Goal: Task Accomplishment & Management: Complete application form

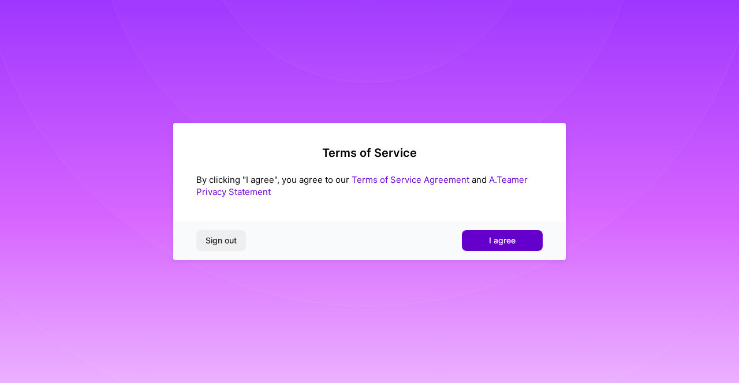
click at [533, 240] on button "I agree" at bounding box center [502, 240] width 81 height 21
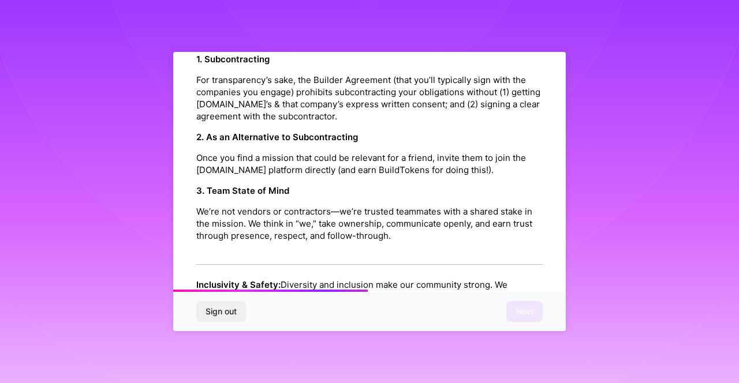
scroll to position [652, 0]
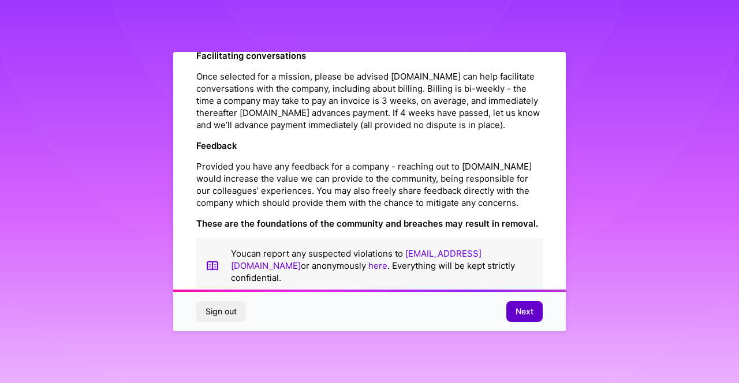
click at [529, 320] on button "Next" at bounding box center [524, 311] width 36 height 21
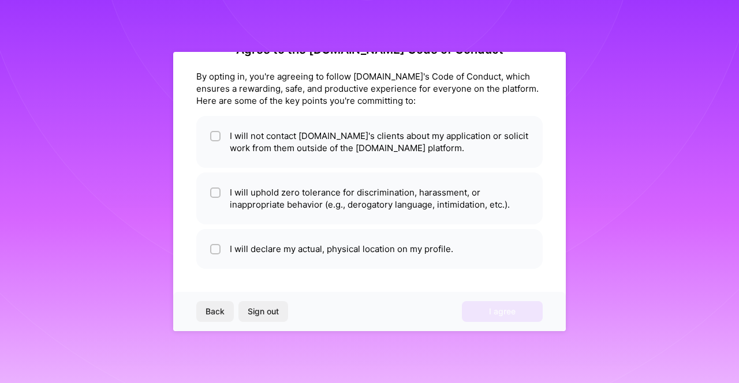
scroll to position [32, 0]
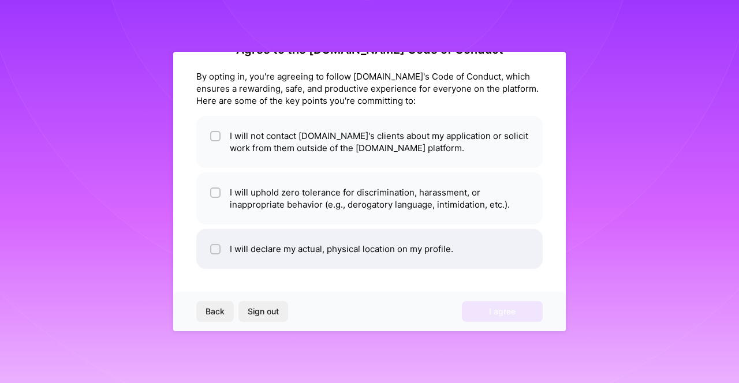
click at [369, 248] on li "I will declare my actual, physical location on my profile." at bounding box center [369, 249] width 346 height 40
click at [374, 238] on li "I will declare my actual, physical location on my profile." at bounding box center [369, 249] width 346 height 40
checkbox input "true"
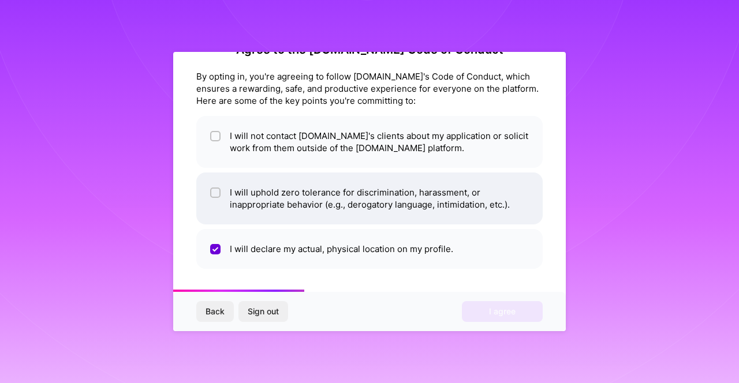
click at [376, 209] on li "I will uphold zero tolerance for discrimination, harassment, or inappropriate b…" at bounding box center [369, 199] width 346 height 52
checkbox input "true"
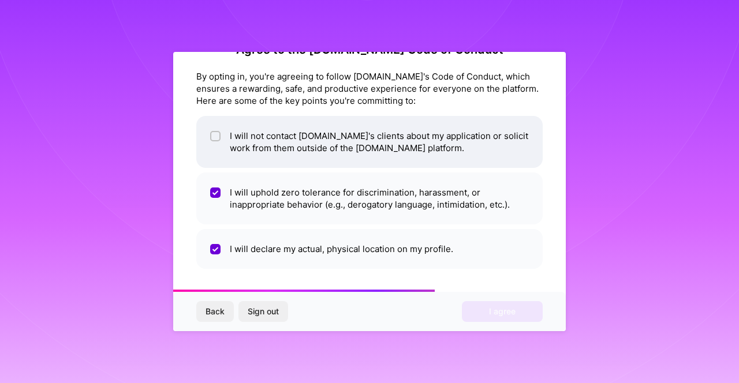
click at [394, 151] on li "I will not contact [DOMAIN_NAME]'s clients about my application or solicit work…" at bounding box center [369, 142] width 346 height 52
checkbox input "true"
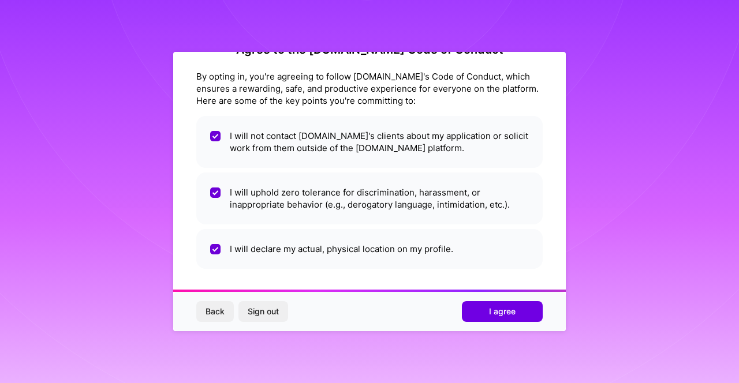
scroll to position [0, 0]
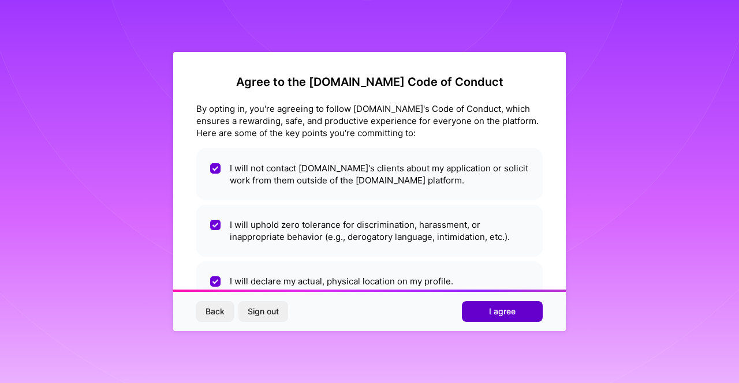
click at [505, 312] on span "I agree" at bounding box center [502, 312] width 27 height 12
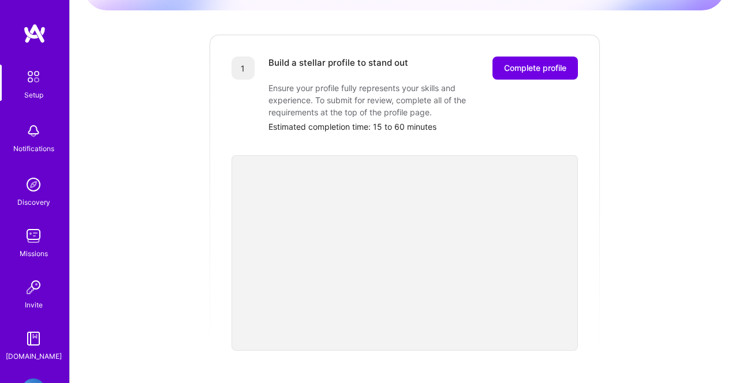
scroll to position [140, 0]
click at [544, 62] on span "Complete profile" at bounding box center [535, 68] width 62 height 12
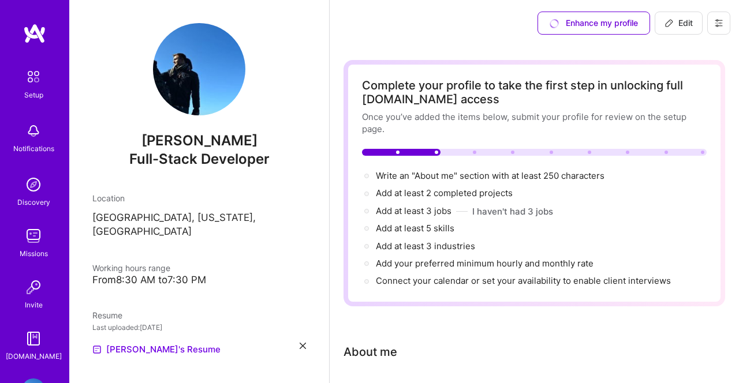
select select "US"
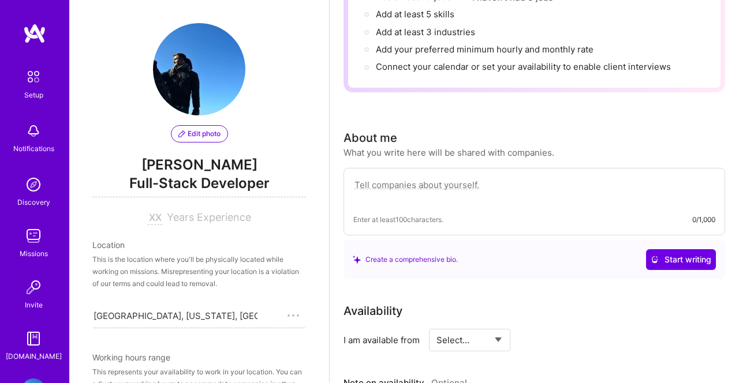
scroll to position [485, 0]
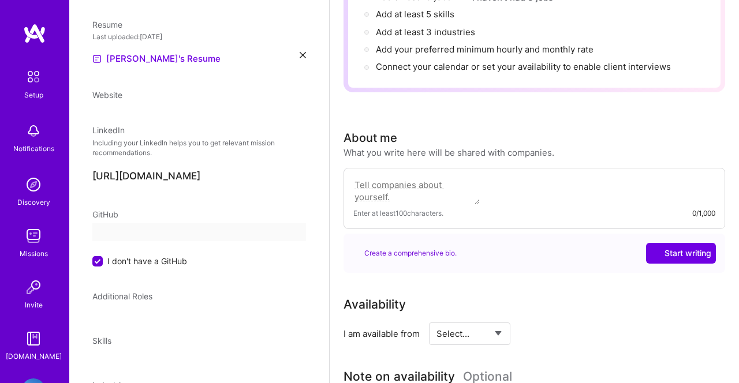
select select "US"
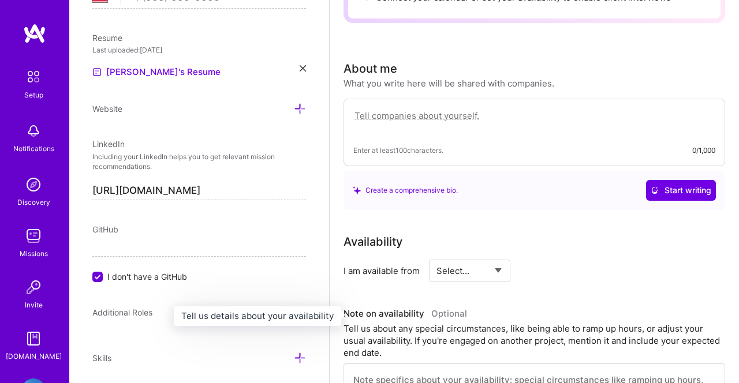
scroll to position [297, 0]
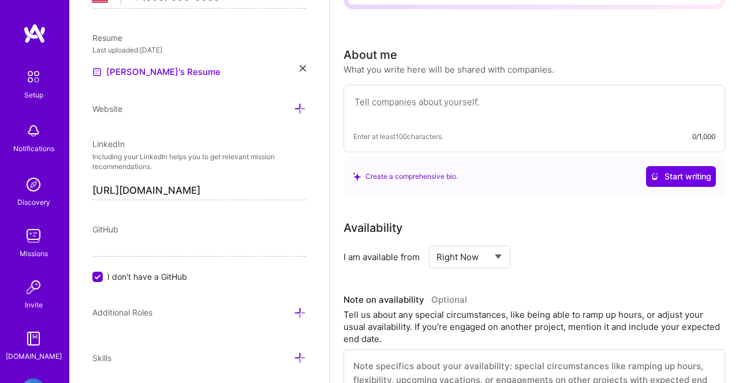
click option "Right Now" at bounding box center [0, 0] width 0 height 0
click at [555, 264] on input at bounding box center [574, 257] width 69 height 23
select select "Future Date"
click option "Future Date" at bounding box center [0, 0] width 0 height 0
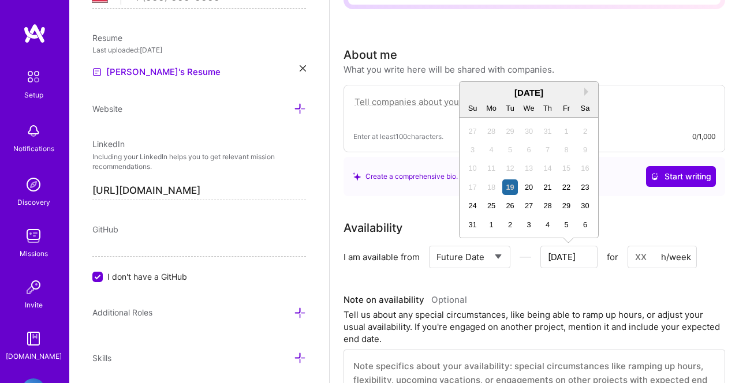
click at [571, 255] on input "[DATE]" at bounding box center [568, 257] width 57 height 23
click at [587, 92] on button "Next Month" at bounding box center [588, 92] width 8 height 8
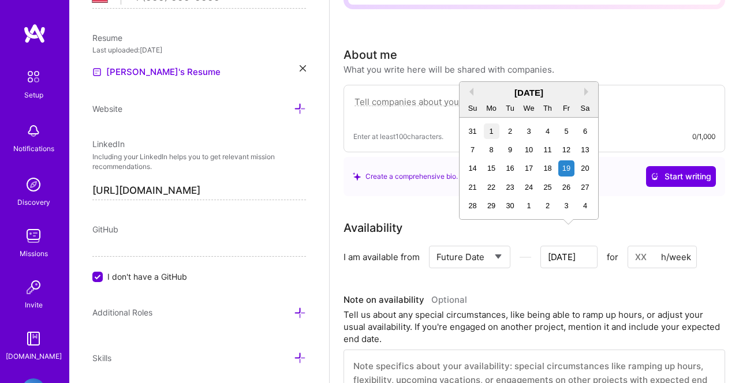
click at [491, 131] on div "1" at bounding box center [492, 132] width 16 height 16
type input "[DATE]"
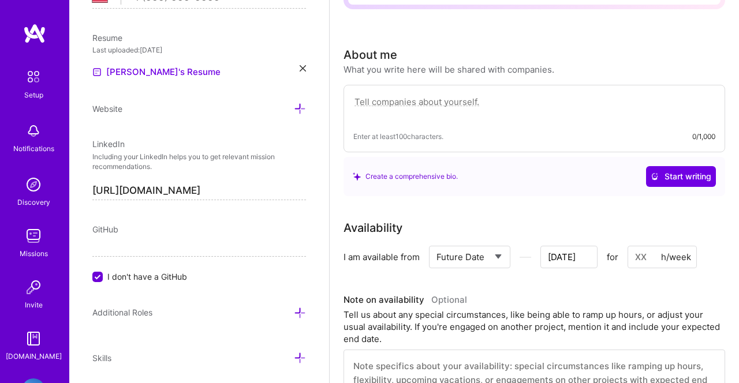
click at [640, 258] on input at bounding box center [661, 257] width 69 height 23
type input "20"
click at [616, 326] on div "Tell us about any special circumstances, like being able to ramp up hours, or a…" at bounding box center [534, 327] width 382 height 36
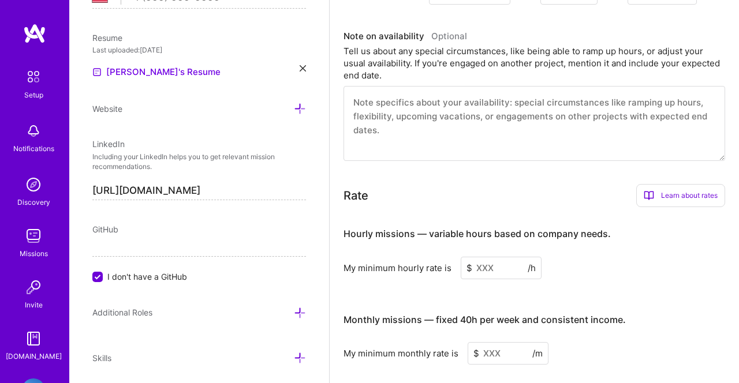
scroll to position [564, 0]
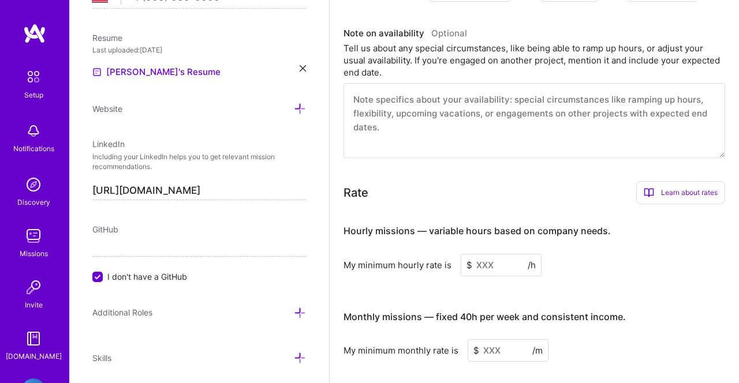
click at [134, 282] on span "I don't have a GitHub" at bounding box center [147, 277] width 80 height 12
click at [104, 282] on input "I don't have a GitHub" at bounding box center [99, 277] width 10 height 10
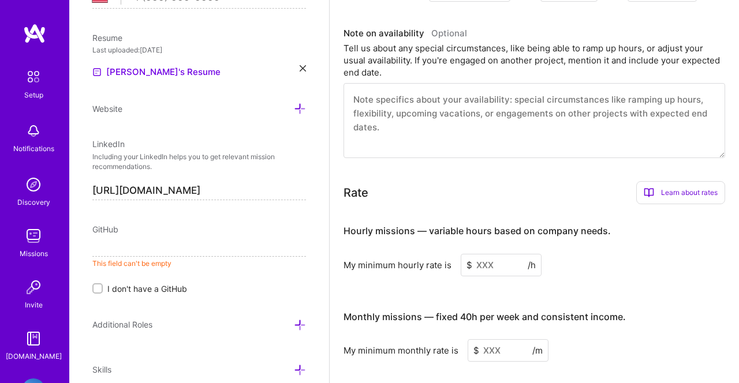
click at [132, 253] on input at bounding box center [199, 247] width 214 height 18
click at [173, 248] on input "https://github" at bounding box center [199, 247] width 214 height 18
paste input ".com/codemusket/"
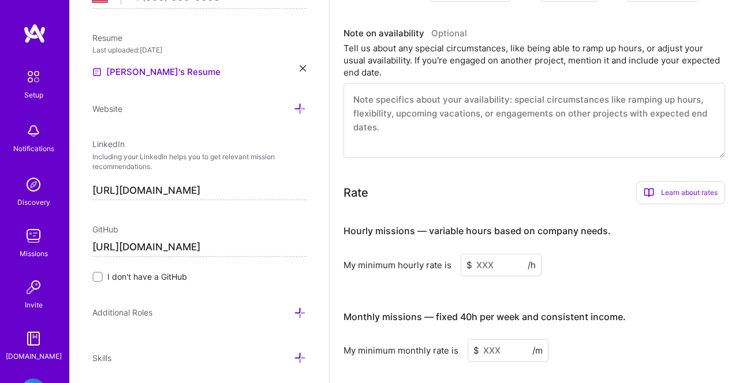
scroll to position [567, 0]
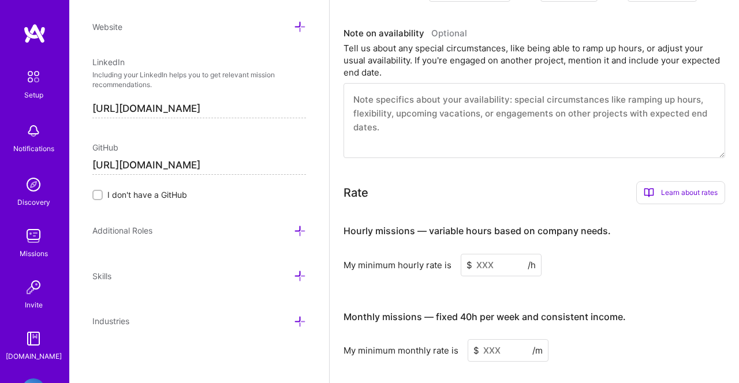
type input "https://github.com/codemusket/"
click at [176, 285] on div "Skills" at bounding box center [199, 281] width 214 height 23
click at [299, 275] on icon at bounding box center [300, 276] width 12 height 12
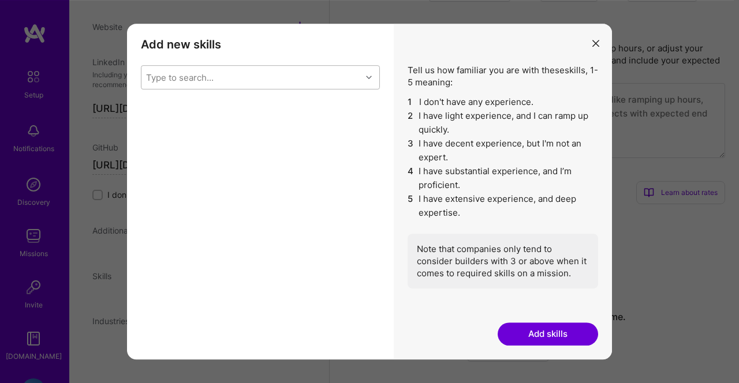
click at [279, 73] on div "Type to search..." at bounding box center [251, 77] width 220 height 23
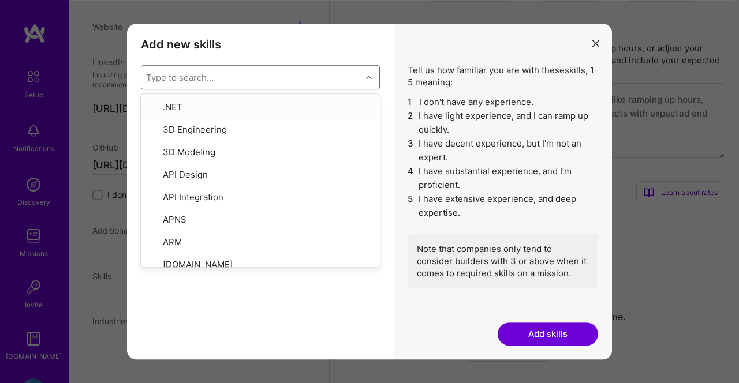
type input "java"
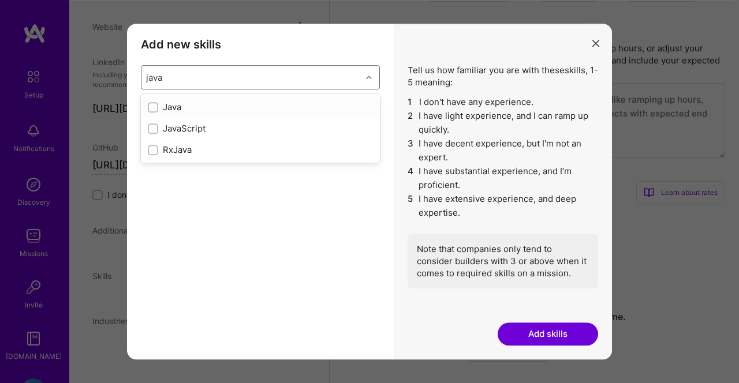
click at [272, 114] on div "Java" at bounding box center [260, 106] width 239 height 21
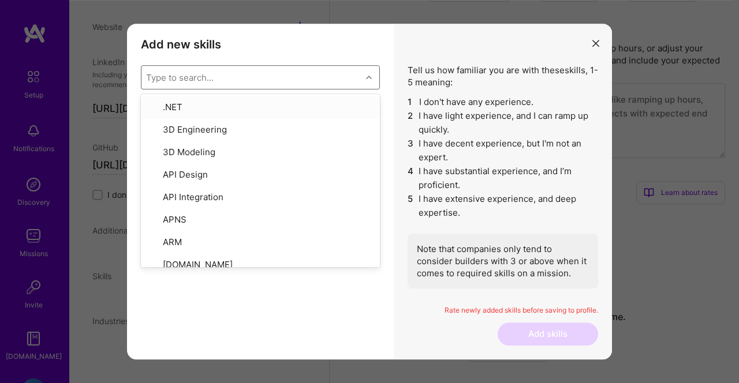
click at [173, 81] on div "Type to search..." at bounding box center [180, 78] width 68 height 12
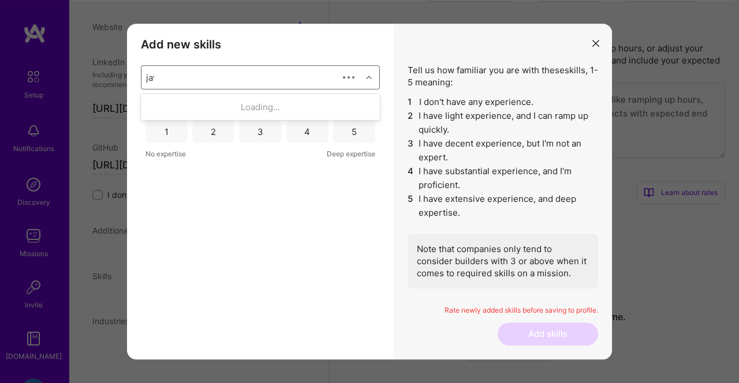
type input "java"
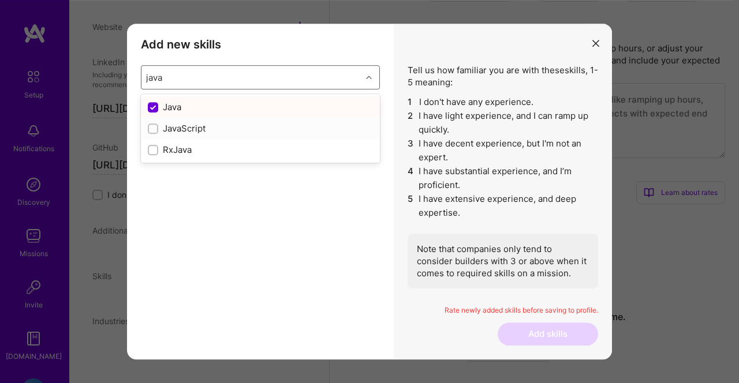
click at [154, 131] on input "modal" at bounding box center [154, 129] width 8 height 8
checkbox input "false"
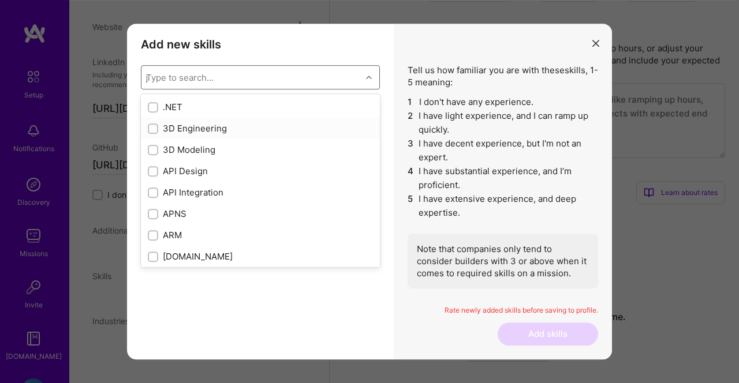
checkbox input "false"
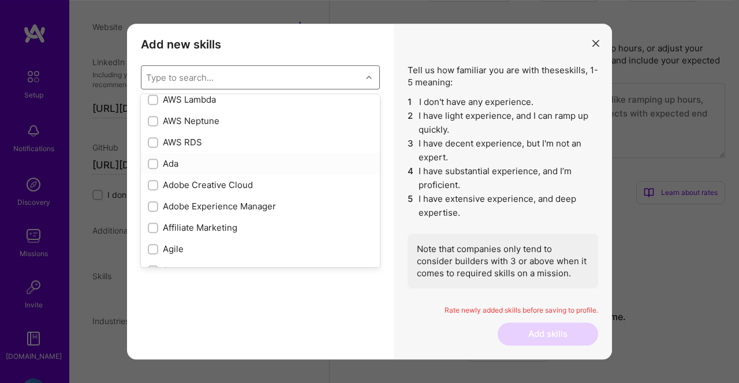
scroll to position [286, 0]
click at [155, 187] on input "modal" at bounding box center [154, 185] width 8 height 8
checkbox input "true"
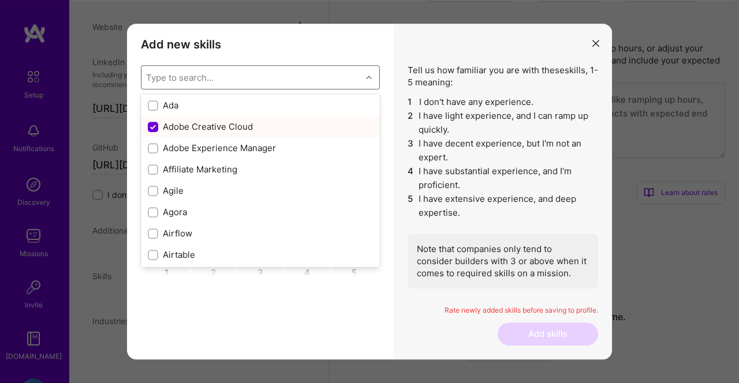
scroll to position [344, 0]
click at [155, 188] on input "modal" at bounding box center [154, 191] width 8 height 8
checkbox input "true"
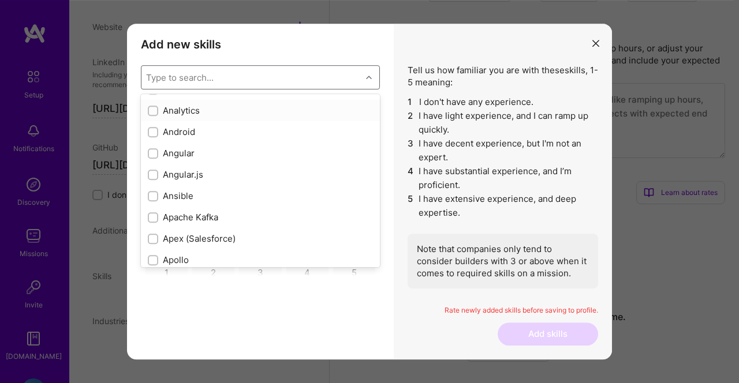
scroll to position [576, 0]
click at [155, 173] on input "modal" at bounding box center [154, 173] width 8 height 8
checkbox input "true"
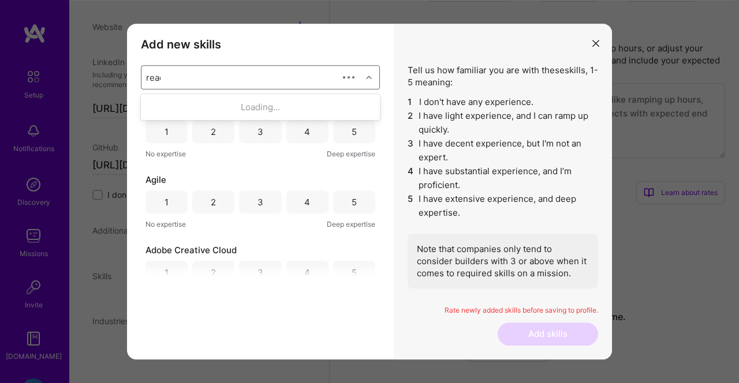
scroll to position [0, 0]
type input "react"
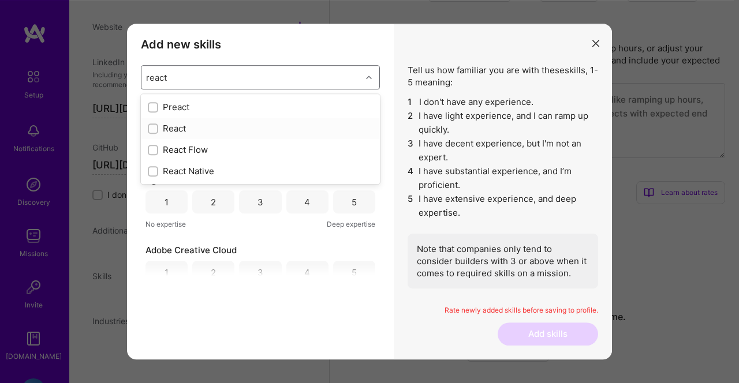
click at [152, 126] on input "modal" at bounding box center [154, 129] width 8 height 8
checkbox input "false"
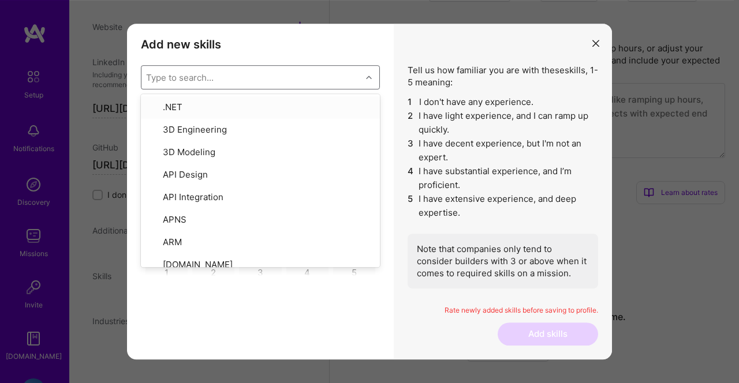
click at [188, 72] on div "Type to search..." at bounding box center [180, 78] width 68 height 12
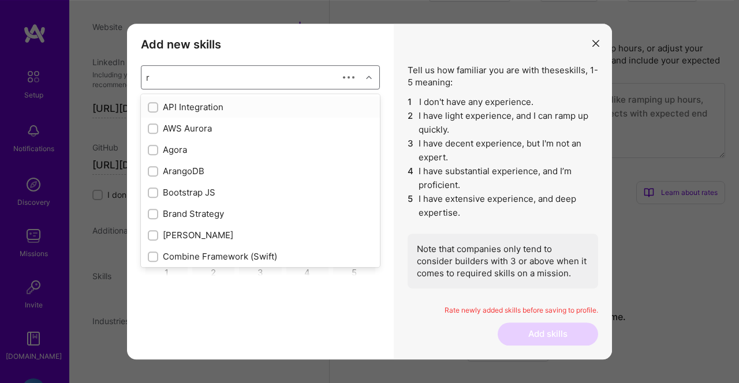
type input "re"
checkbox input "true"
type input "reac"
checkbox input "false"
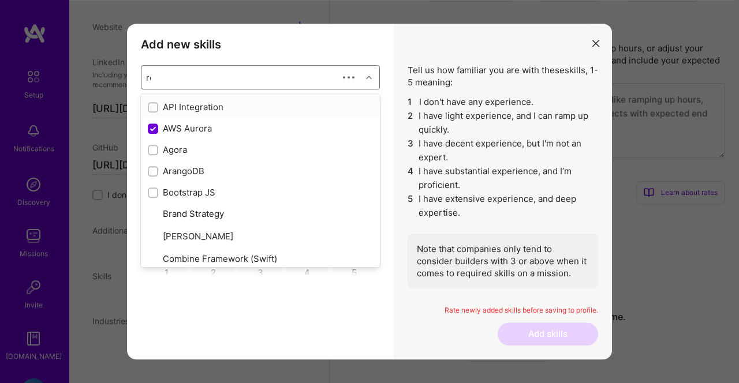
checkbox input "true"
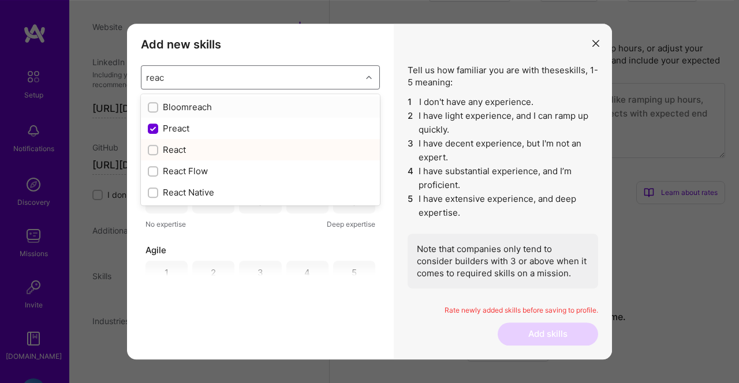
checkbox input "true"
checkbox input "false"
checkbox input "true"
type input "react"
checkbox input "false"
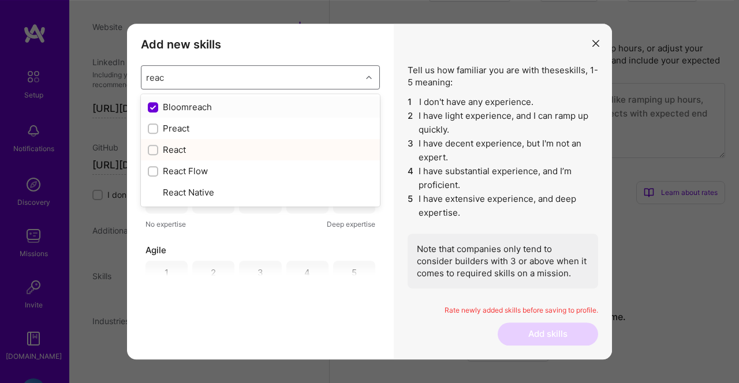
checkbox input "true"
click at [156, 172] on input "modal" at bounding box center [154, 172] width 8 height 8
checkbox input "false"
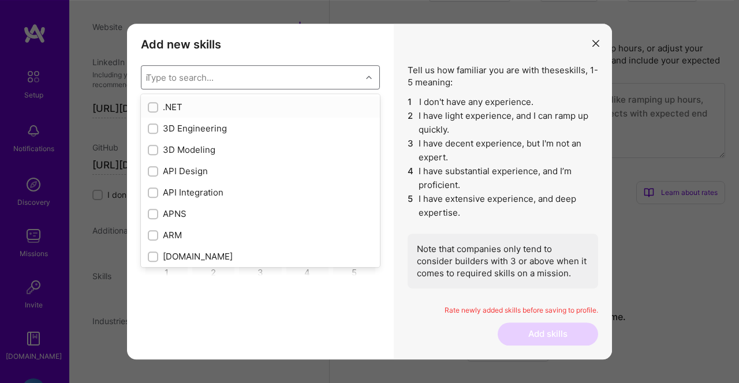
checkbox input "false"
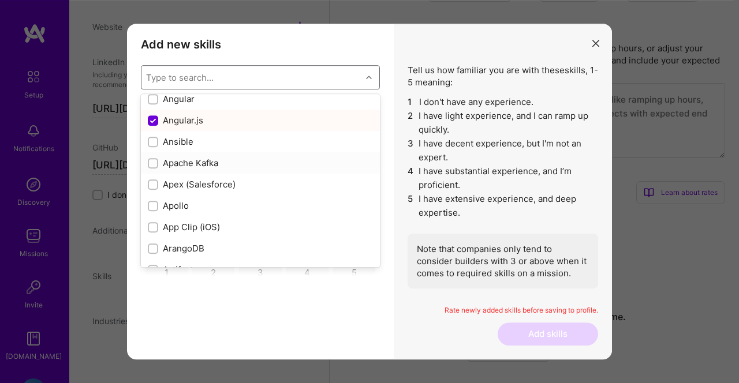
click at [155, 163] on input "modal" at bounding box center [154, 164] width 8 height 8
checkbox input "true"
click at [156, 144] on input "modal" at bounding box center [154, 143] width 8 height 8
checkbox input "true"
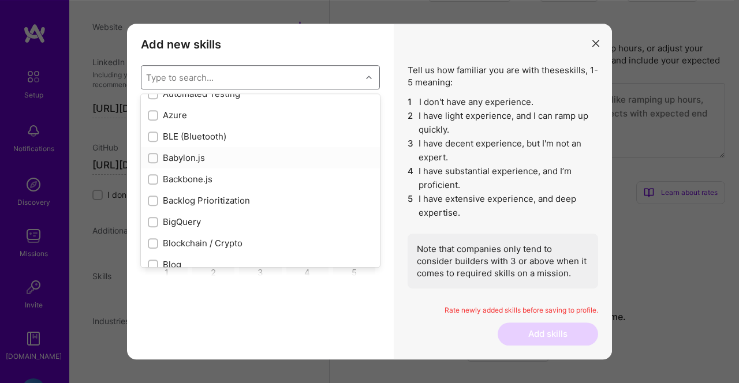
scroll to position [964, 0]
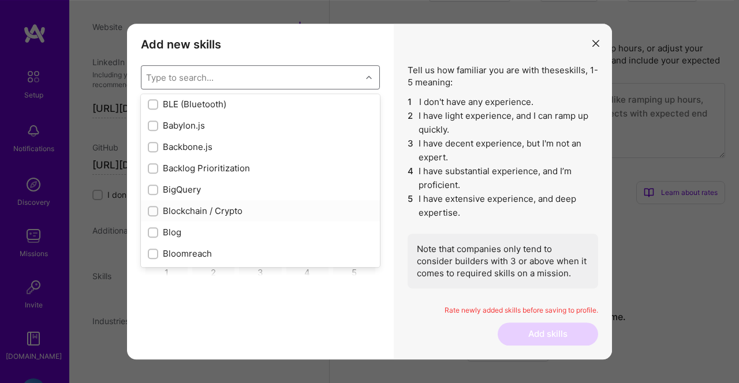
click at [155, 214] on input "modal" at bounding box center [154, 212] width 8 height 8
checkbox input "true"
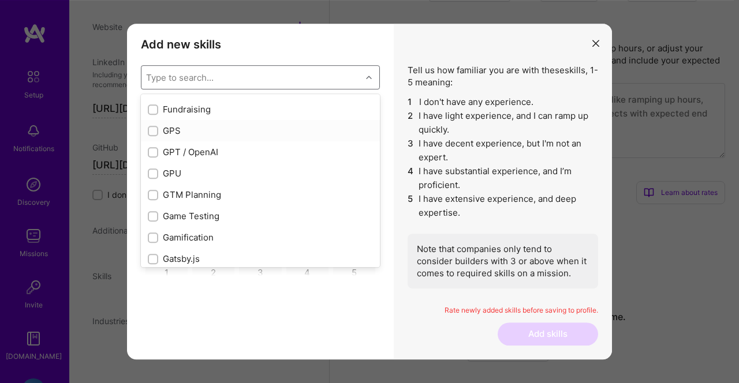
scroll to position [2923, 0]
click at [152, 156] on input "modal" at bounding box center [154, 154] width 8 height 8
checkbox input "true"
click at [152, 218] on input "modal" at bounding box center [154, 218] width 8 height 8
checkbox input "true"
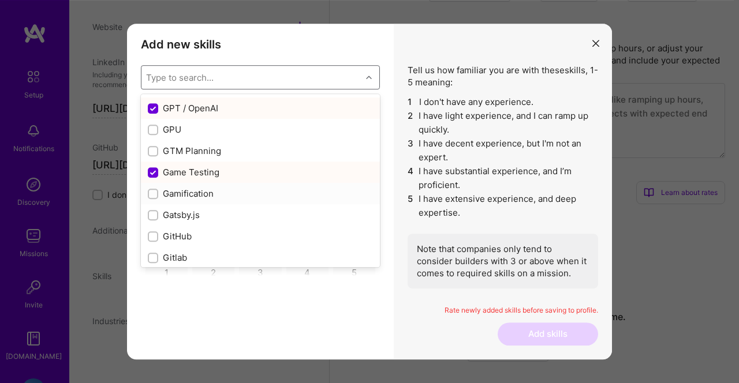
scroll to position [2971, 0]
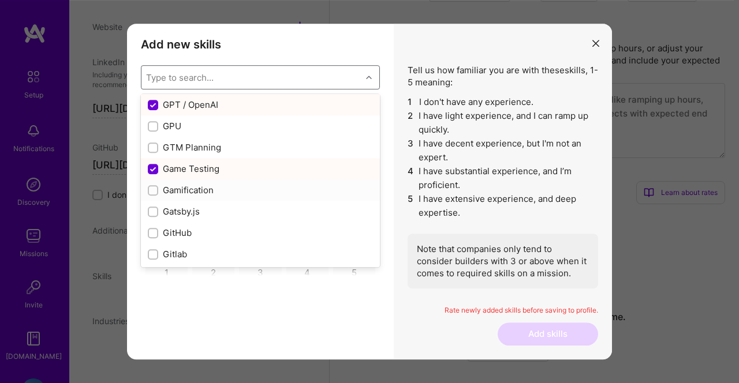
click at [150, 187] on div "modal" at bounding box center [153, 190] width 10 height 10
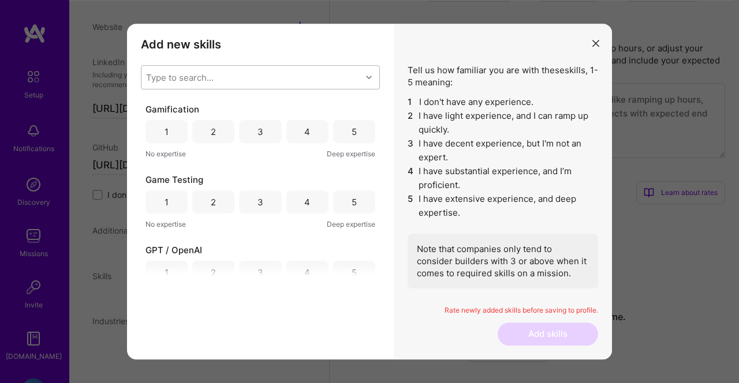
click at [212, 132] on div "2" at bounding box center [213, 132] width 5 height 12
click at [253, 205] on div "3" at bounding box center [260, 201] width 42 height 23
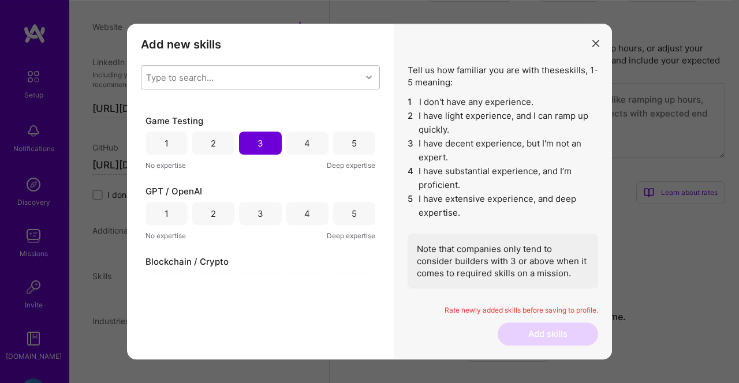
scroll to position [63, 0]
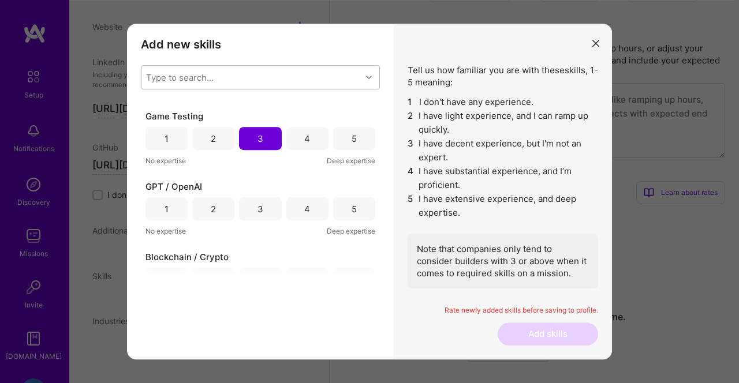
click at [313, 208] on div "4" at bounding box center [307, 208] width 42 height 23
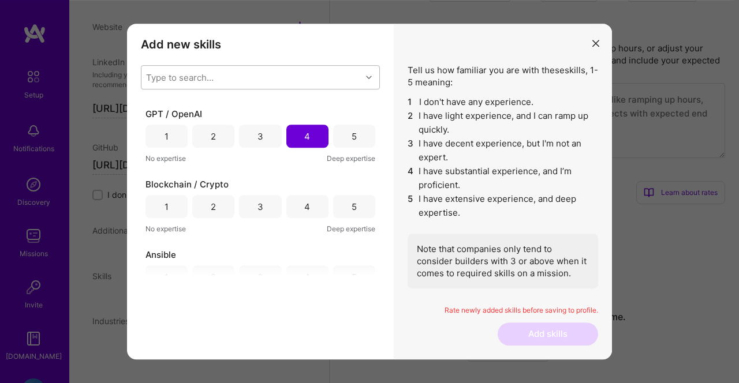
scroll to position [155, 0]
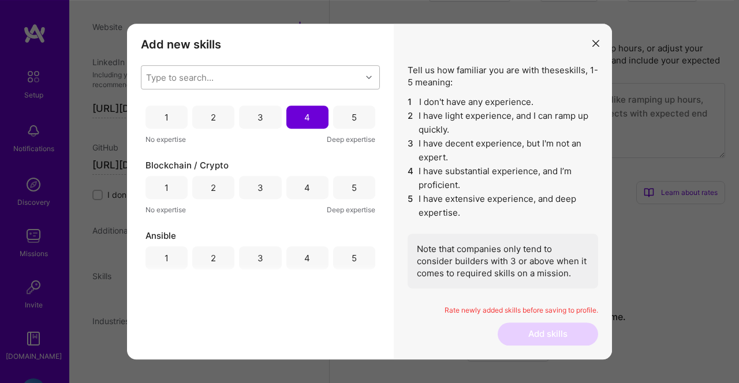
click at [268, 186] on div "3" at bounding box center [260, 187] width 42 height 23
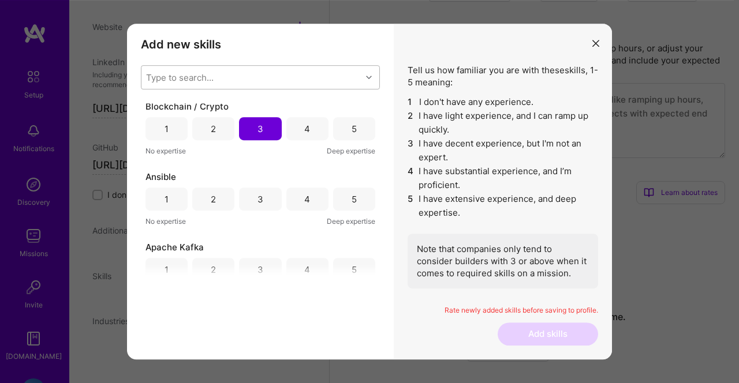
scroll to position [215, 0]
click at [209, 199] on div "2" at bounding box center [213, 198] width 42 height 23
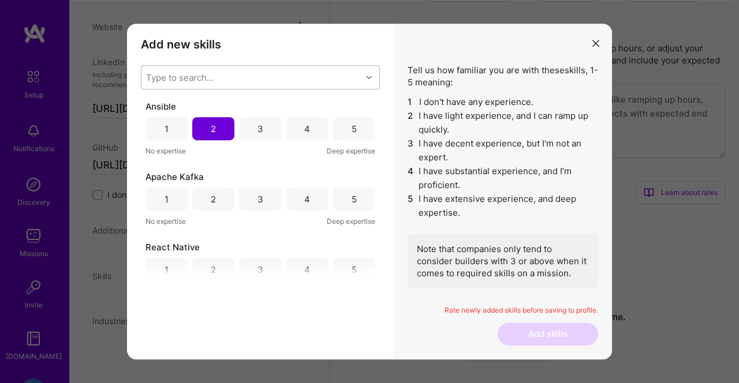
scroll to position [289, 0]
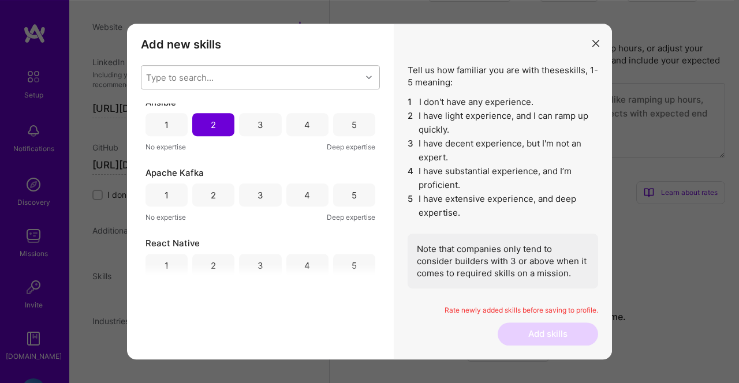
click at [210, 192] on div "2" at bounding box center [213, 195] width 42 height 23
click at [178, 190] on div "1" at bounding box center [166, 195] width 42 height 23
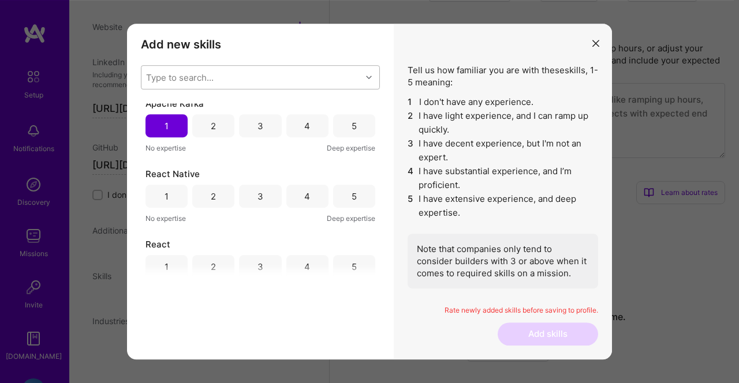
scroll to position [367, 0]
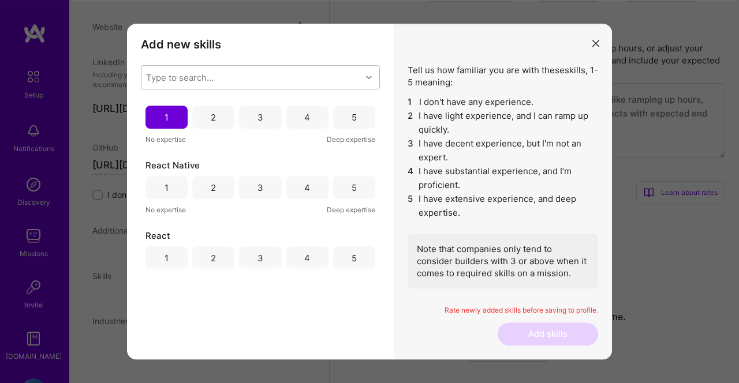
click at [253, 193] on div "3" at bounding box center [260, 187] width 42 height 23
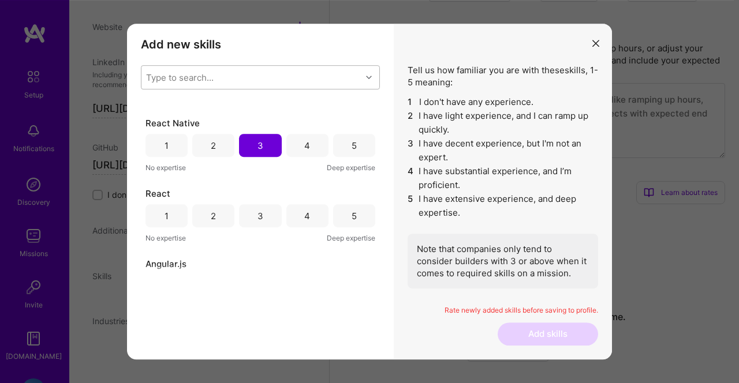
click at [315, 219] on div "4" at bounding box center [307, 215] width 42 height 23
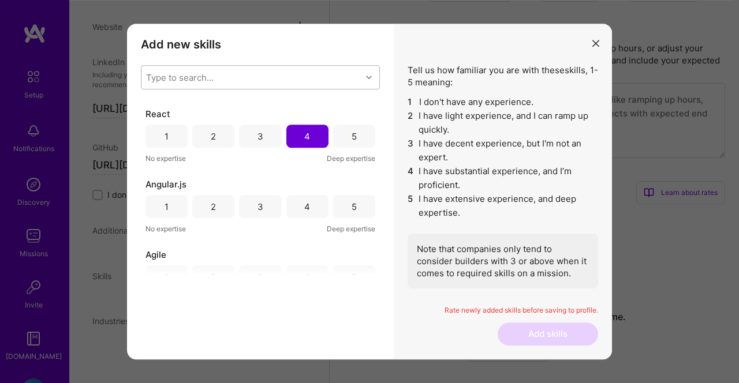
scroll to position [492, 0]
click at [303, 208] on div "4" at bounding box center [307, 203] width 42 height 23
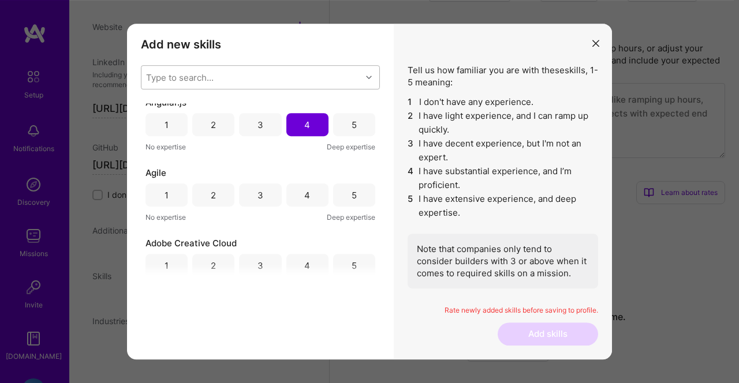
scroll to position [569, 0]
click at [343, 197] on div "5" at bounding box center [354, 196] width 42 height 23
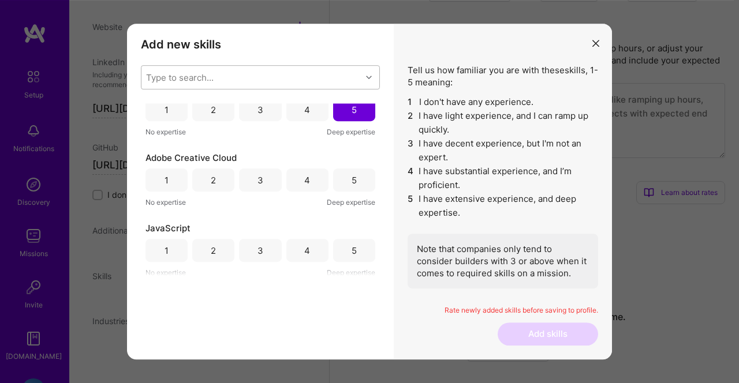
scroll to position [664, 0]
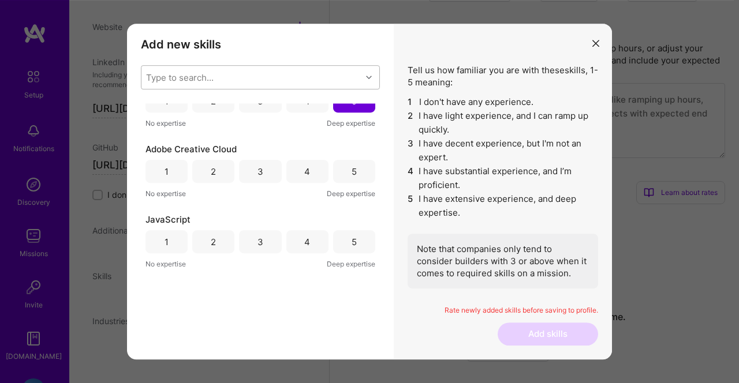
click at [274, 173] on div "3" at bounding box center [260, 171] width 42 height 23
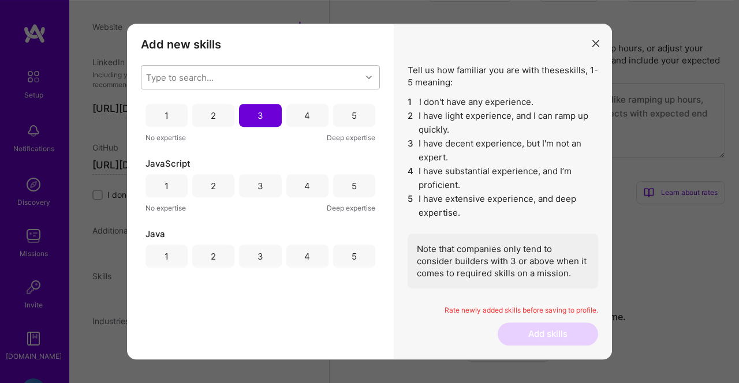
scroll to position [721, 0]
click at [348, 182] on div "5" at bounding box center [354, 185] width 42 height 23
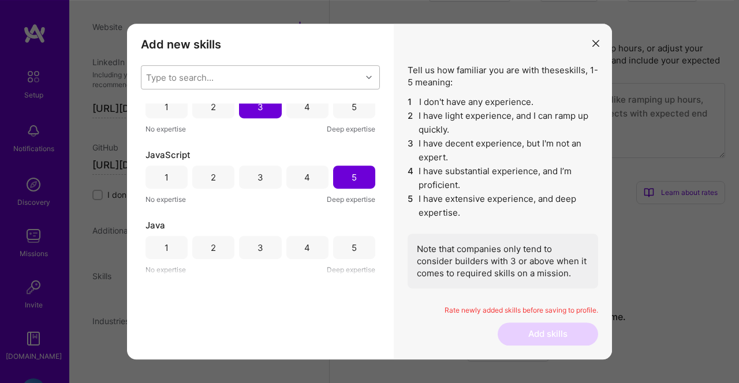
click at [338, 244] on div "5" at bounding box center [354, 247] width 42 height 23
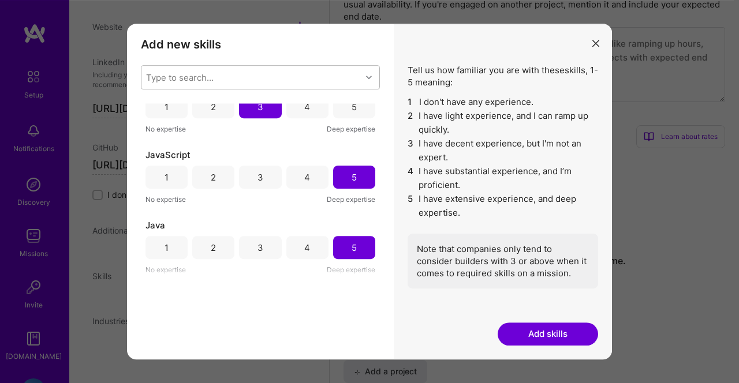
scroll to position [644, 0]
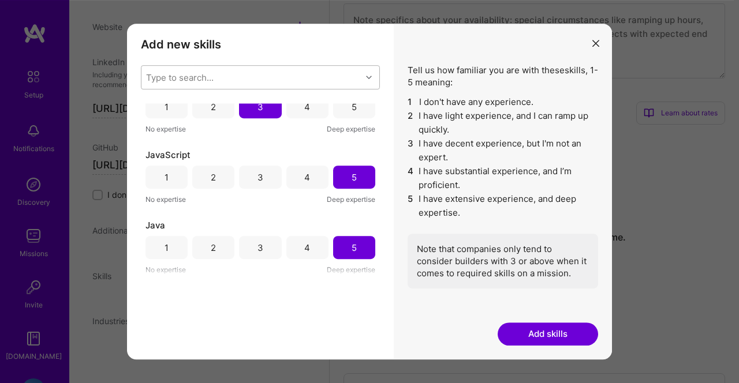
click at [307, 240] on div "4" at bounding box center [307, 247] width 42 height 23
click at [309, 152] on div "JavaScript" at bounding box center [260, 155] width 230 height 12
click at [309, 174] on div "4" at bounding box center [307, 177] width 6 height 12
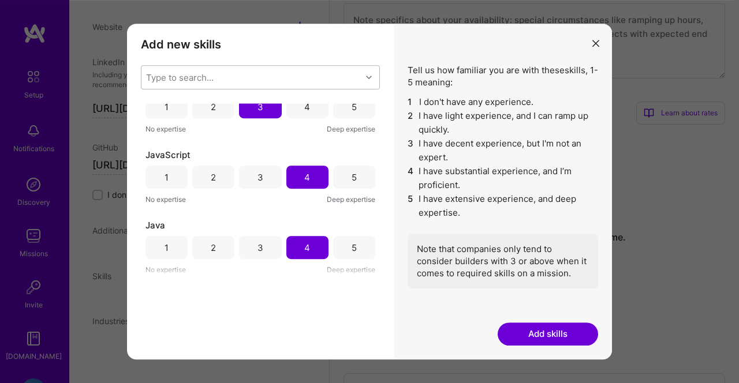
click at [525, 331] on button "Add skills" at bounding box center [548, 334] width 100 height 23
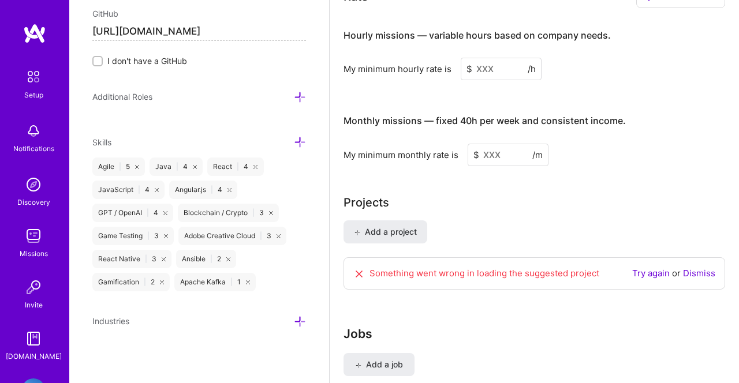
scroll to position [793, 0]
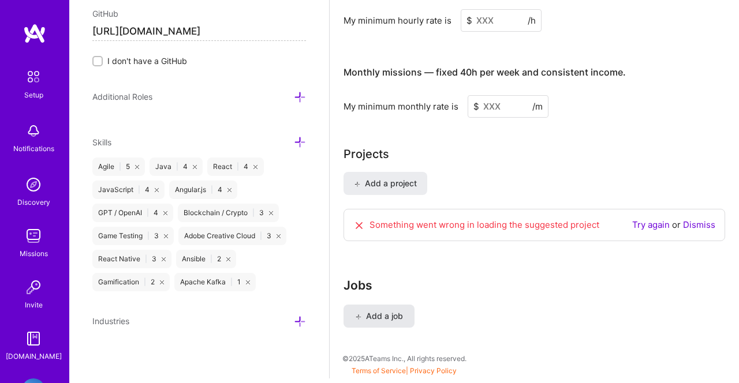
click at [390, 324] on button "Add a job" at bounding box center [378, 316] width 71 height 23
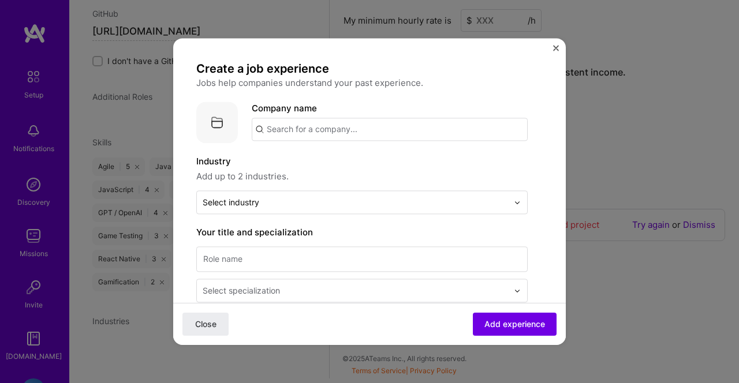
click at [331, 129] on input "text" at bounding box center [390, 129] width 276 height 23
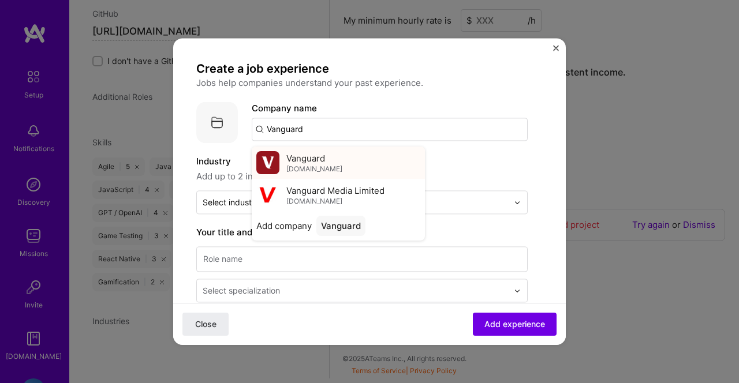
type input "Vanguard"
click at [315, 160] on span "Vanguard" at bounding box center [305, 158] width 39 height 12
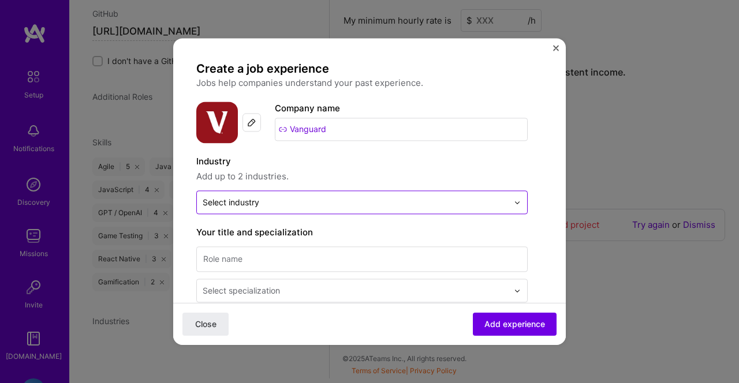
click at [287, 196] on div at bounding box center [355, 202] width 305 height 14
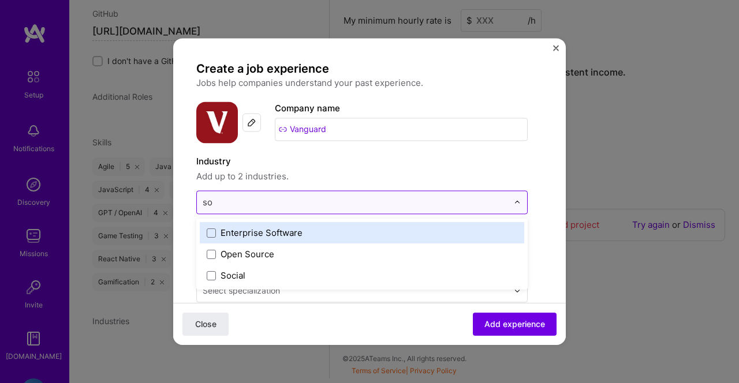
type input "s"
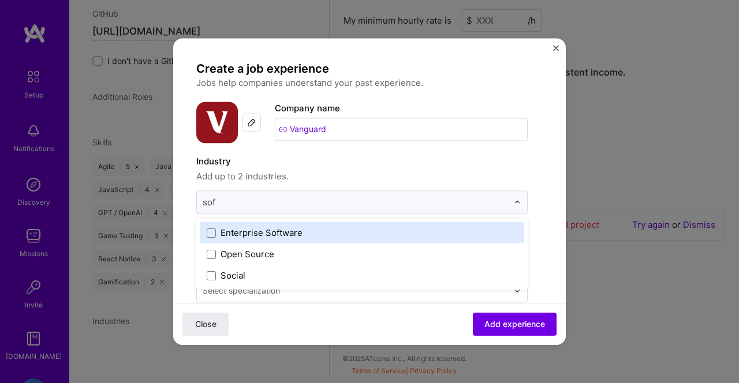
type input "soft"
click at [348, 236] on label "Enterprise Software" at bounding box center [362, 233] width 311 height 12
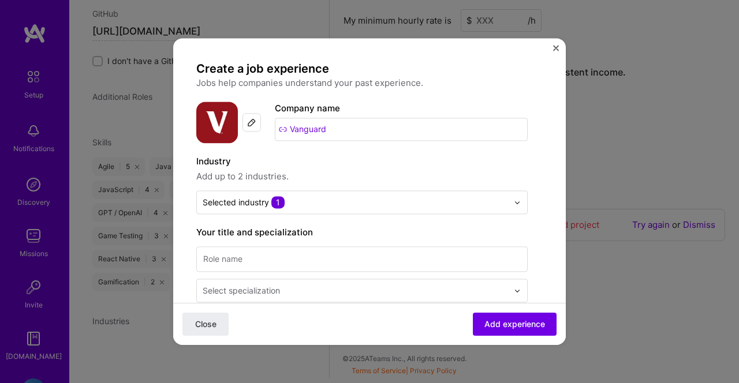
click at [401, 159] on label "Industry" at bounding box center [361, 162] width 331 height 14
click at [277, 263] on input at bounding box center [361, 258] width 331 height 25
type input "Senior Software Engineer"
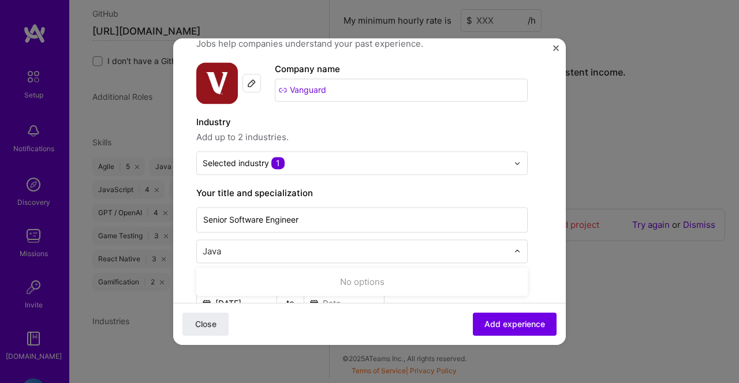
scroll to position [95, 0]
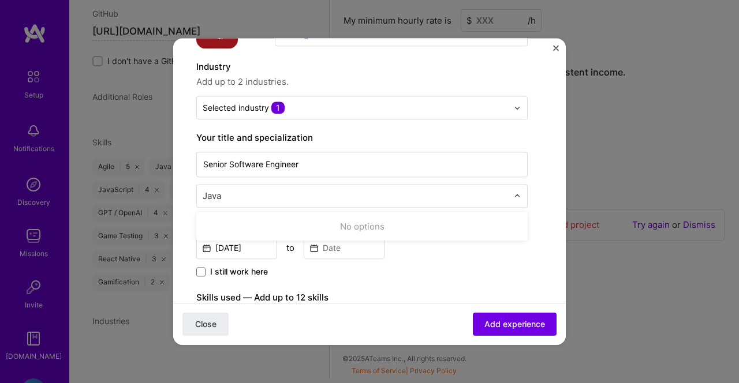
drag, startPoint x: 275, startPoint y: 195, endPoint x: 207, endPoint y: 195, distance: 68.7
click at [207, 195] on input "Java" at bounding box center [357, 196] width 308 height 12
type input "J"
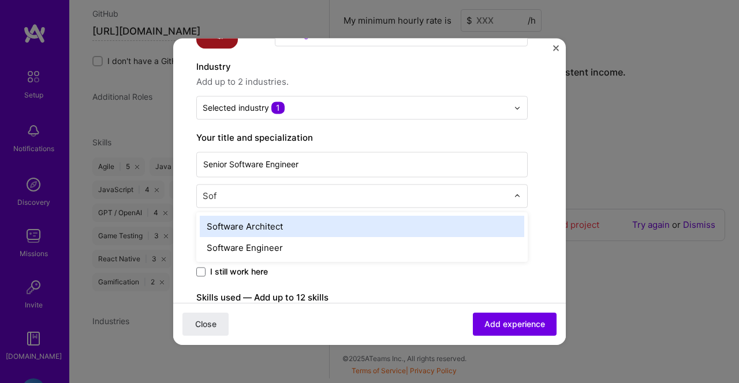
type input "Soft"
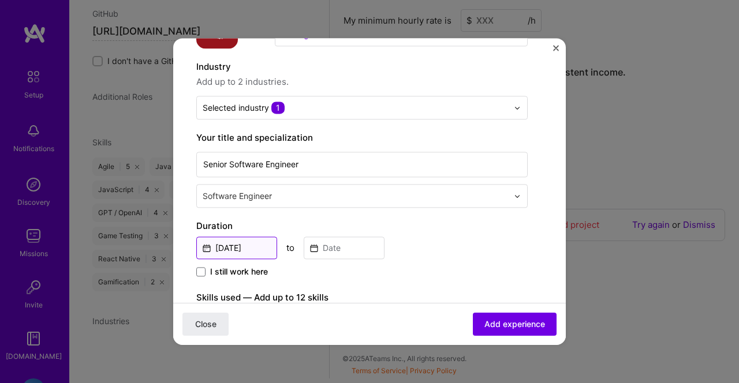
click at [252, 248] on input "[DATE]" at bounding box center [236, 248] width 81 height 23
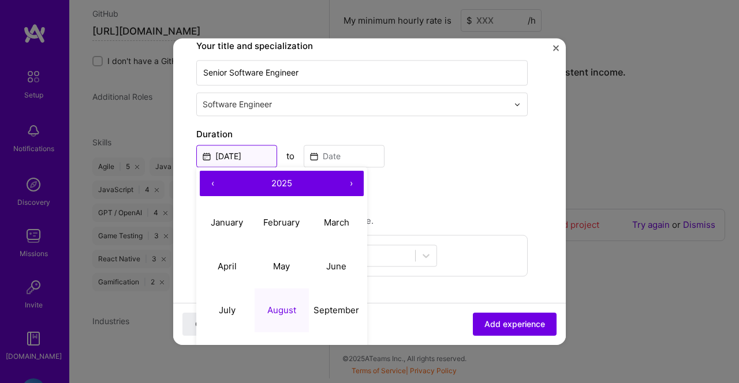
scroll to position [196, 0]
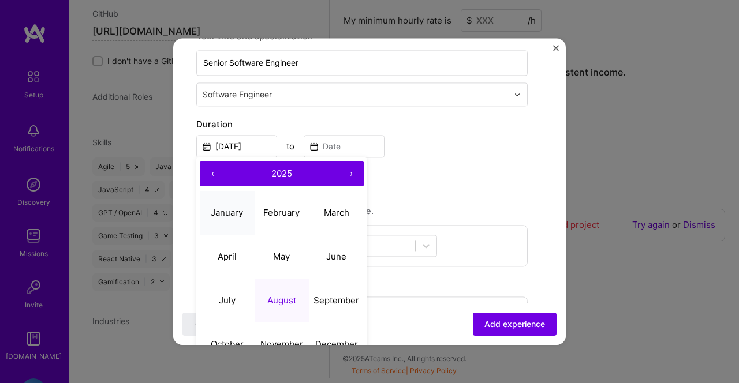
click at [219, 217] on abbr "January" at bounding box center [227, 212] width 32 height 11
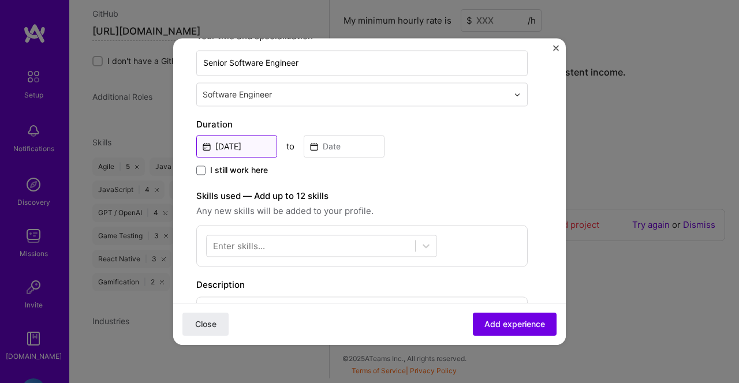
click at [260, 146] on input "Jan, 2025" at bounding box center [236, 146] width 81 height 23
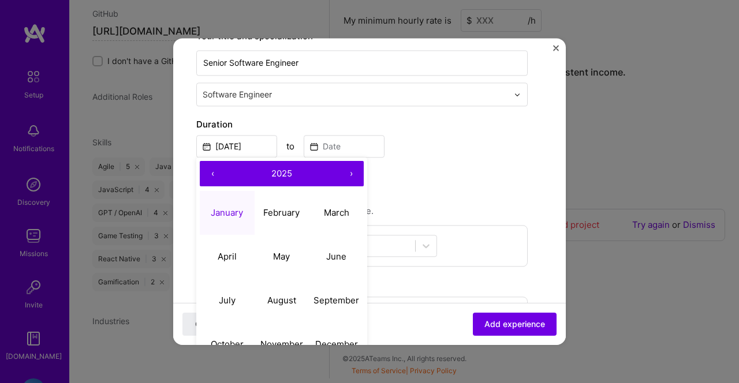
click at [208, 180] on button "‹" at bounding box center [212, 173] width 25 height 25
click at [208, 182] on button "‹" at bounding box center [212, 173] width 25 height 25
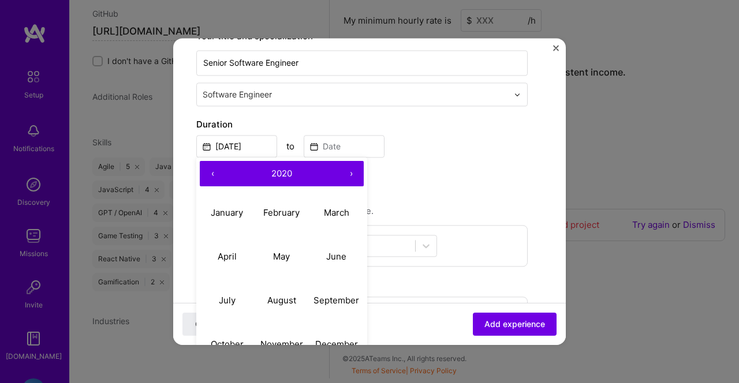
click at [208, 182] on button "‹" at bounding box center [212, 173] width 25 height 25
click at [223, 219] on button "January" at bounding box center [227, 213] width 55 height 44
type input "Jan, 2017"
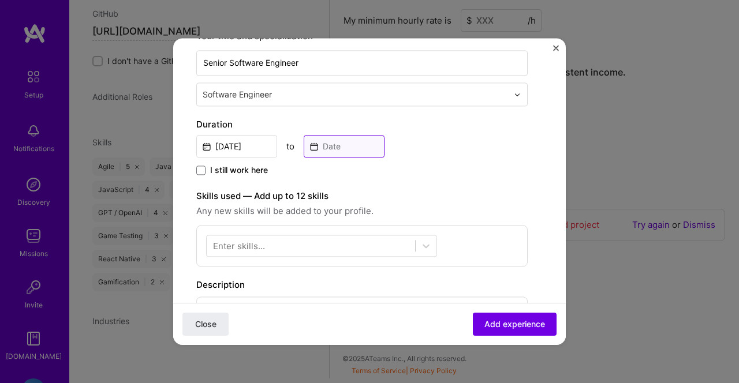
click at [330, 140] on input at bounding box center [344, 146] width 81 height 23
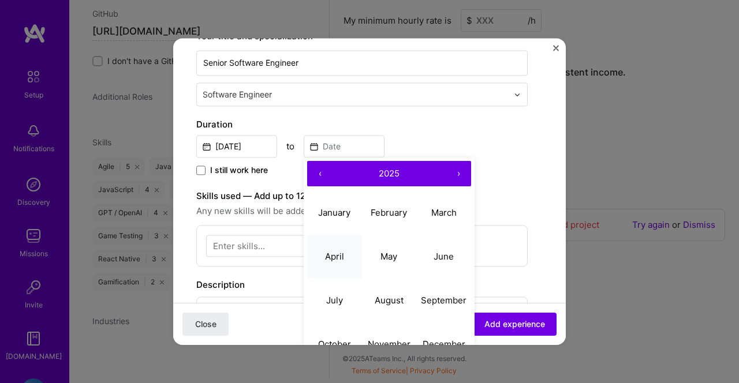
click at [335, 262] on abbr "April" at bounding box center [334, 256] width 19 height 11
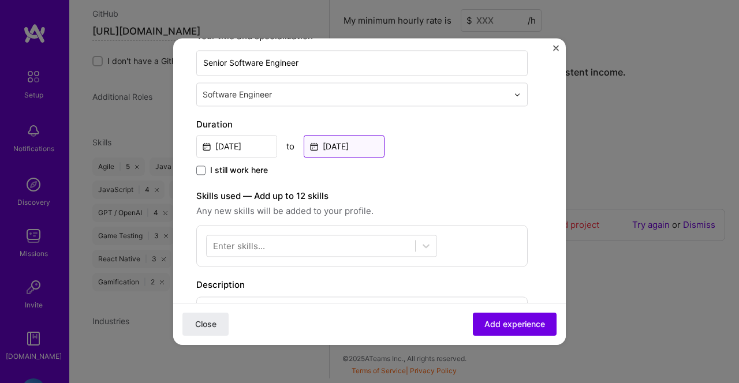
click at [363, 148] on input "Apr, 2025" at bounding box center [344, 146] width 81 height 23
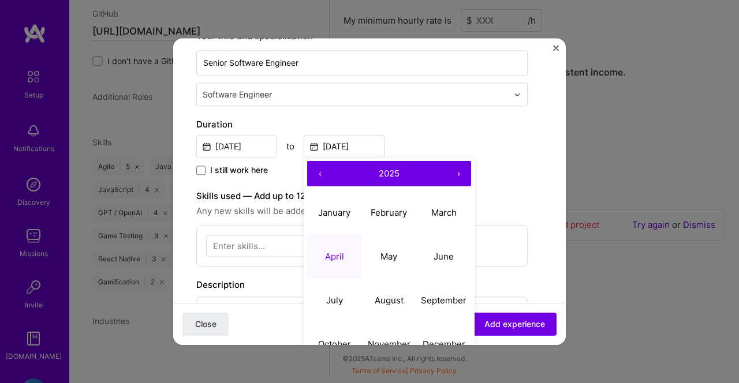
click at [323, 174] on button "‹" at bounding box center [319, 173] width 25 height 25
click at [330, 257] on abbr "April" at bounding box center [334, 256] width 19 height 11
type input "Apr, 2022"
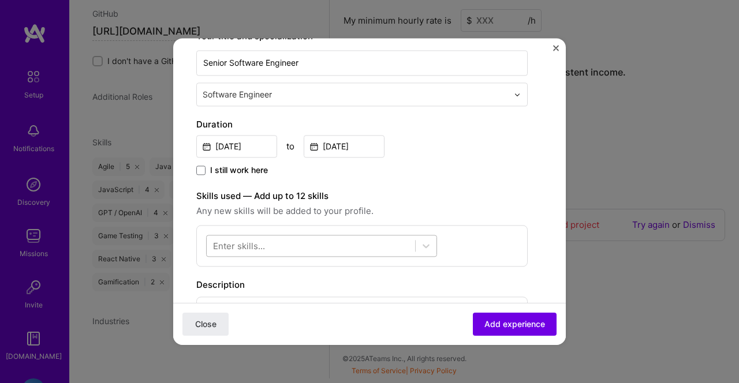
click at [270, 250] on div at bounding box center [311, 246] width 208 height 19
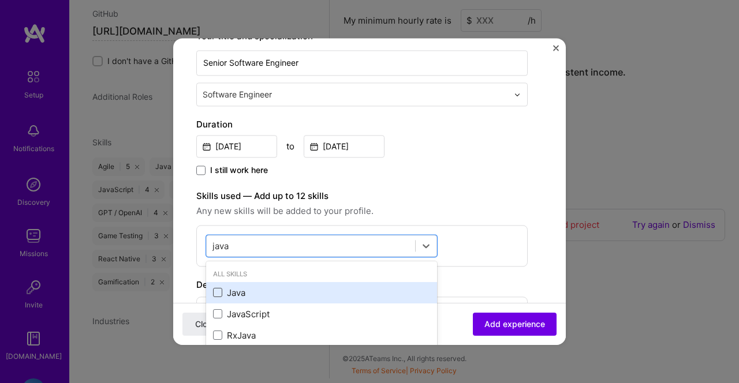
click at [218, 290] on span at bounding box center [217, 293] width 9 height 9
click at [0, 0] on input "checkbox" at bounding box center [0, 0] width 0 height 0
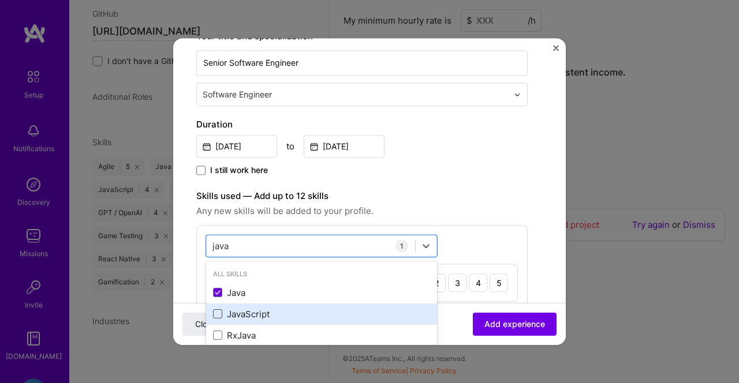
click at [218, 312] on span at bounding box center [217, 314] width 9 height 9
click at [0, 0] on input "checkbox" at bounding box center [0, 0] width 0 height 0
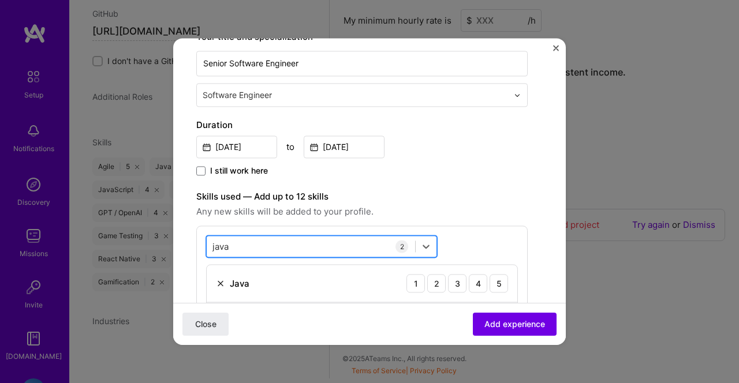
click at [266, 246] on div "java java" at bounding box center [311, 246] width 208 height 19
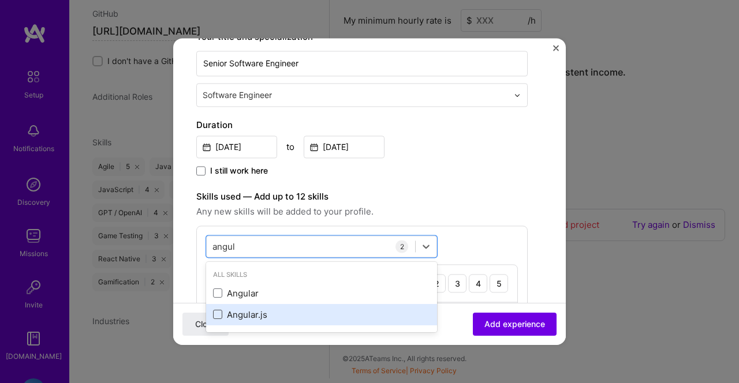
click at [219, 319] on span at bounding box center [217, 315] width 9 height 9
click at [0, 0] on input "checkbox" at bounding box center [0, 0] width 0 height 0
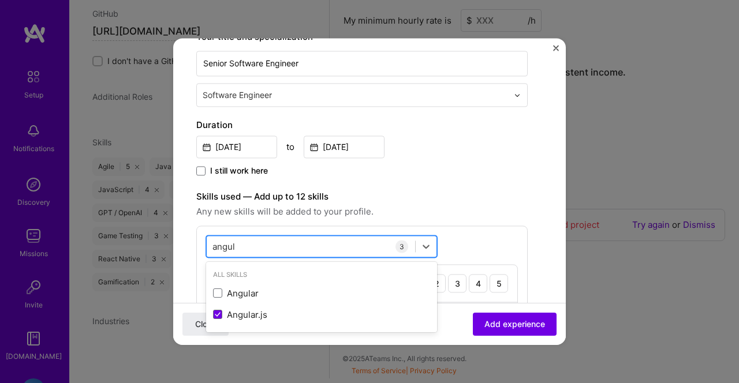
click at [251, 246] on div "angul angul" at bounding box center [311, 246] width 208 height 19
type input "a"
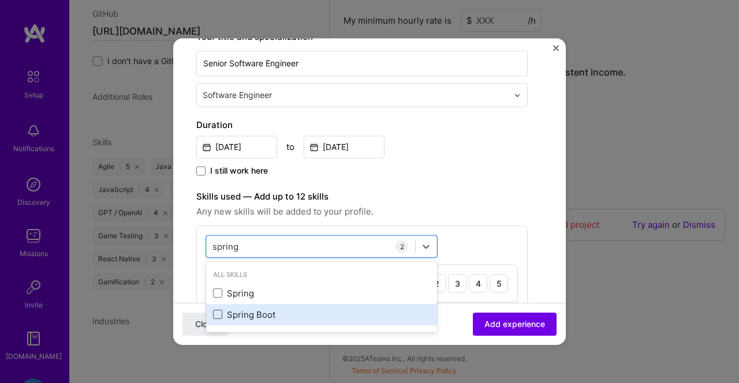
click at [218, 313] on span at bounding box center [217, 315] width 9 height 9
click at [0, 0] on input "checkbox" at bounding box center [0, 0] width 0 height 0
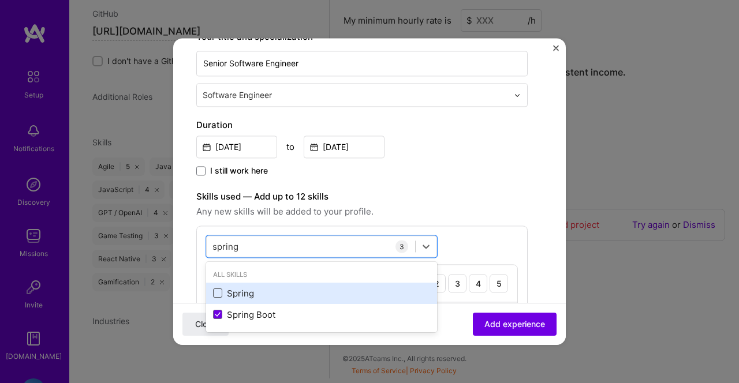
click at [218, 293] on span at bounding box center [217, 293] width 9 height 9
click at [0, 0] on input "checkbox" at bounding box center [0, 0] width 0 height 0
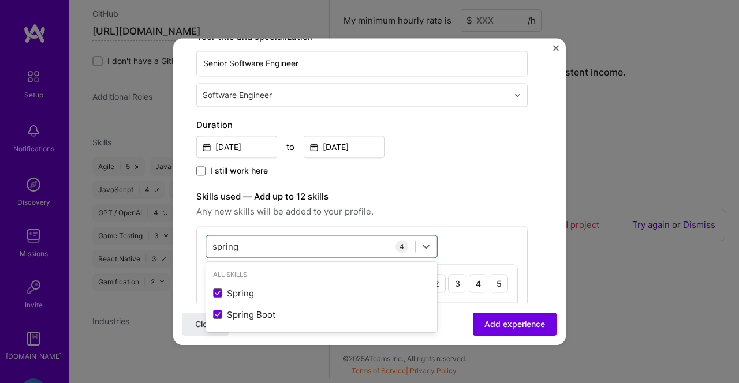
type input "spring"
click at [415, 204] on div "Skills used — Add up to 12 skills Any new skills will be added to your profile." at bounding box center [361, 204] width 331 height 29
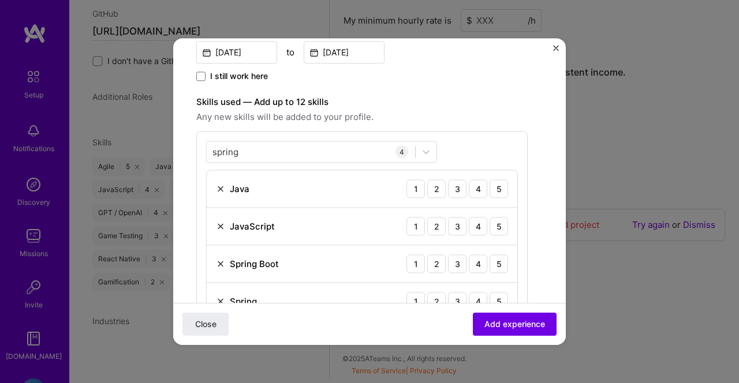
scroll to position [293, 0]
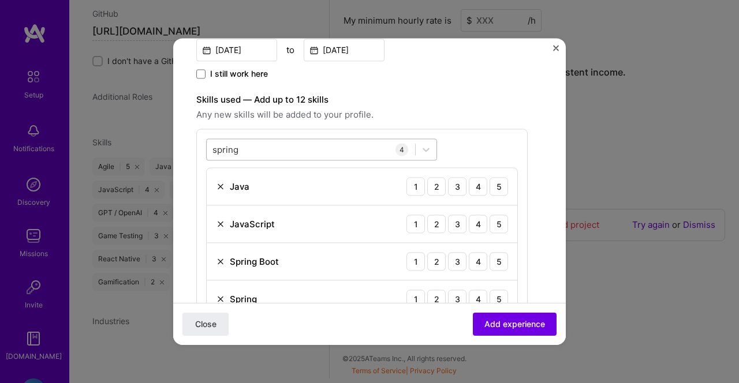
click at [318, 144] on div "spring spring" at bounding box center [311, 149] width 208 height 19
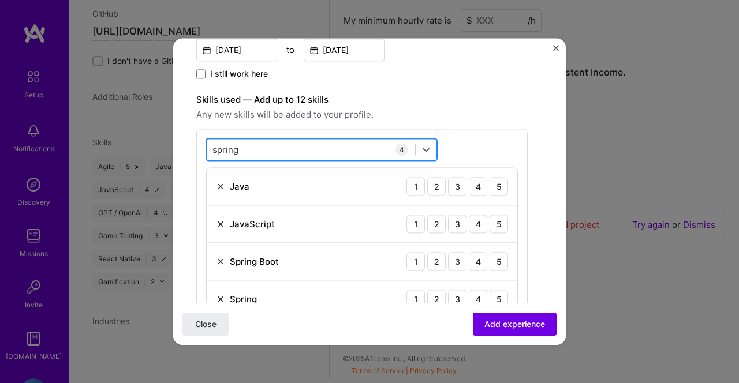
click at [318, 144] on div "spring spring" at bounding box center [311, 149] width 208 height 19
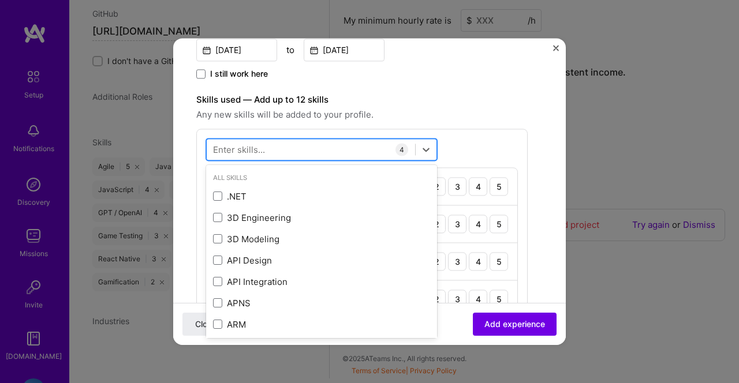
type input "j"
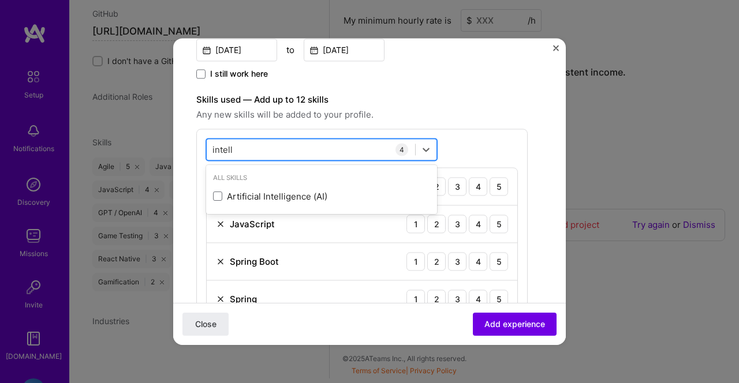
type input "intelli"
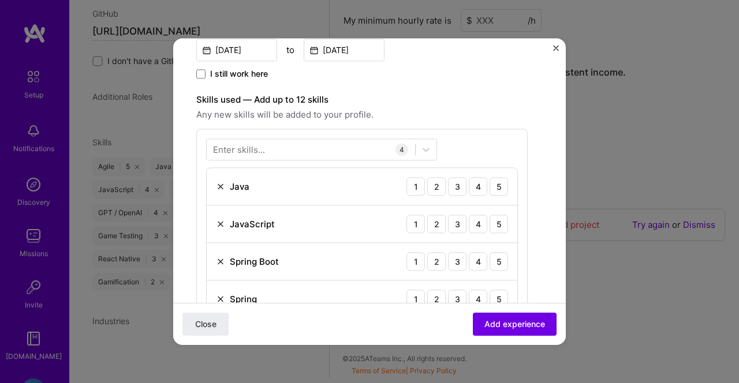
click at [461, 130] on div "Enter skills... 4 Java 1 2 3 4 5 JavaScript 1 2 3 4 5 Spring Boot 1 2 3 4 5 Spr…" at bounding box center [361, 228] width 331 height 199
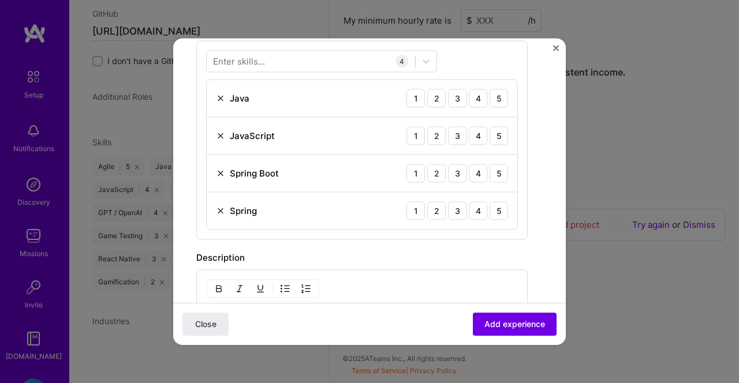
scroll to position [382, 0]
click at [224, 208] on img at bounding box center [220, 209] width 9 height 9
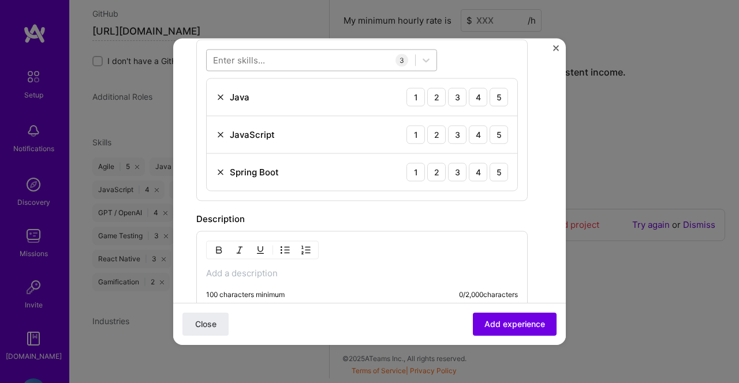
click at [284, 59] on div at bounding box center [311, 60] width 208 height 19
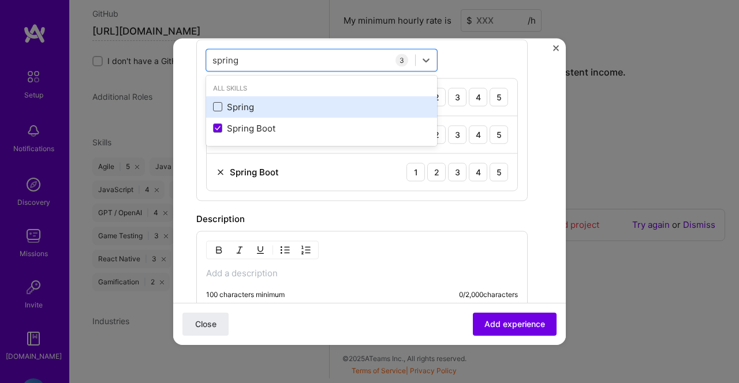
click at [218, 103] on span at bounding box center [217, 107] width 9 height 9
click at [0, 0] on input "checkbox" at bounding box center [0, 0] width 0 height 0
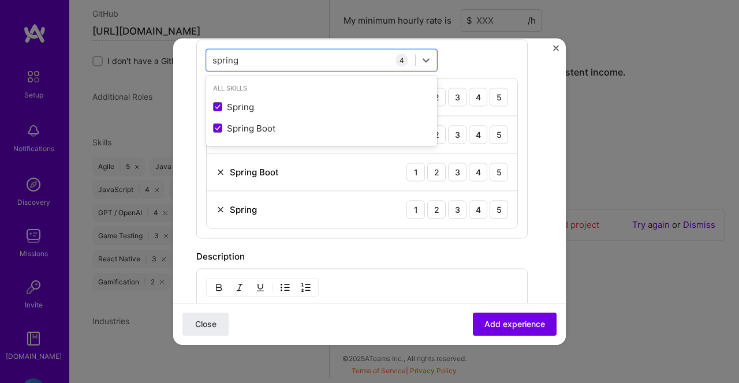
type input "spring"
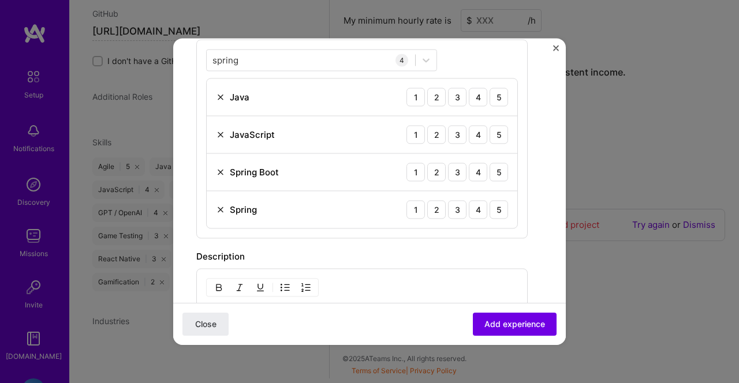
click at [223, 256] on label "Description" at bounding box center [220, 256] width 48 height 11
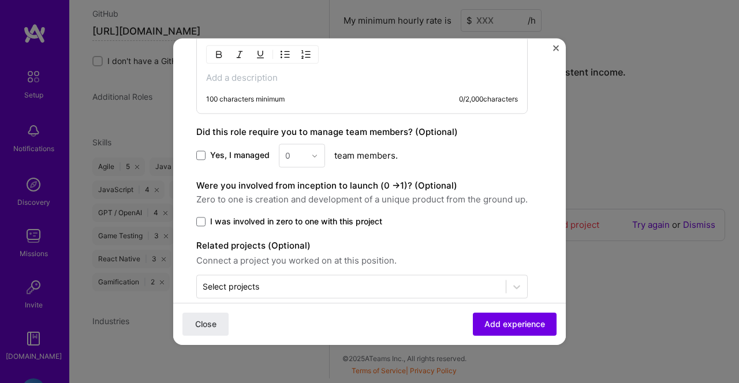
scroll to position [617, 0]
click at [236, 217] on span "I was involved in zero to one with this project" at bounding box center [296, 221] width 172 height 12
click at [0, 0] on input "I was involved in zero to one with this project" at bounding box center [0, 0] width 0 height 0
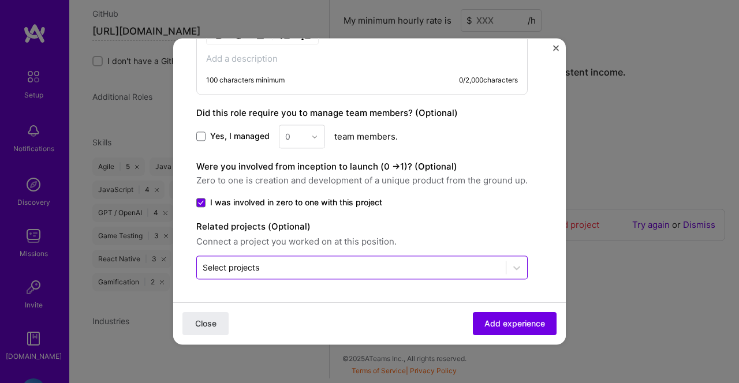
click at [222, 277] on div "Select projects" at bounding box center [351, 267] width 309 height 23
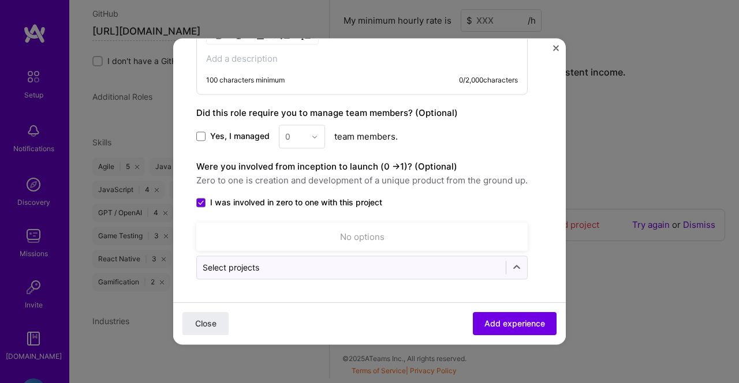
click at [245, 198] on span "I was involved in zero to one with this project" at bounding box center [296, 203] width 172 height 12
click at [0, 0] on input "I was involved in zero to one with this project" at bounding box center [0, 0] width 0 height 0
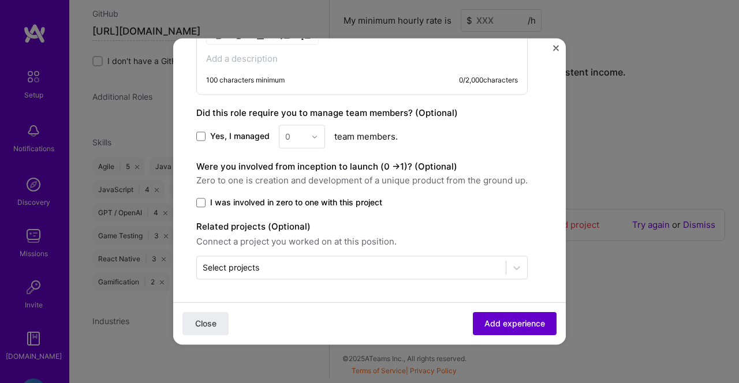
click at [519, 325] on span "Add experience" at bounding box center [514, 324] width 61 height 12
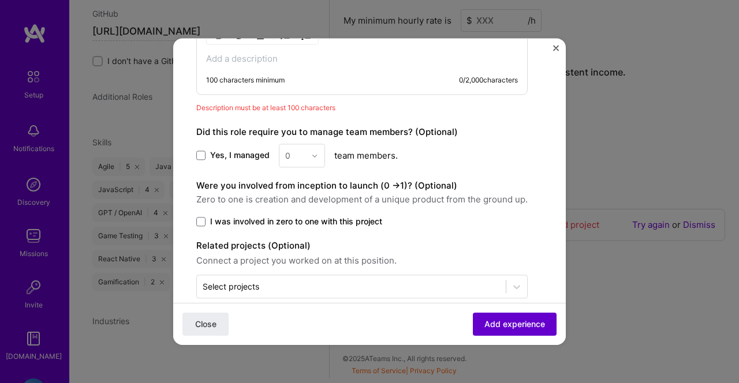
scroll to position [594, 0]
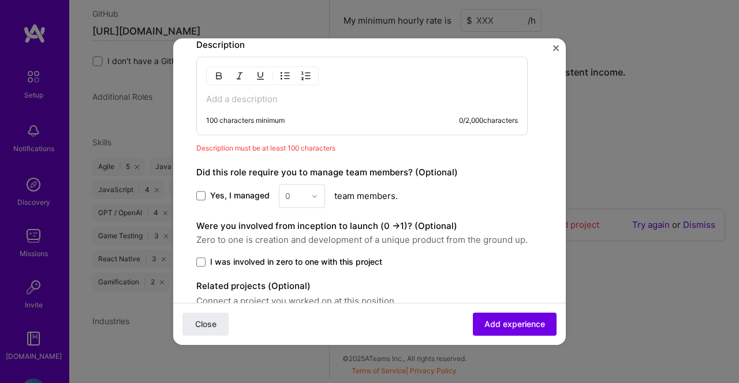
click at [304, 99] on p at bounding box center [362, 100] width 312 height 12
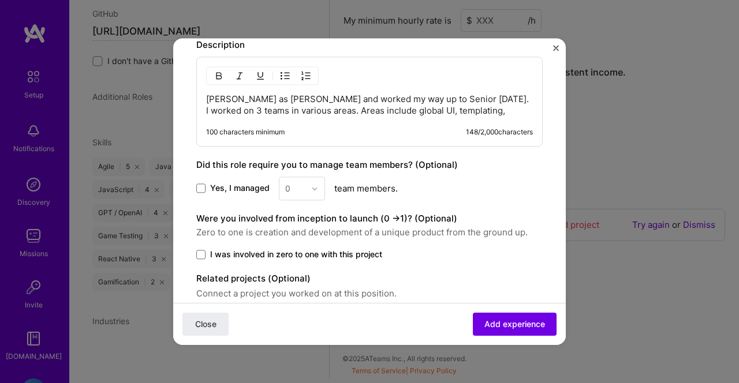
click at [453, 112] on p "Began as Junior Developer and worked my way up to Senior within 4 years. I work…" at bounding box center [369, 105] width 327 height 23
click at [481, 107] on p "Began as Junior Developer and worked my way up to Senior within 4 years. I work…" at bounding box center [369, 105] width 327 height 23
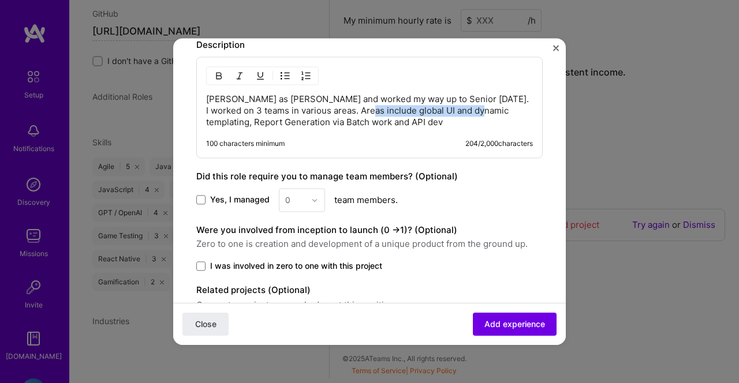
drag, startPoint x: 465, startPoint y: 117, endPoint x: 356, endPoint y: 113, distance: 109.7
click at [356, 113] on p "Began as Junior Developer and worked my way up to Senior within 4 years. I work…" at bounding box center [369, 111] width 327 height 35
click at [451, 125] on p "Began as Junior Developer and worked my way up to Senior within 4 years. I work…" at bounding box center [369, 111] width 327 height 35
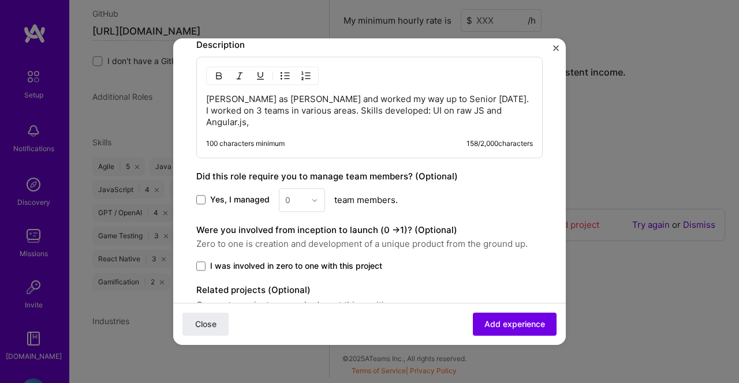
click at [460, 109] on p "Began as Junior Developer and worked my way up to Senior within 4 years. I work…" at bounding box center [369, 111] width 327 height 35
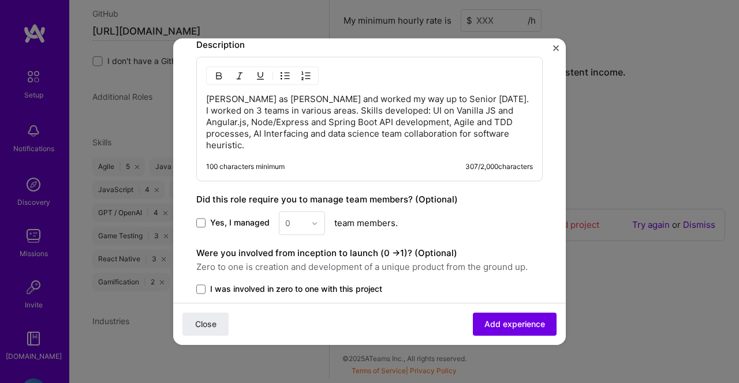
click at [272, 150] on p "Began as Junior Developer and worked my way up to Senior within 4 years. I work…" at bounding box center [369, 123] width 327 height 58
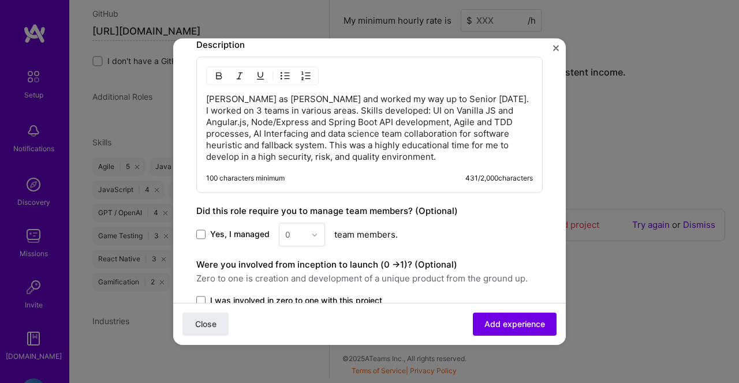
drag, startPoint x: 277, startPoint y: 160, endPoint x: 509, endPoint y: 163, distance: 232.1
click at [509, 163] on p "Began as Junior Developer and worked my way up to Senior within 4 years. I work…" at bounding box center [369, 128] width 327 height 69
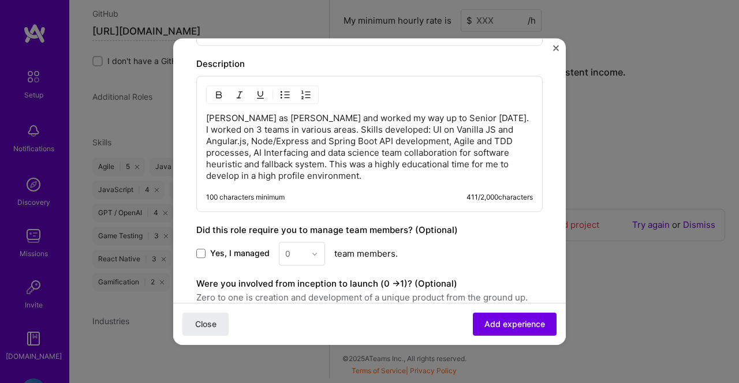
scroll to position [573, 0]
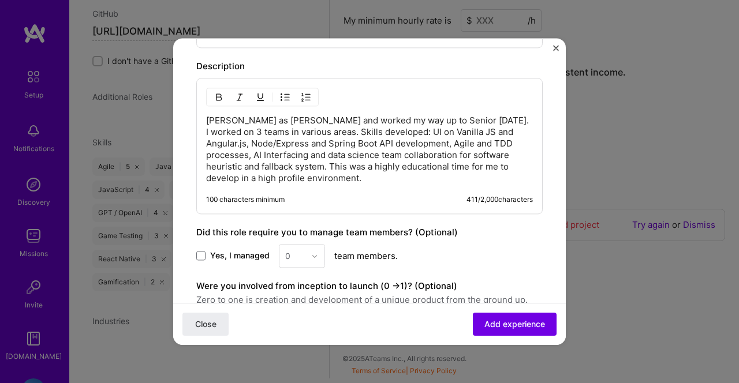
click at [292, 181] on p "[PERSON_NAME] as [PERSON_NAME] and worked my way up to Senior [DATE]. I worked …" at bounding box center [369, 149] width 327 height 69
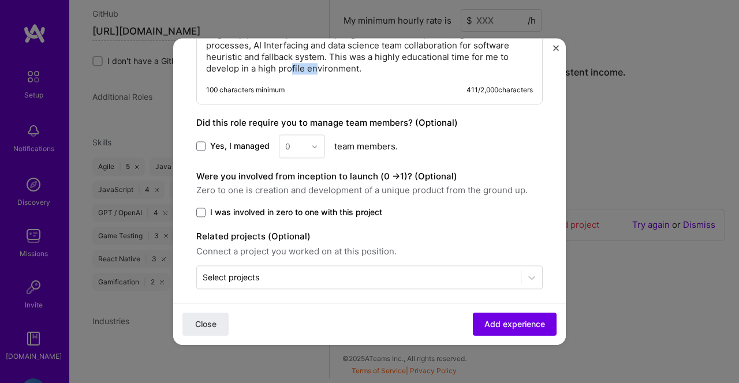
scroll to position [692, 0]
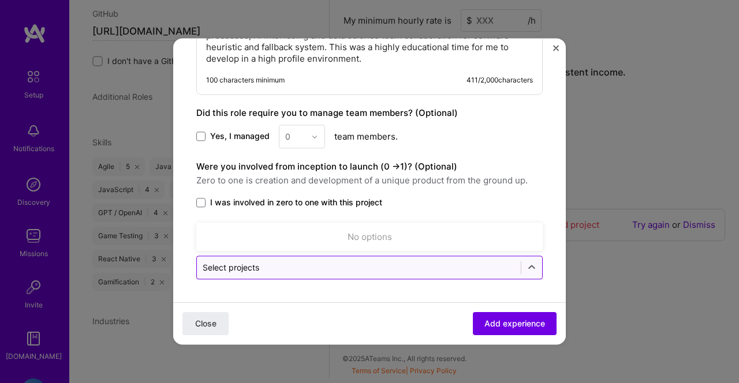
click at [439, 262] on input "text" at bounding box center [359, 267] width 312 height 12
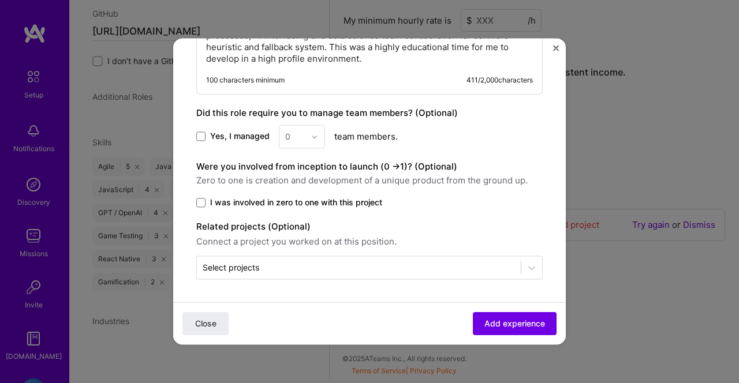
click at [448, 320] on div "Close Add experience" at bounding box center [369, 323] width 393 height 42
click at [484, 322] on button "Add experience" at bounding box center [515, 323] width 84 height 23
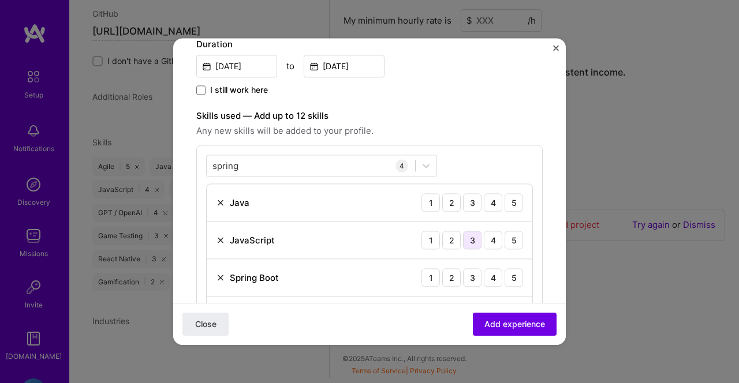
scroll to position [276, 0]
click at [510, 200] on div "5" at bounding box center [514, 203] width 18 height 18
click at [516, 242] on div "5" at bounding box center [514, 240] width 18 height 18
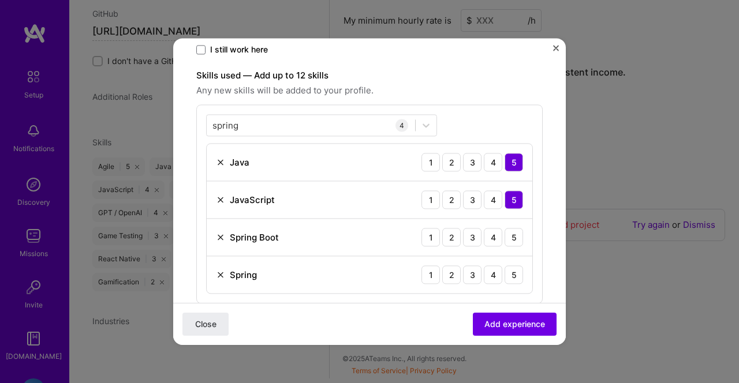
scroll to position [335, 0]
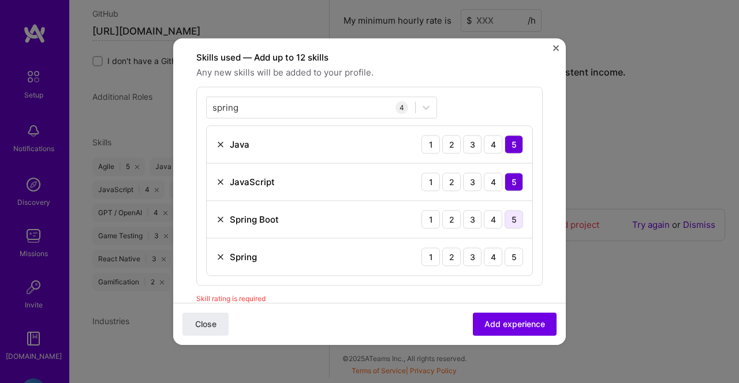
click at [518, 223] on div "5" at bounding box center [514, 219] width 18 height 18
click at [518, 266] on div "5" at bounding box center [514, 257] width 18 height 18
click at [518, 333] on button "Add experience" at bounding box center [515, 324] width 84 height 23
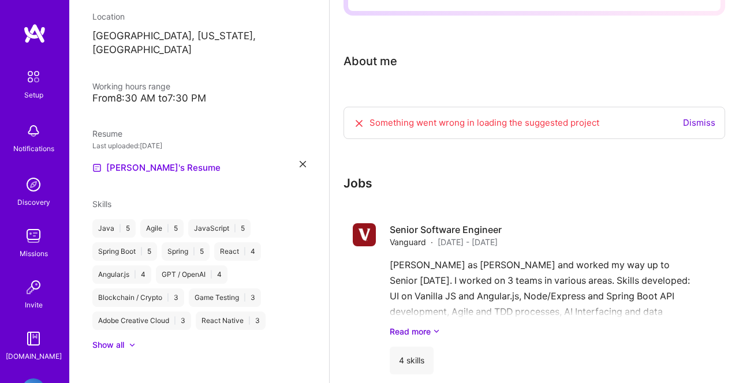
scroll to position [301, 0]
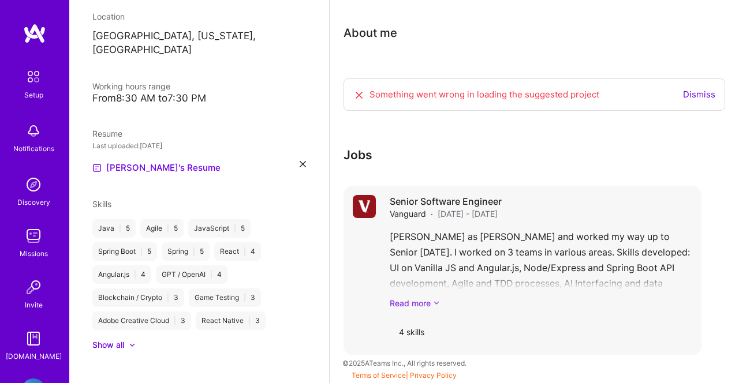
click at [436, 300] on icon at bounding box center [436, 303] width 7 height 12
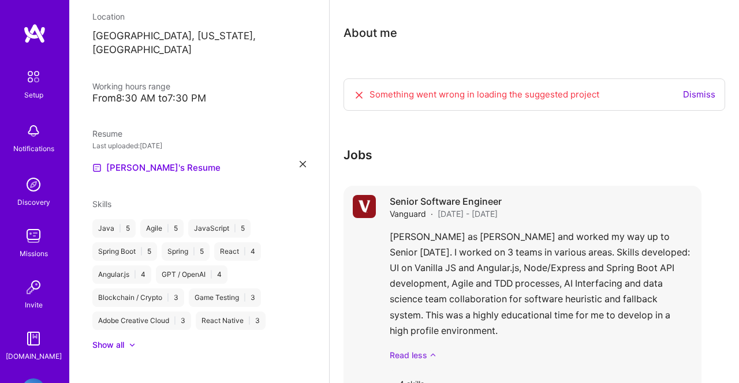
scroll to position [353, 0]
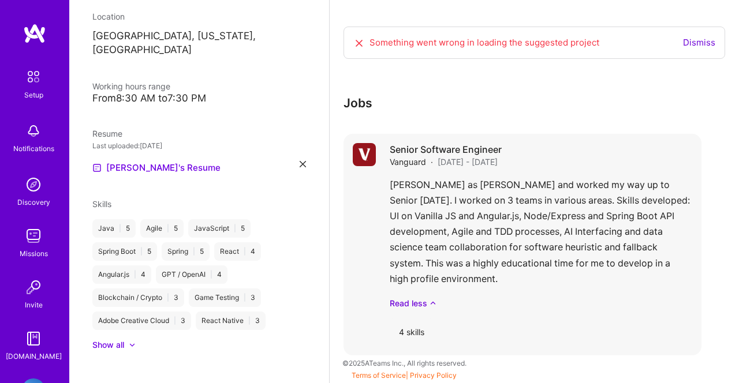
click at [410, 335] on div "4 skills" at bounding box center [412, 333] width 44 height 28
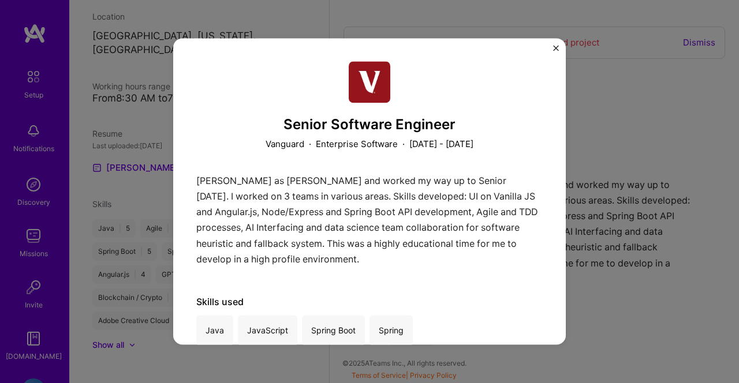
click at [555, 49] on img "Close" at bounding box center [556, 48] width 6 height 6
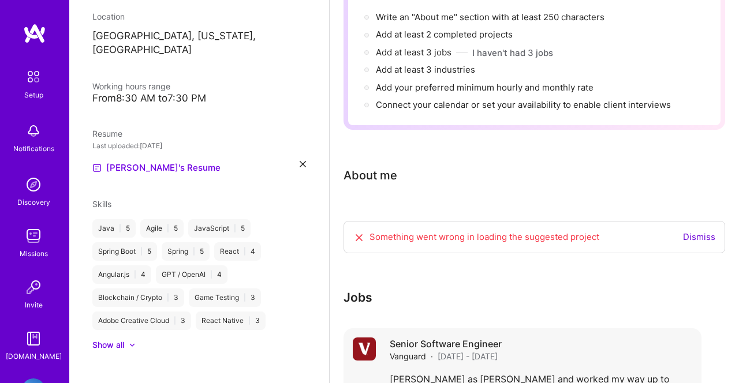
scroll to position [153, 0]
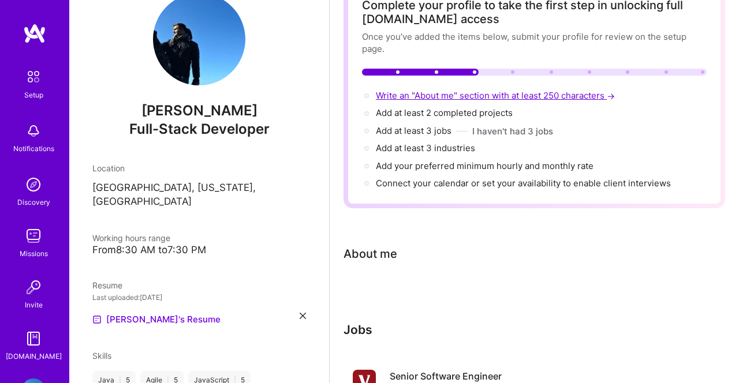
scroll to position [42, 0]
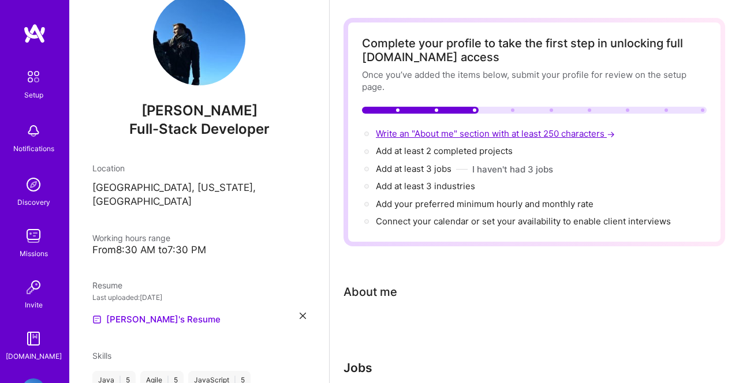
click at [429, 132] on span "Write an "About me" section with at least 250 characters →" at bounding box center [496, 133] width 241 height 11
select select "US"
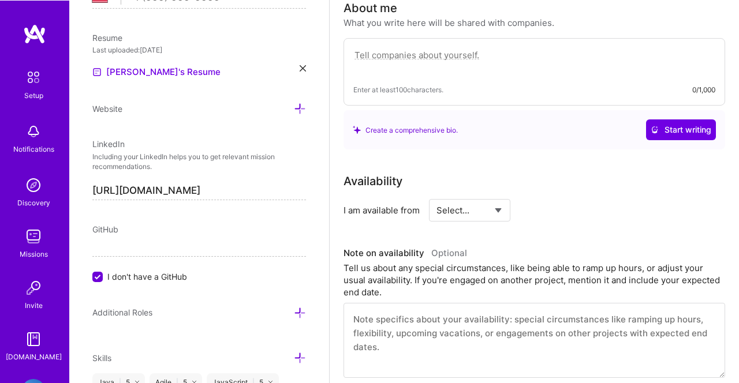
scroll to position [326, 0]
click at [433, 57] on textarea at bounding box center [534, 61] width 362 height 27
select select "Future Date"
click option "Future Date" at bounding box center [0, 0] width 0 height 0
click at [569, 213] on input "[DATE]" at bounding box center [568, 211] width 57 height 23
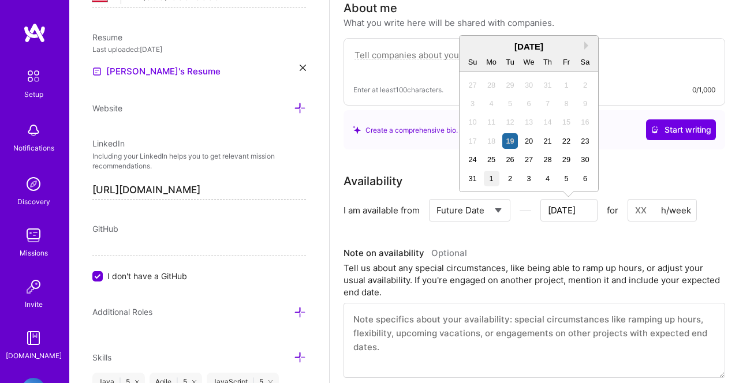
click at [492, 179] on div "1" at bounding box center [492, 179] width 16 height 16
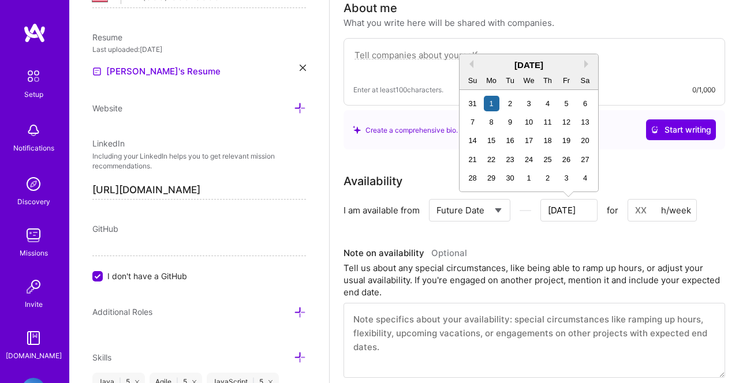
click at [566, 215] on input "[DATE]" at bounding box center [568, 211] width 57 height 23
click at [529, 183] on div "1" at bounding box center [529, 179] width 16 height 16
type input "[DATE]"
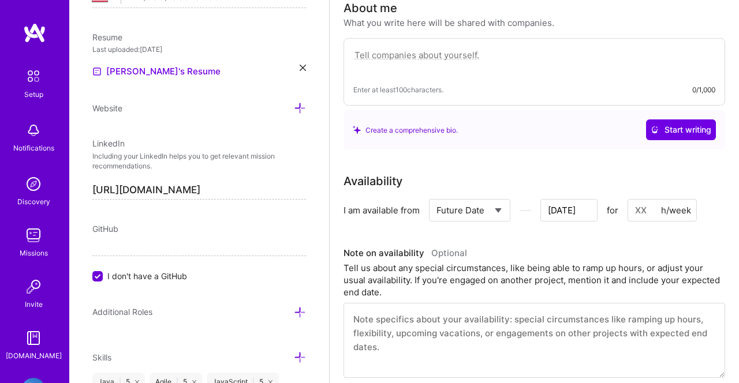
click at [637, 213] on input at bounding box center [661, 211] width 69 height 23
type input "20"
click at [563, 241] on div "Availability I am available from Select... Right Now Future Date Not Available …" at bounding box center [534, 276] width 382 height 206
click at [462, 61] on textarea at bounding box center [534, 61] width 362 height 27
click at [681, 57] on textarea "I'm a professional with quality professional experience and a lifelong techie." at bounding box center [534, 61] width 362 height 27
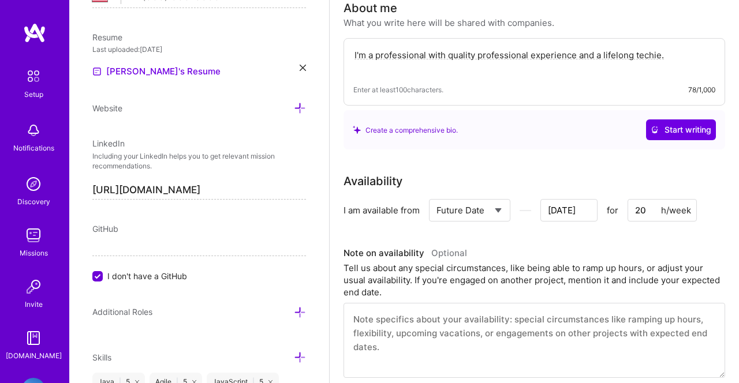
click at [448, 59] on textarea "I'm a professional with quality professional experience and a lifelong techie." at bounding box center [534, 61] width 362 height 27
click at [679, 58] on textarea "I'm a professional with quality professional experience and a lifelong techie." at bounding box center [534, 61] width 362 height 27
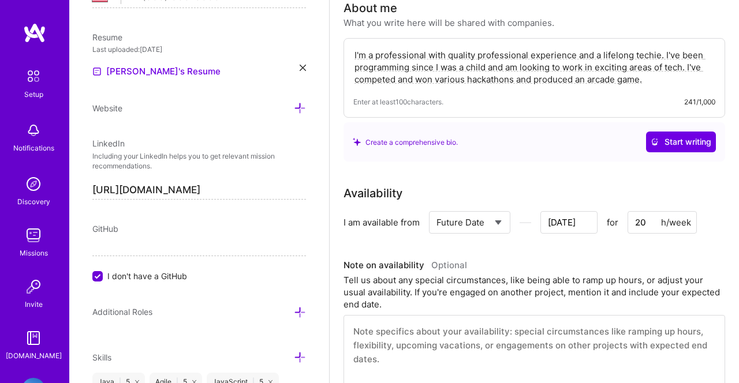
scroll to position [326, 0]
drag, startPoint x: 520, startPoint y: 81, endPoint x: 728, endPoint y: 80, distance: 208.4
click at [715, 80] on textarea "I'm a professional with quality professional experience and a lifelong techie. …" at bounding box center [534, 67] width 362 height 39
click at [702, 69] on textarea "I'm a professional with quality professional experience and a lifelong techie. …" at bounding box center [534, 67] width 362 height 39
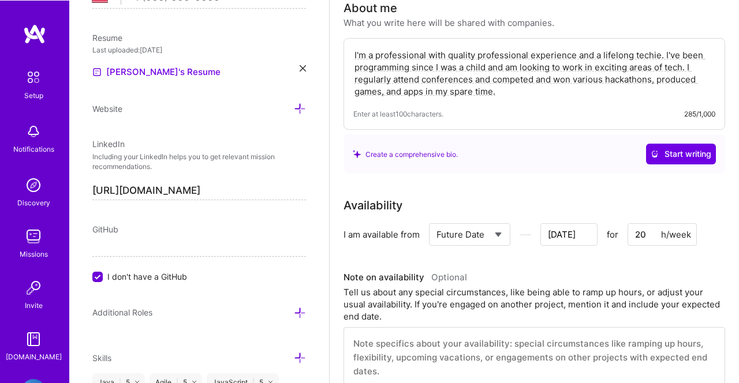
scroll to position [326, 0]
click at [659, 79] on textarea "I'm a professional with quality professional experience and a lifelong techie. …" at bounding box center [534, 73] width 362 height 51
click at [627, 96] on textarea "I'm a professional with quality professional experience and a lifelong techie. …" at bounding box center [534, 73] width 362 height 51
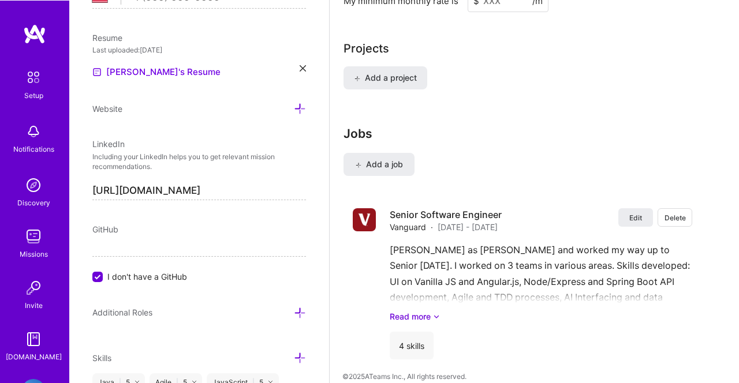
scroll to position [961, 0]
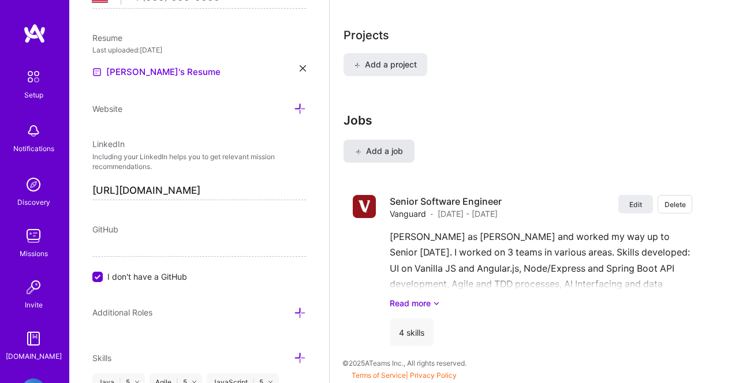
type textarea "I'm a professional with quality professional experience and a lifelong techie. …"
click at [391, 151] on span "Add a job" at bounding box center [379, 151] width 48 height 12
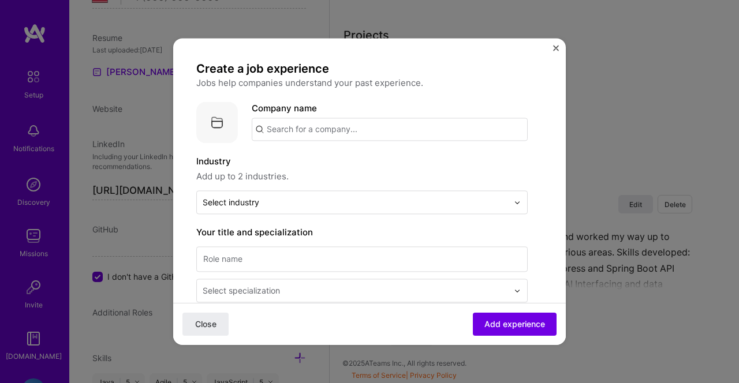
click at [342, 125] on input "text" at bounding box center [390, 129] width 276 height 23
type input "All"
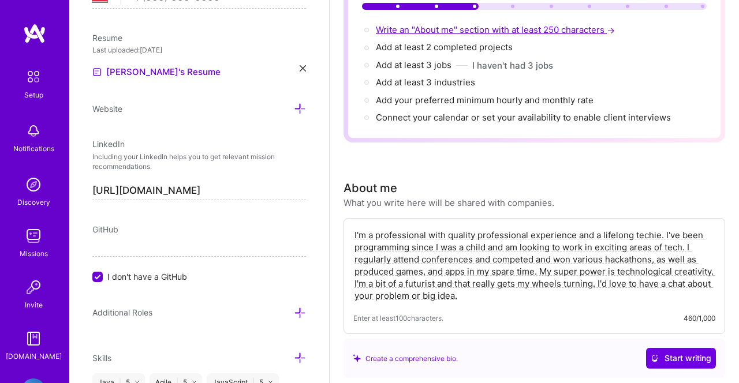
scroll to position [195, 0]
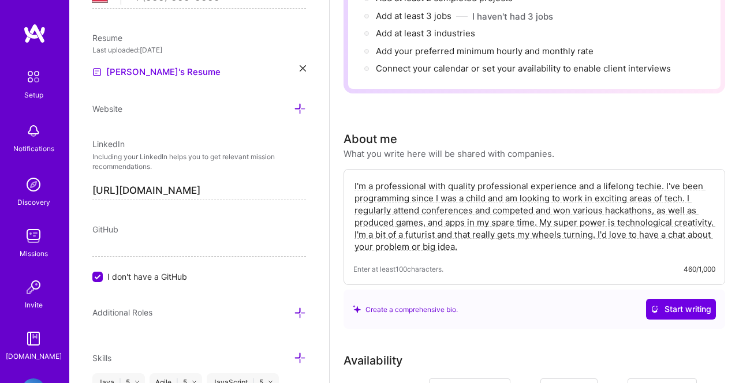
click at [438, 215] on textarea "I'm a professional with quality professional experience and a lifelong techie. …" at bounding box center [534, 216] width 362 height 75
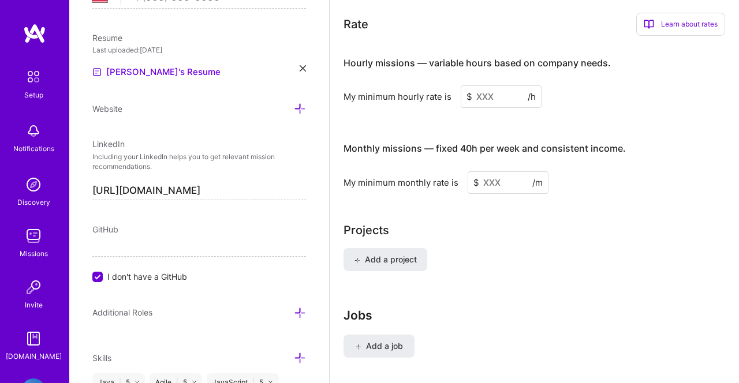
scroll to position [744, 0]
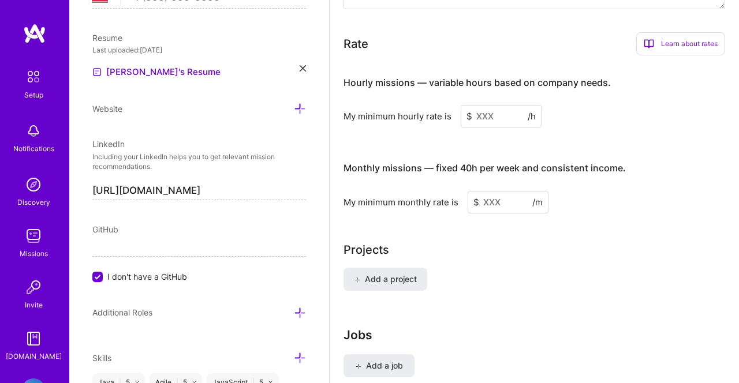
click at [492, 207] on input at bounding box center [508, 202] width 81 height 23
click at [496, 128] on input at bounding box center [501, 116] width 81 height 23
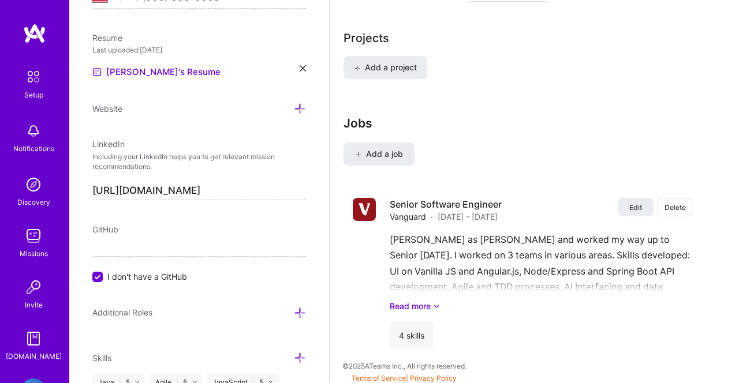
scroll to position [961, 0]
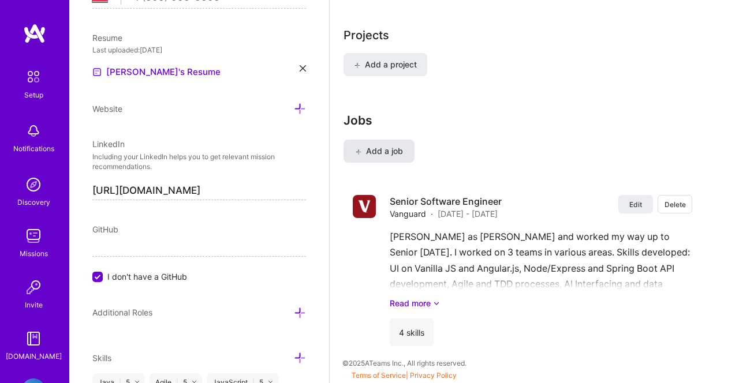
click at [386, 162] on button "Add a job" at bounding box center [378, 151] width 71 height 23
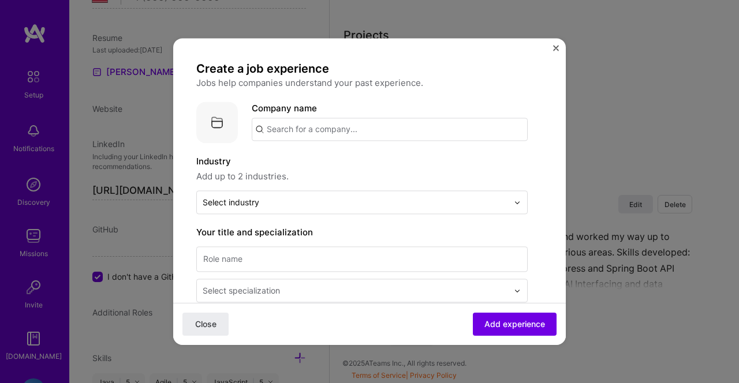
click at [358, 125] on input "text" at bounding box center [390, 129] width 276 height 23
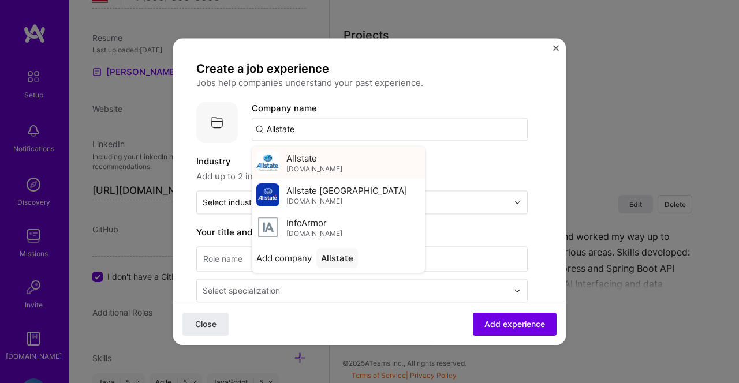
type input "Allstate"
click at [333, 158] on div "Allstate [DOMAIN_NAME]" at bounding box center [338, 163] width 173 height 32
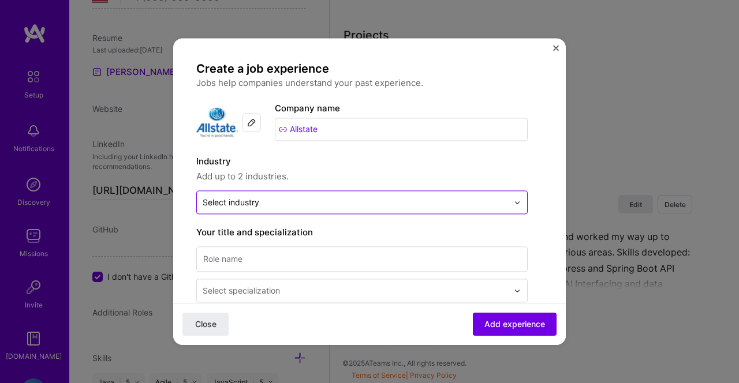
click at [260, 200] on input "text" at bounding box center [355, 202] width 305 height 12
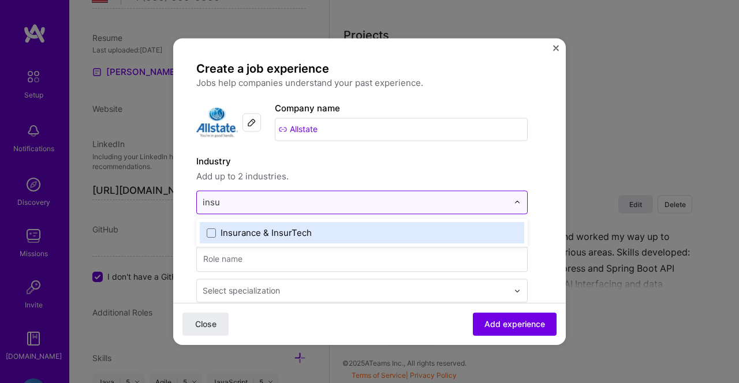
type input "insur"
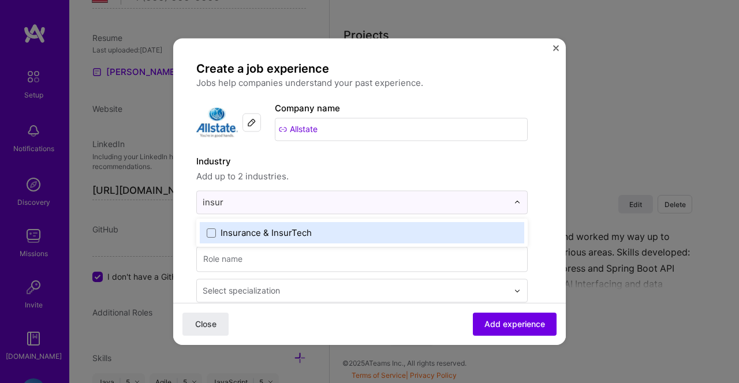
click at [278, 241] on div "Insurance & InsurTech" at bounding box center [362, 232] width 324 height 21
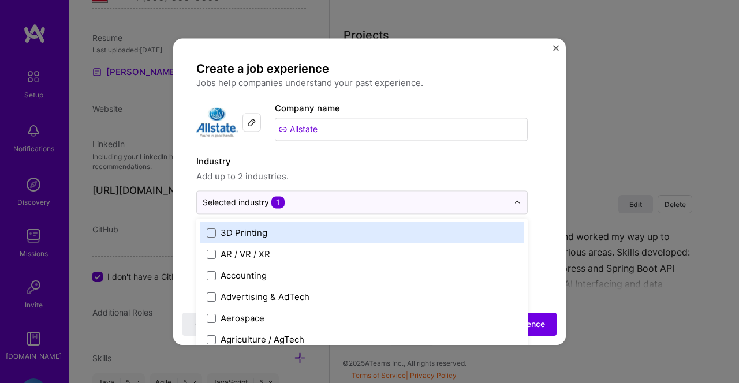
click at [278, 236] on label "3D Printing" at bounding box center [362, 233] width 311 height 12
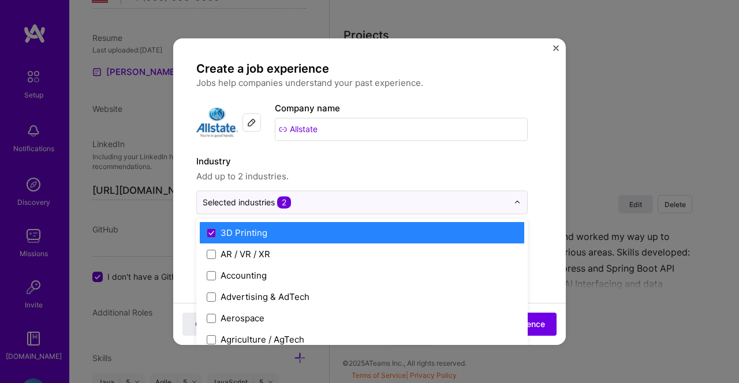
click at [274, 229] on label "3D Printing" at bounding box center [362, 233] width 311 height 12
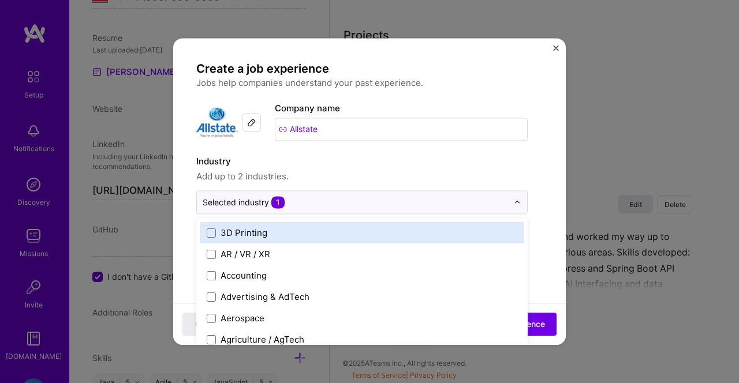
click at [323, 184] on span "Add up to 2 industries." at bounding box center [361, 177] width 331 height 14
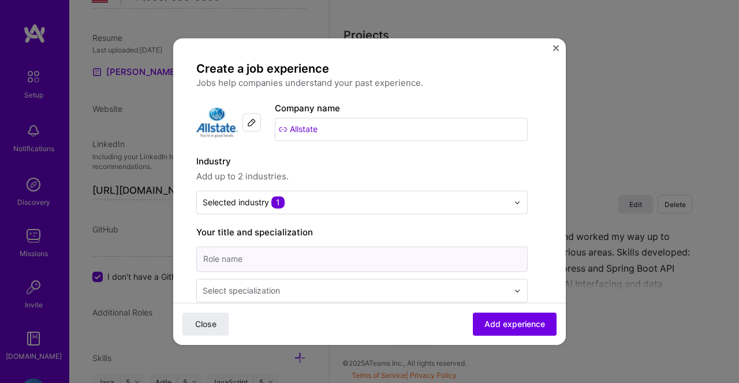
click at [266, 256] on input at bounding box center [361, 258] width 331 height 25
type input "Software Engineer and Lead"
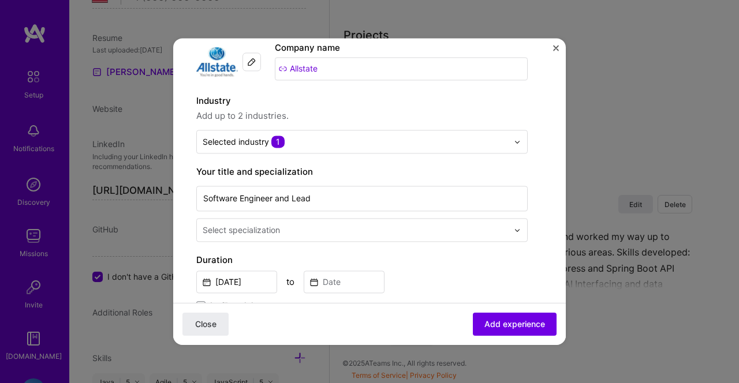
click at [271, 228] on div "Select specialization" at bounding box center [241, 230] width 77 height 12
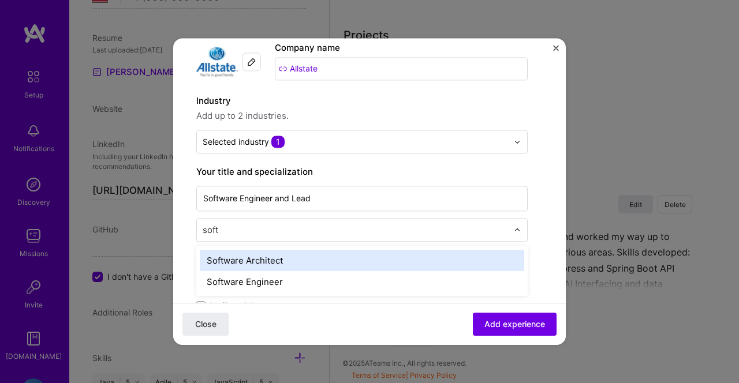
type input "softw"
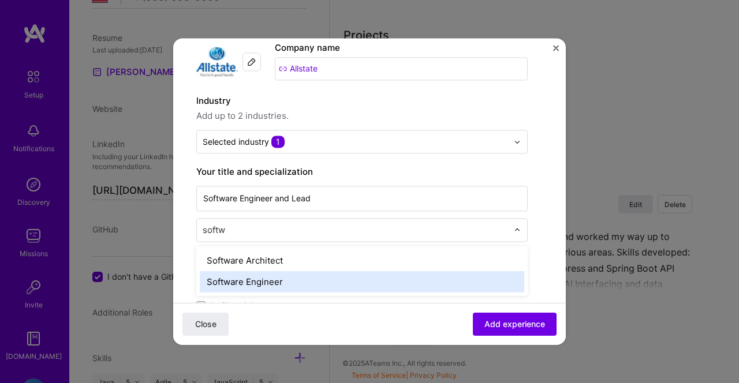
click at [261, 282] on div "Software Engineer" at bounding box center [362, 281] width 324 height 21
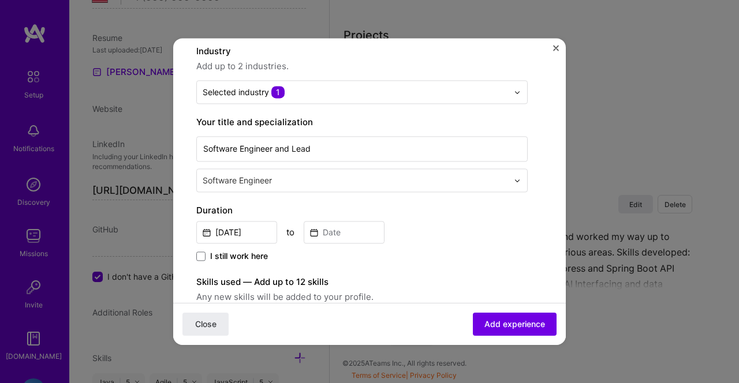
scroll to position [121, 0]
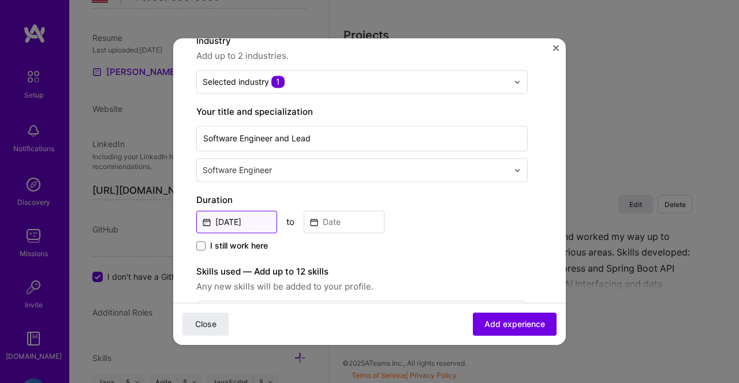
click at [229, 222] on input "[DATE]" at bounding box center [236, 222] width 81 height 23
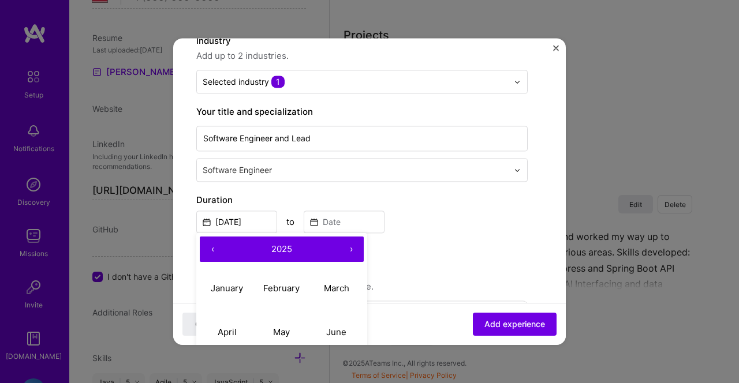
click at [208, 250] on button "‹" at bounding box center [212, 249] width 25 height 25
click at [337, 293] on abbr "March" at bounding box center [336, 288] width 25 height 11
type input "[DATE]"
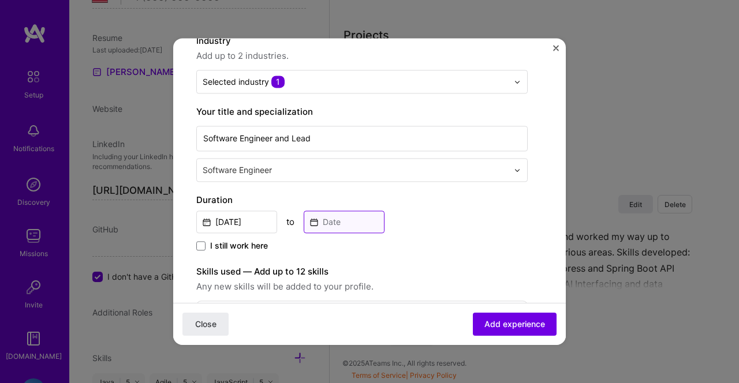
click at [337, 225] on input at bounding box center [344, 222] width 81 height 23
click at [423, 198] on label "Duration" at bounding box center [361, 200] width 331 height 14
click at [256, 245] on span "I still work here" at bounding box center [239, 246] width 58 height 12
click at [0, 0] on input "I still work here" at bounding box center [0, 0] width 0 height 0
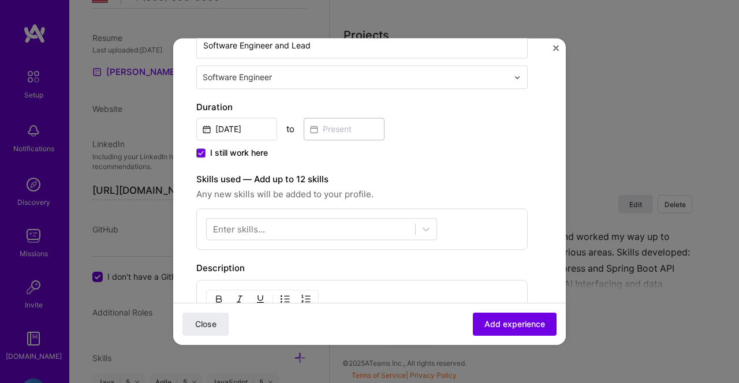
scroll to position [215, 0]
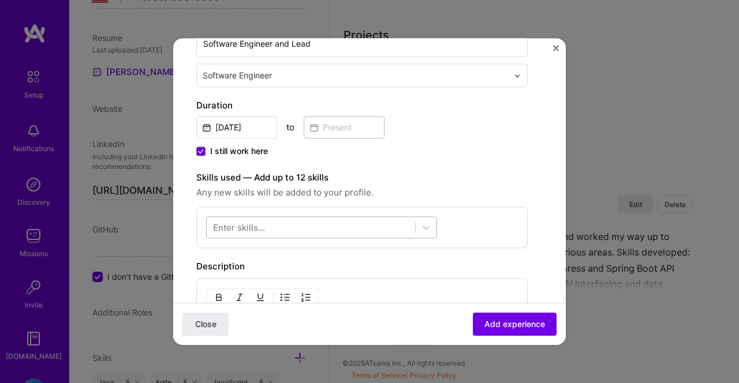
click at [283, 225] on div at bounding box center [311, 227] width 208 height 19
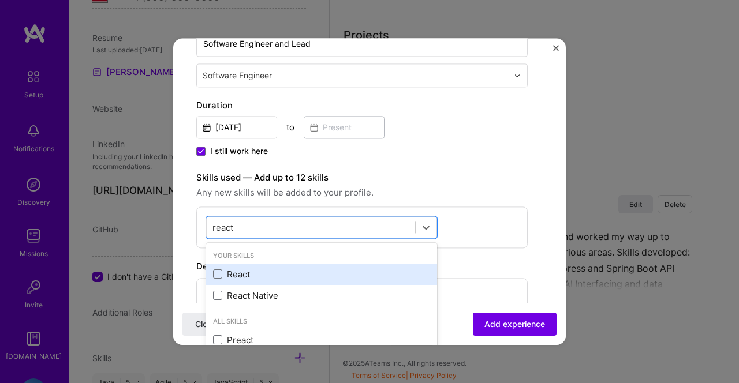
click at [230, 278] on div "React" at bounding box center [321, 274] width 217 height 12
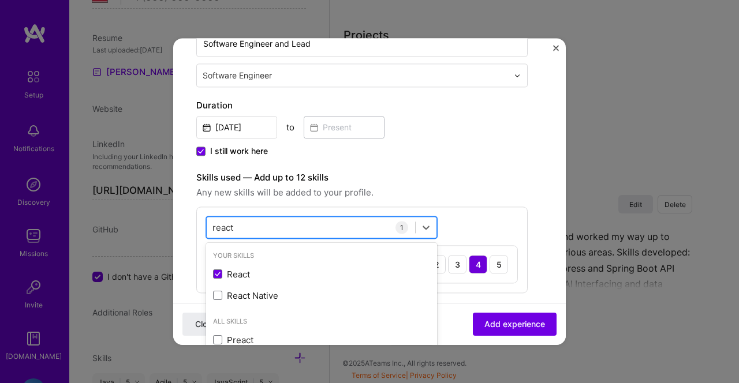
click at [267, 227] on div "react react" at bounding box center [311, 227] width 208 height 19
type input "spring"
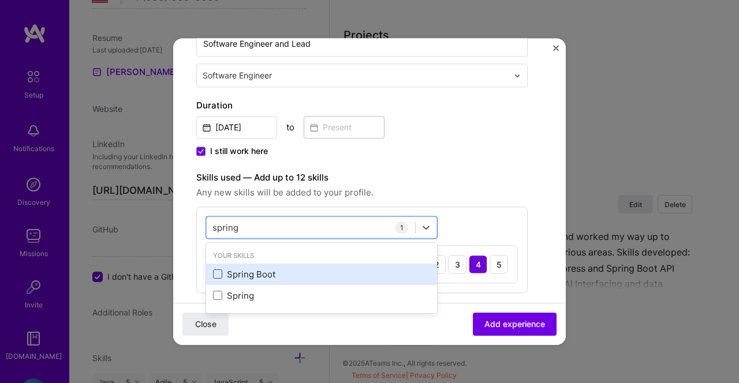
click at [219, 274] on span at bounding box center [217, 274] width 9 height 9
click at [0, 0] on input "checkbox" at bounding box center [0, 0] width 0 height 0
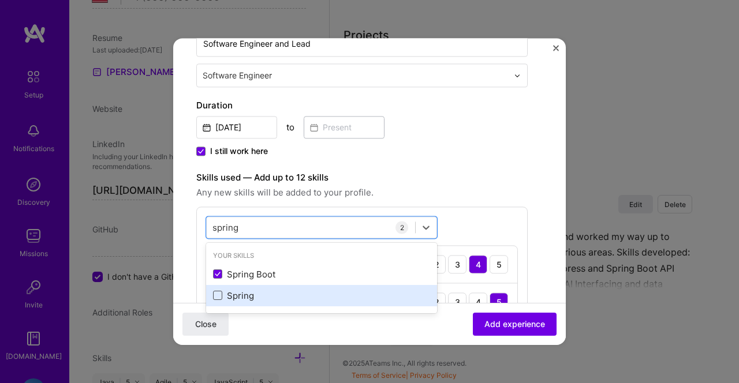
click at [221, 298] on span at bounding box center [217, 296] width 9 height 9
click at [0, 0] on input "checkbox" at bounding box center [0, 0] width 0 height 0
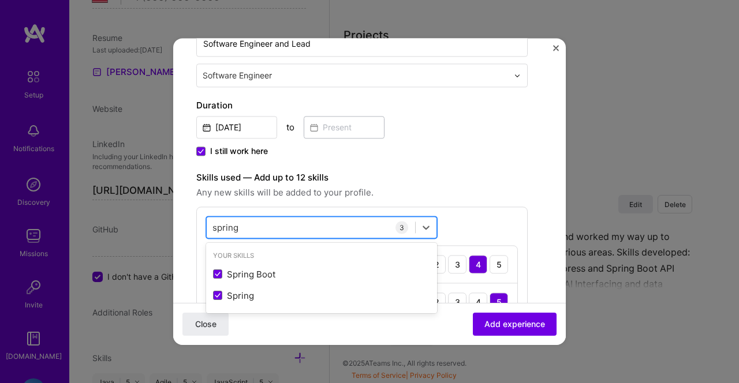
click at [257, 229] on div "spring spring" at bounding box center [311, 227] width 208 height 19
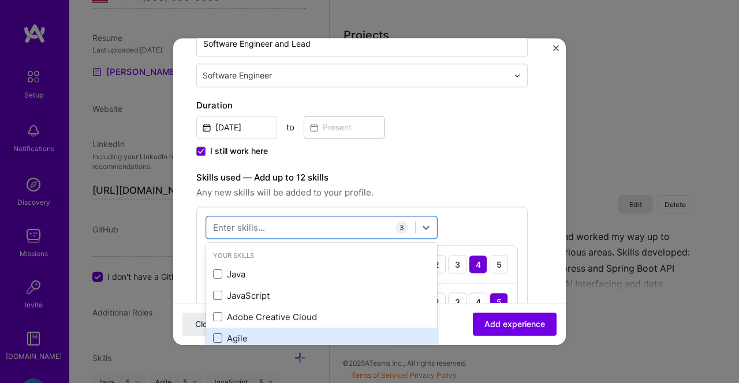
click at [222, 339] on span at bounding box center [217, 338] width 9 height 9
click at [0, 0] on input "checkbox" at bounding box center [0, 0] width 0 height 0
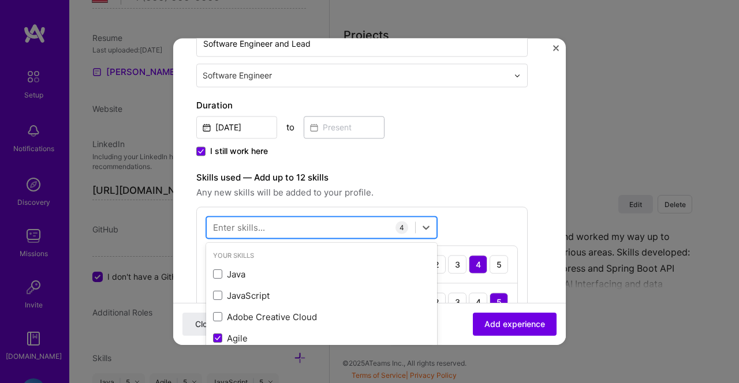
click at [271, 219] on div at bounding box center [311, 227] width 208 height 19
type input "tdd"
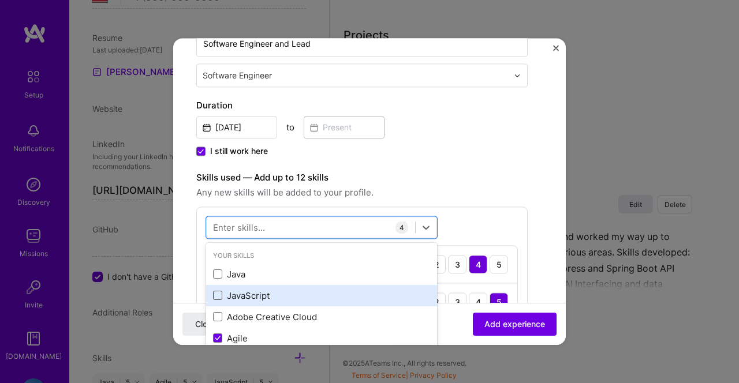
click at [219, 299] on span at bounding box center [217, 296] width 9 height 9
click at [0, 0] on input "checkbox" at bounding box center [0, 0] width 0 height 0
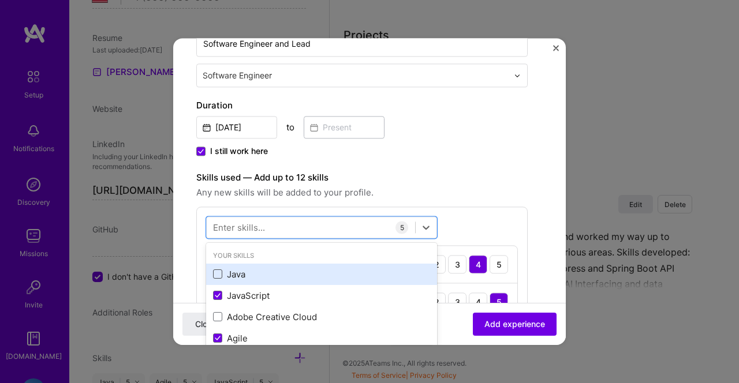
click at [218, 275] on span at bounding box center [217, 274] width 9 height 9
click at [0, 0] on input "checkbox" at bounding box center [0, 0] width 0 height 0
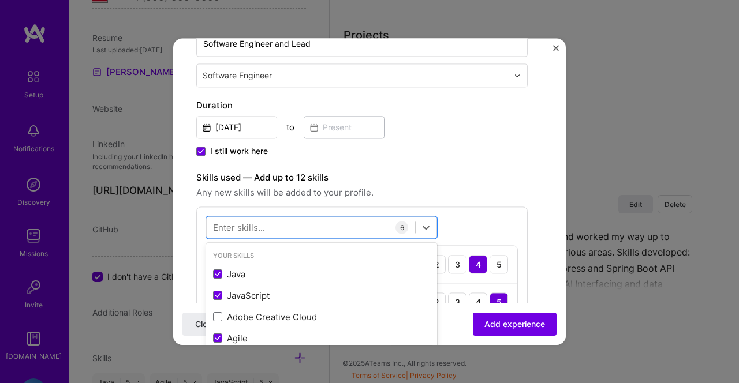
click at [450, 190] on span "Any new skills will be added to your profile." at bounding box center [361, 193] width 331 height 14
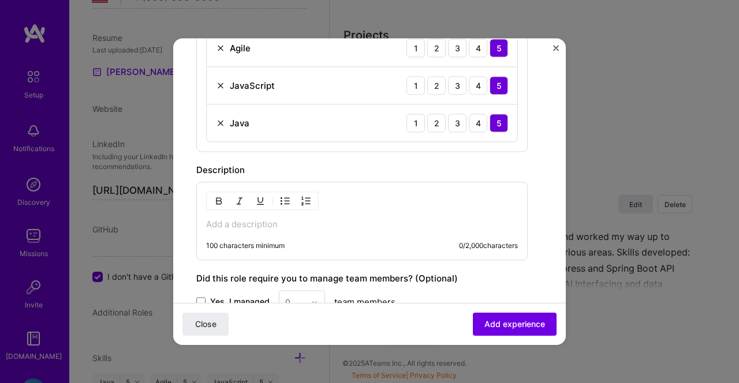
scroll to position [571, 0]
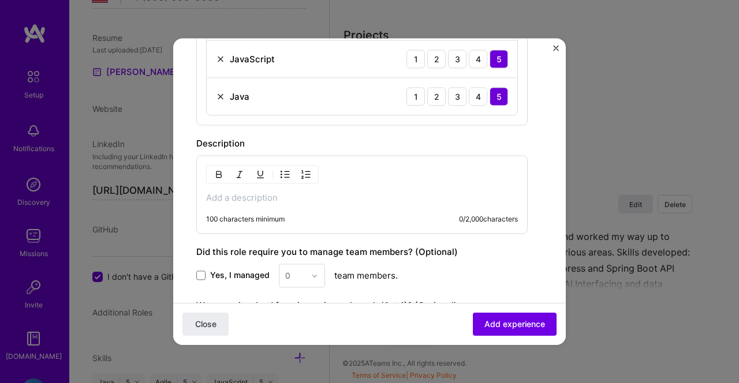
click at [389, 192] on div "100 characters minimum 0 / 2,000 characters" at bounding box center [361, 194] width 331 height 79
click at [363, 199] on p at bounding box center [362, 198] width 312 height 12
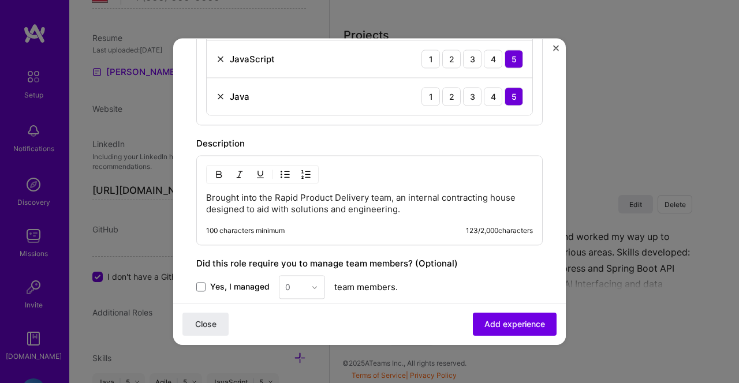
click at [275, 212] on p "Brought into the Rapid Product Delivery team, an internal contracting house des…" at bounding box center [369, 203] width 327 height 23
click at [466, 202] on p "Brought into the Rapid Product Delivery team, an internal contracting house des…" at bounding box center [369, 203] width 327 height 23
click at [466, 205] on p "Brought into the Rapid Product Delivery team, an internal contracting house des…" at bounding box center [369, 203] width 327 height 23
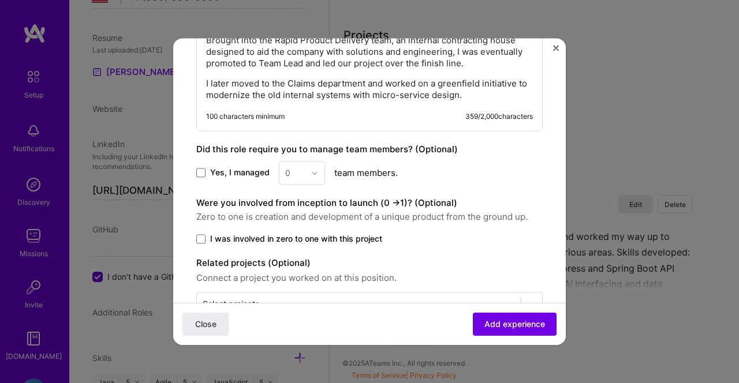
scroll to position [765, 0]
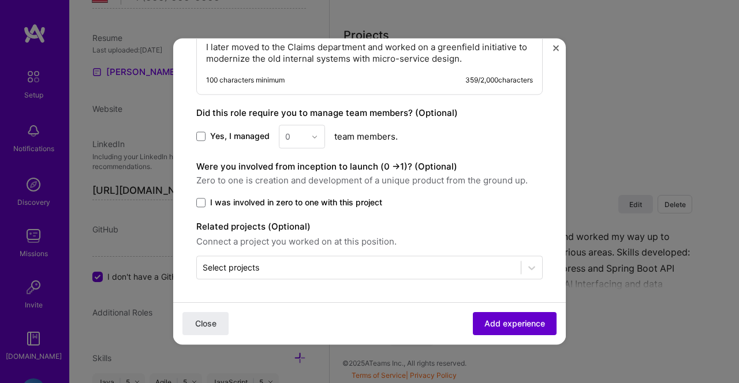
click at [493, 331] on button "Add experience" at bounding box center [515, 323] width 84 height 23
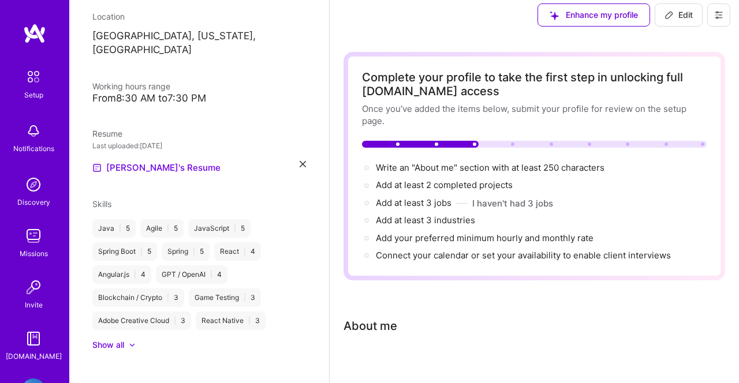
scroll to position [0, 0]
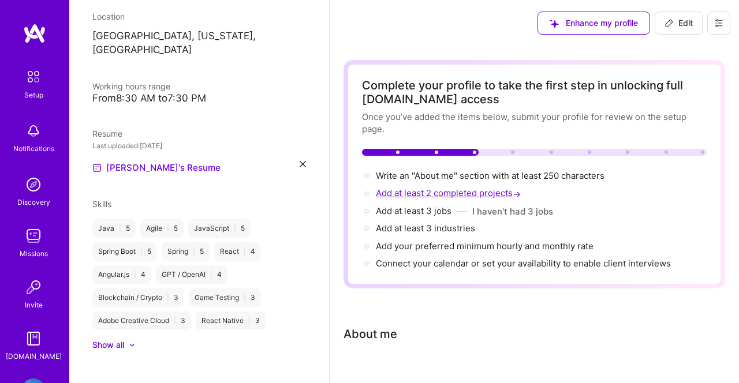
click at [499, 196] on span "Add at least 2 completed projects →" at bounding box center [449, 193] width 147 height 11
select select "US"
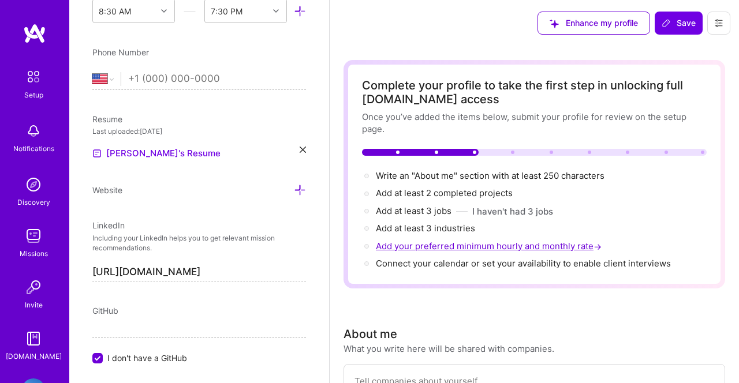
click at [471, 247] on span "Add your preferred minimum hourly and monthly rate →" at bounding box center [490, 246] width 228 height 11
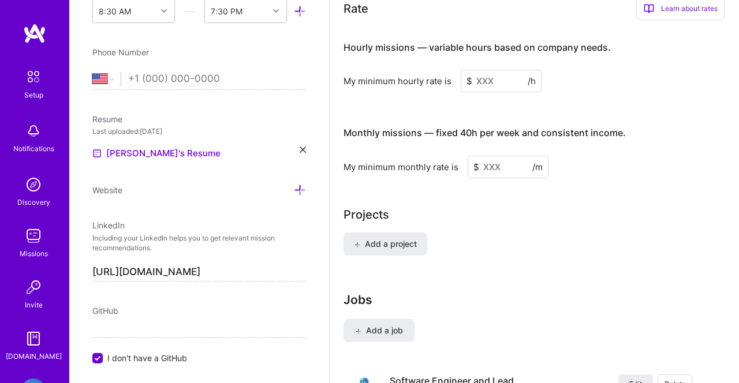
click at [481, 81] on input at bounding box center [501, 81] width 81 height 23
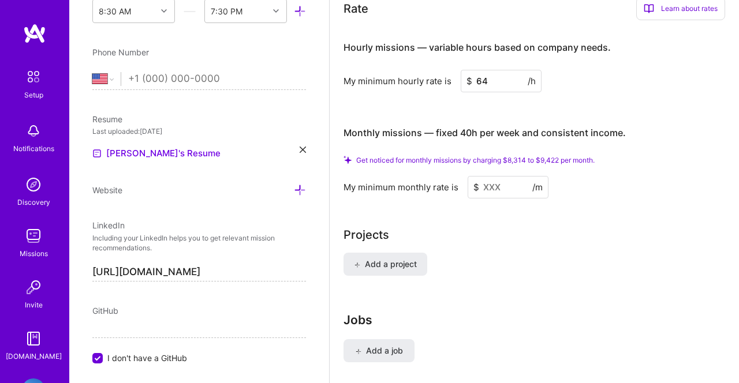
type input "64"
click at [527, 134] on h4 "Monthly missions — fixed 40h per week and consistent income." at bounding box center [484, 133] width 282 height 11
click at [475, 163] on span "Get noticed for monthly missions by charging $8,314 to $9,422 per month." at bounding box center [475, 160] width 238 height 9
click at [157, 80] on input "tel" at bounding box center [217, 78] width 178 height 33
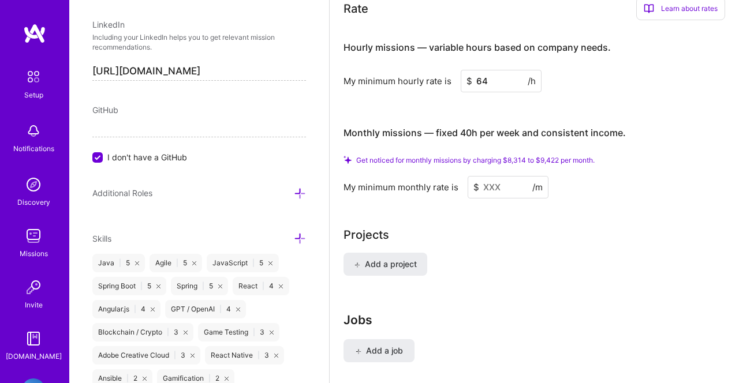
scroll to position [606, 0]
type input "[PHONE_NUMBER]"
click at [120, 154] on span "I don't have a GitHub" at bounding box center [147, 156] width 80 height 12
click at [104, 154] on input "I don't have a GitHub" at bounding box center [99, 156] width 10 height 10
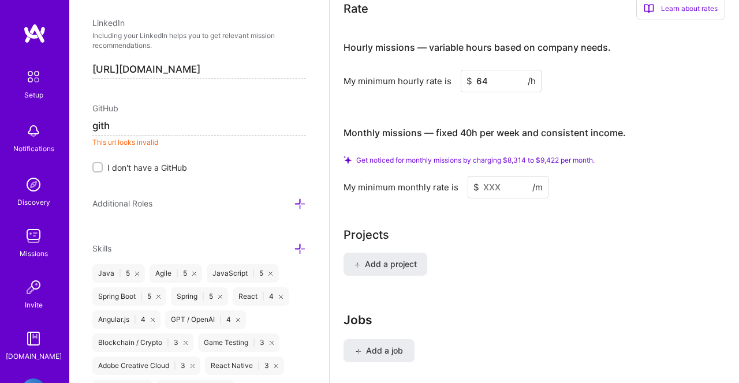
type input "I'm a professional with quality professional experience and a lifelong techie. …"
click at [134, 125] on input at bounding box center [199, 126] width 214 height 18
paste input "[URL][DOMAIN_NAME]"
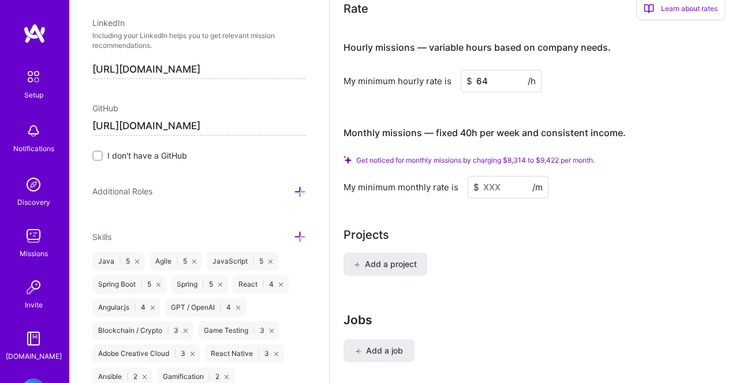
scroll to position [649, 0]
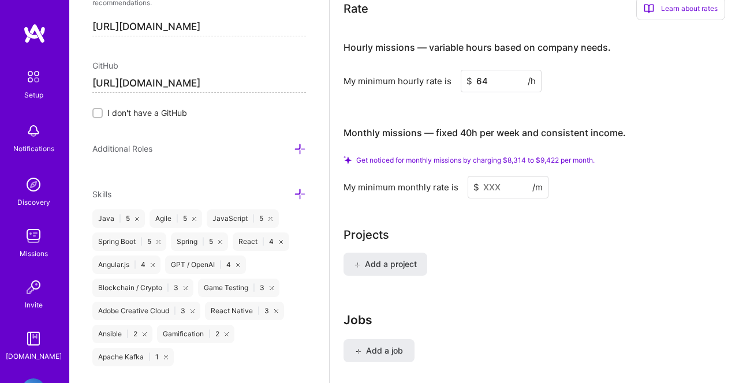
type input "[URL][DOMAIN_NAME]"
click at [557, 270] on div "Add a project" at bounding box center [534, 271] width 382 height 37
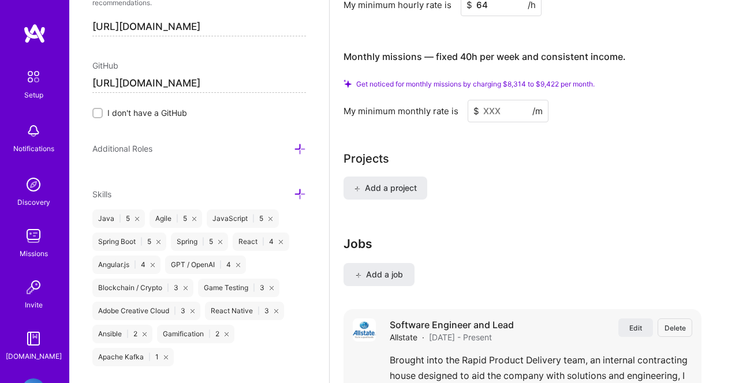
scroll to position [0, 0]
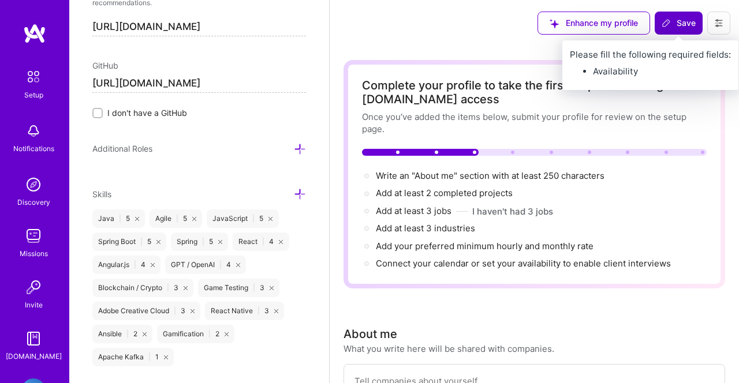
click at [689, 16] on button "Save" at bounding box center [679, 23] width 48 height 23
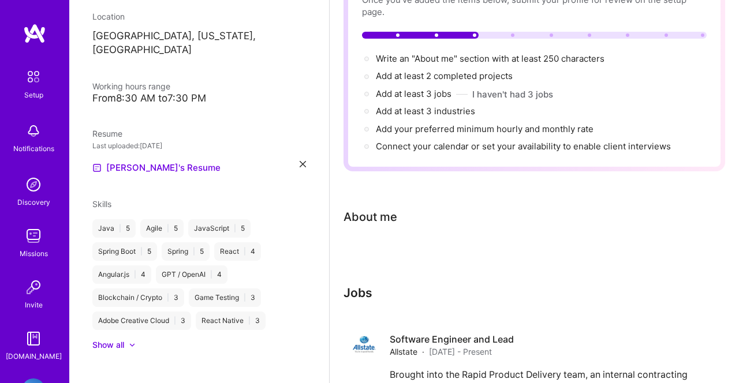
scroll to position [151, 0]
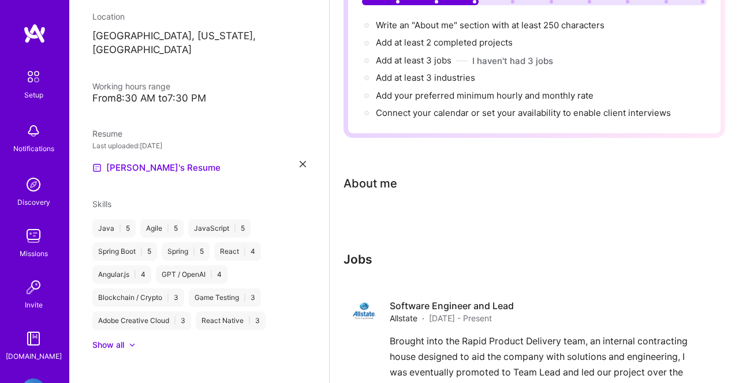
click at [375, 232] on div "Complete your profile to take the first step in unlocking full [DOMAIN_NAME] ac…" at bounding box center [534, 281] width 382 height 744
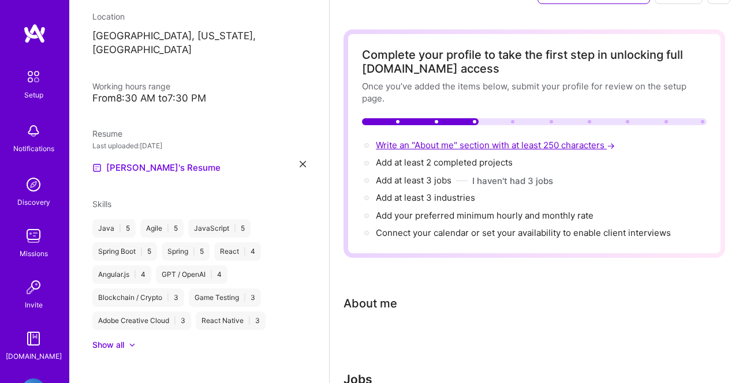
scroll to position [0, 0]
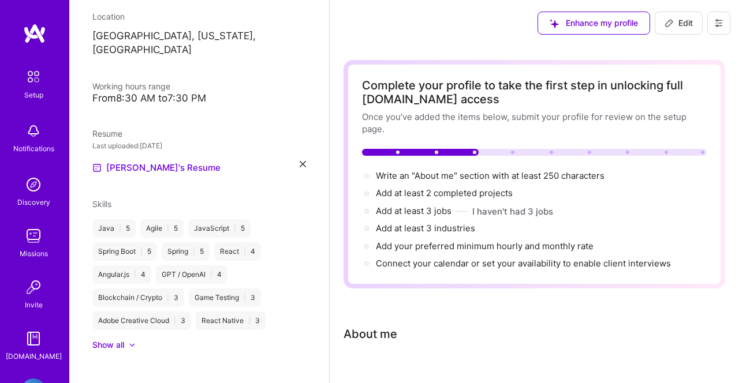
click at [683, 24] on span "Edit" at bounding box center [678, 23] width 28 height 12
select select "US"
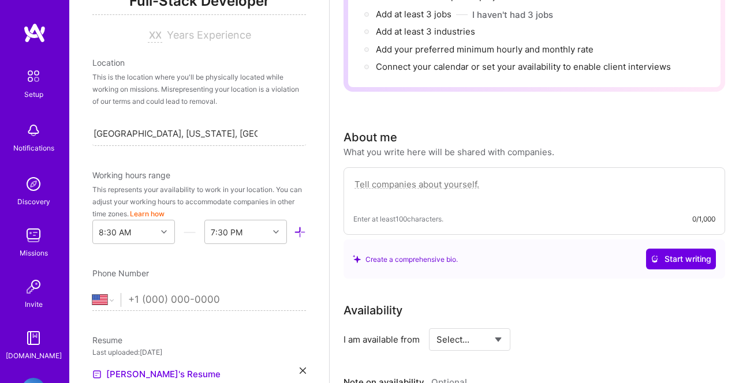
scroll to position [485, 0]
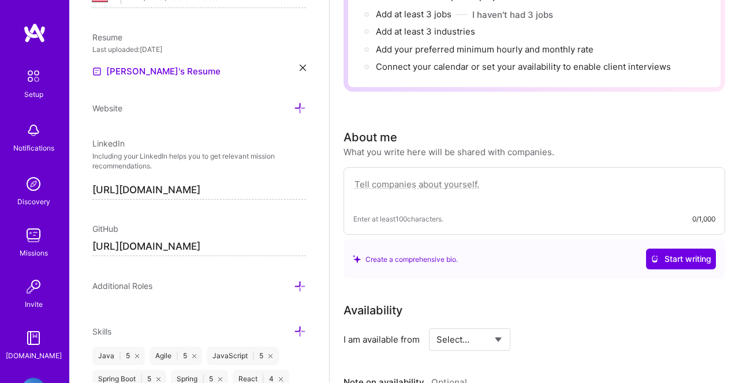
paste textarea "Intro I'm a professional with quality professional experience and a lifelong te…"
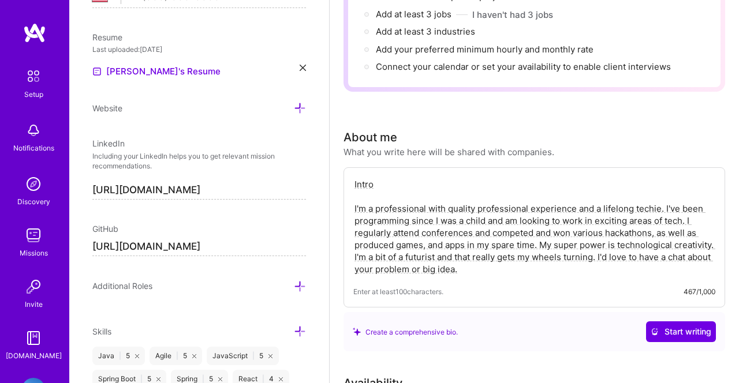
scroll to position [197, 0]
drag, startPoint x: 392, startPoint y: 190, endPoint x: 304, endPoint y: 182, distance: 88.6
click at [353, 185] on textarea "Intro I'm a professional with quality professional experience and a lifelong te…" at bounding box center [534, 226] width 362 height 99
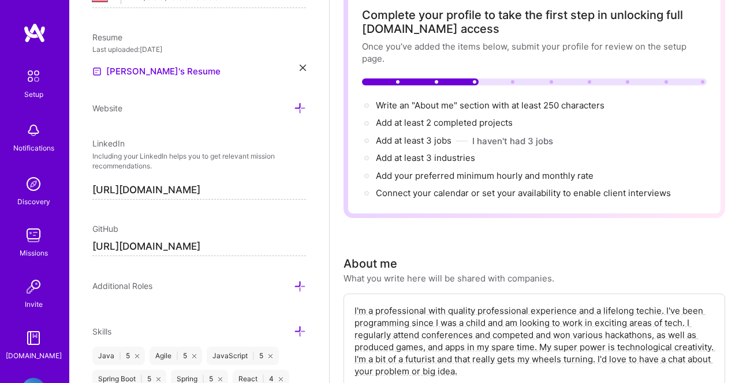
scroll to position [0, 0]
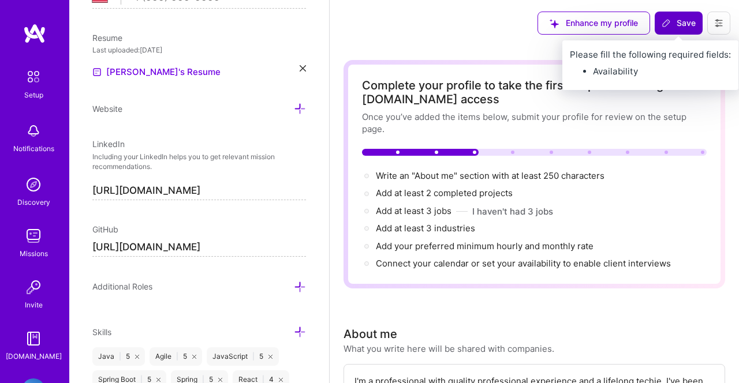
type textarea "I'm a professional with quality professional experience and a lifelong techie. …"
click at [666, 25] on icon at bounding box center [666, 22] width 9 height 9
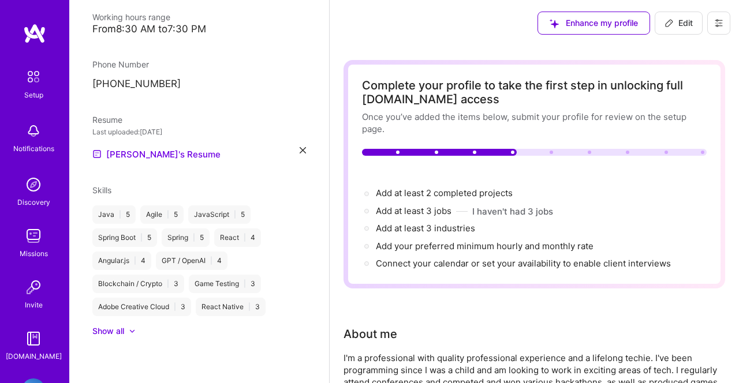
scroll to position [238, 0]
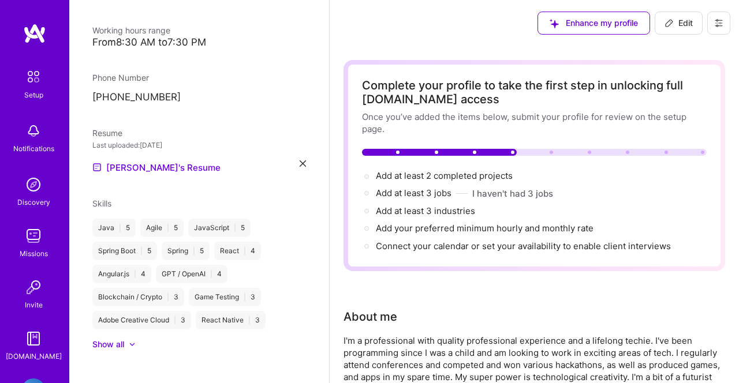
click at [685, 15] on button "Edit" at bounding box center [679, 23] width 48 height 23
select select "US"
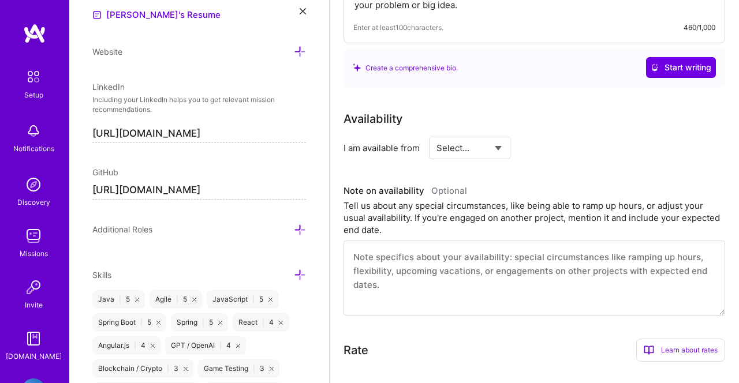
scroll to position [434, 0]
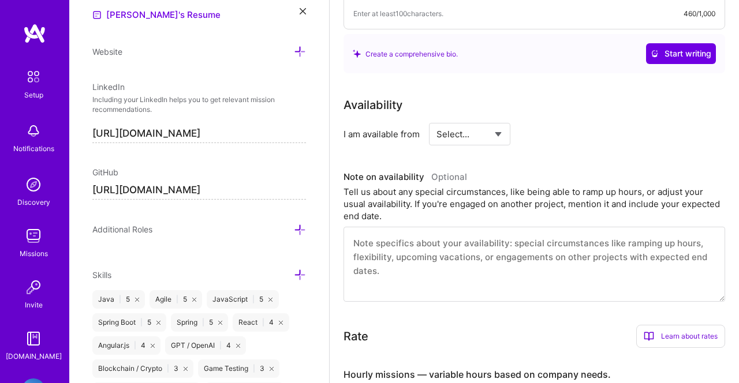
select select "Future Date"
click option "Future Date" at bounding box center [0, 0] width 0 height 0
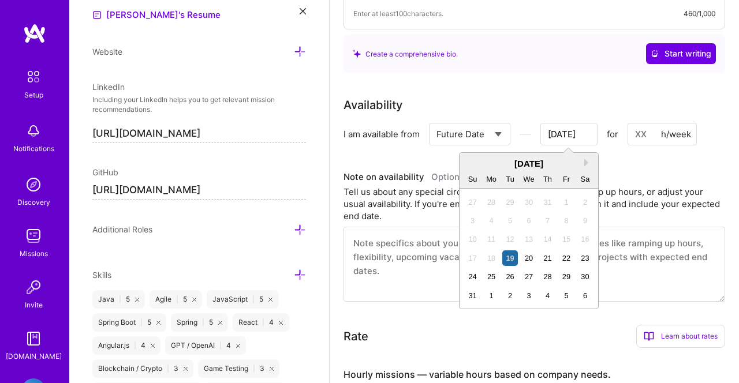
click at [557, 139] on input "[DATE]" at bounding box center [568, 134] width 57 height 23
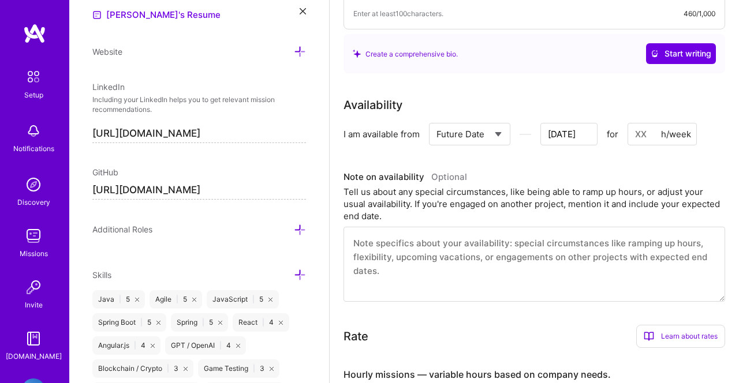
click option "Future Date" at bounding box center [0, 0] width 0 height 0
click at [603, 145] on div "Select... Right Now Future Date Not Available [DATE] for h/week" at bounding box center [563, 134] width 268 height 23
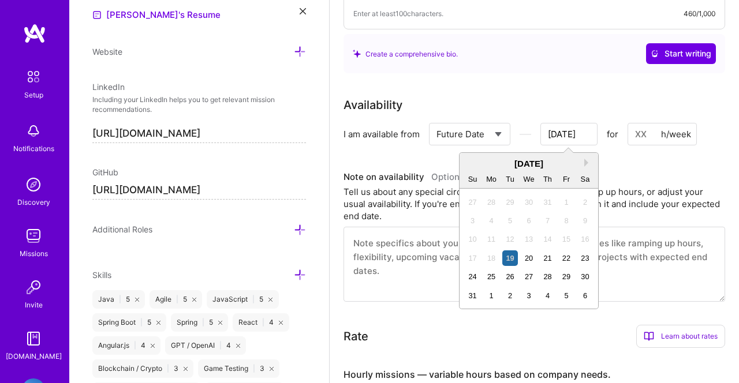
click at [582, 135] on input "[DATE]" at bounding box center [568, 134] width 57 height 23
click at [585, 164] on button "Next Month" at bounding box center [588, 163] width 8 height 8
click at [525, 203] on div "1" at bounding box center [529, 203] width 16 height 16
type input "[DATE]"
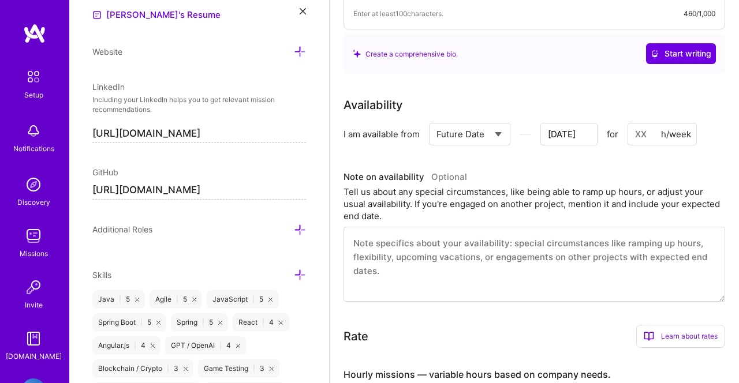
click at [633, 135] on input at bounding box center [661, 134] width 69 height 23
drag, startPoint x: 655, startPoint y: 133, endPoint x: 619, endPoint y: 132, distance: 35.8
click at [627, 133] on input "40" at bounding box center [661, 134] width 69 height 23
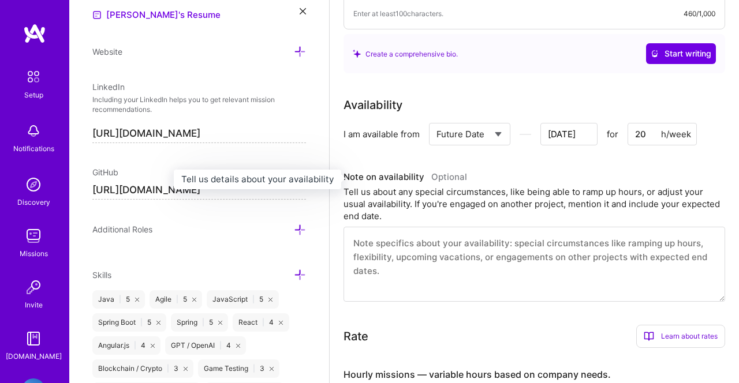
type input "20"
click at [604, 173] on h3 "Note on availability Optional" at bounding box center [534, 177] width 382 height 17
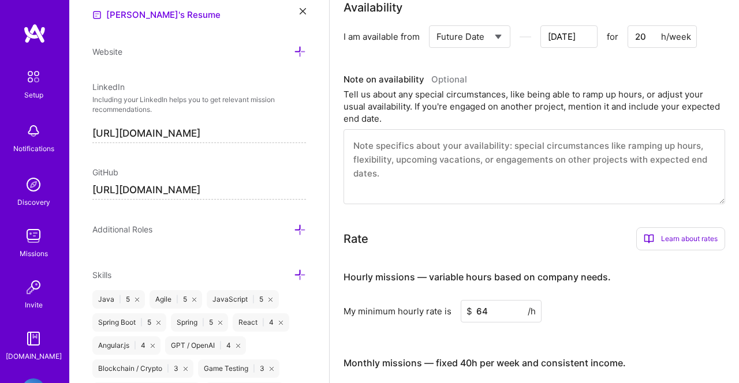
scroll to position [0, 0]
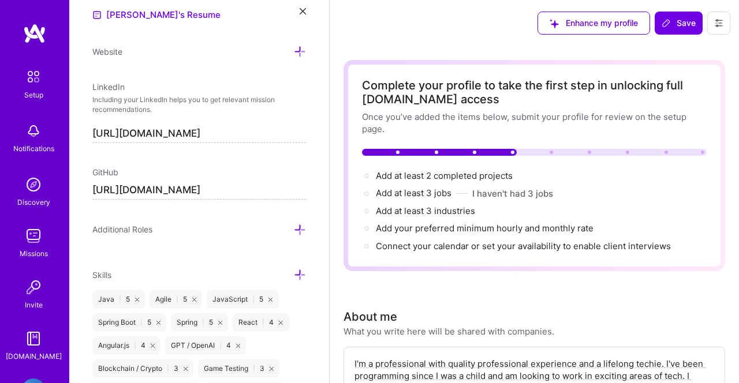
click at [675, 46] on div "Enhance my profile Save" at bounding box center [634, 23] width 210 height 46
click at [675, 21] on span "Save" at bounding box center [679, 23] width 34 height 12
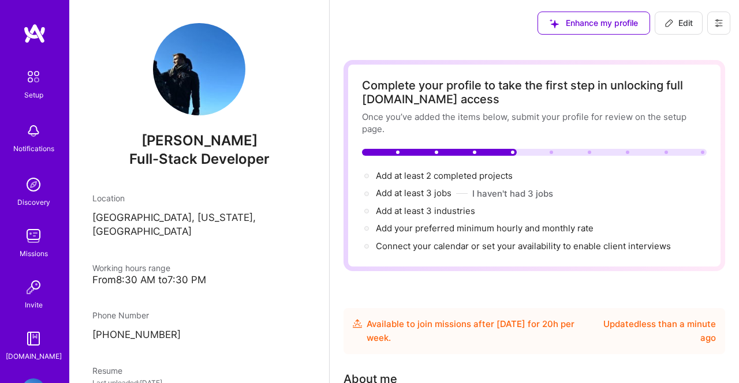
click at [199, 99] on img at bounding box center [199, 69] width 92 height 92
click at [718, 23] on icon at bounding box center [718, 24] width 7 height 2
click at [675, 50] on button "Settings" at bounding box center [687, 49] width 87 height 29
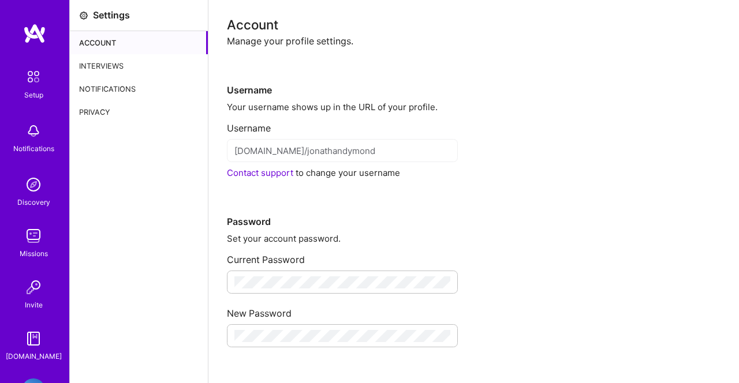
click at [372, 171] on div "Contact support to change your username" at bounding box center [474, 173] width 494 height 12
click at [108, 55] on div "Interviews" at bounding box center [139, 65] width 138 height 23
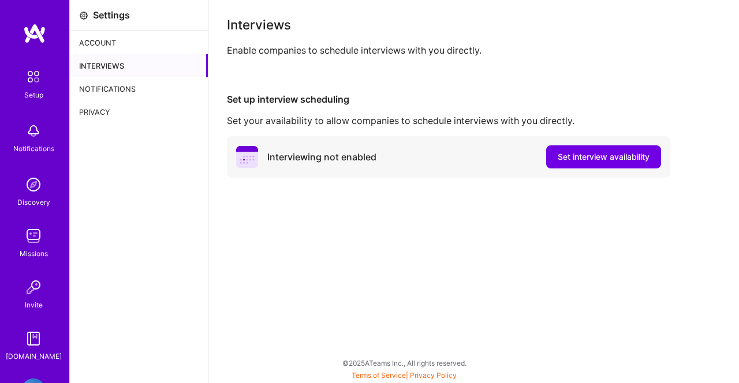
click at [103, 39] on div "Account" at bounding box center [139, 42] width 138 height 23
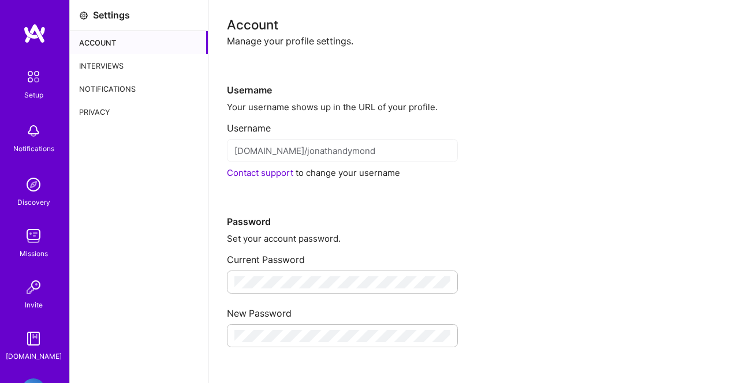
scroll to position [42, 0]
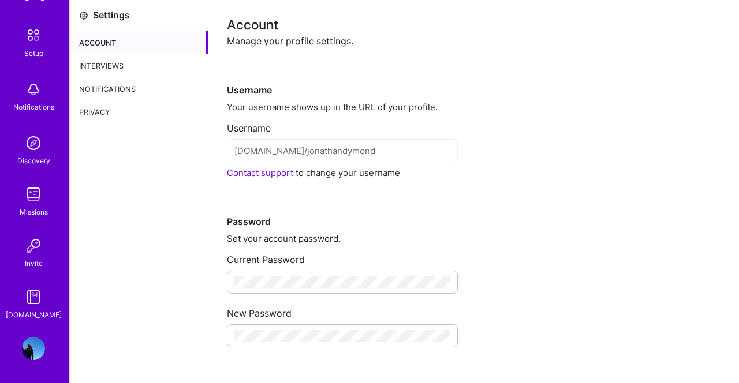
click at [36, 158] on div "Discovery" at bounding box center [33, 161] width 33 height 12
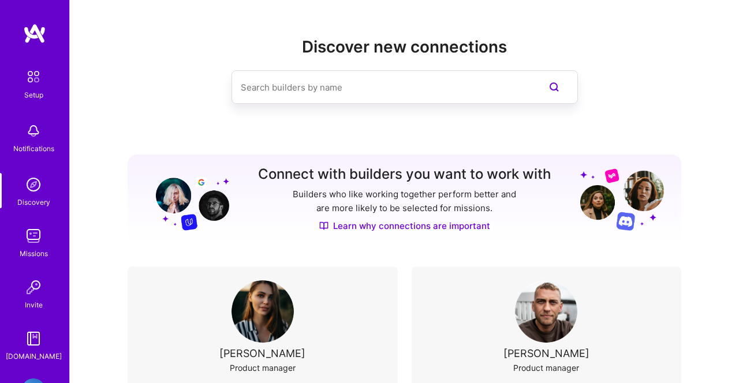
click at [316, 87] on input at bounding box center [382, 87] width 282 height 29
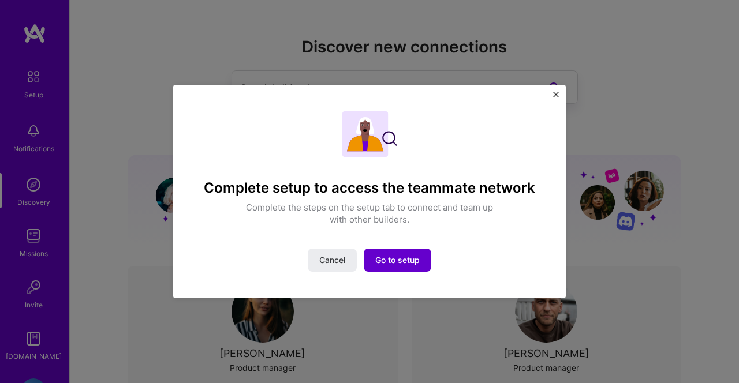
click at [392, 264] on span "Go to setup" at bounding box center [397, 261] width 44 height 12
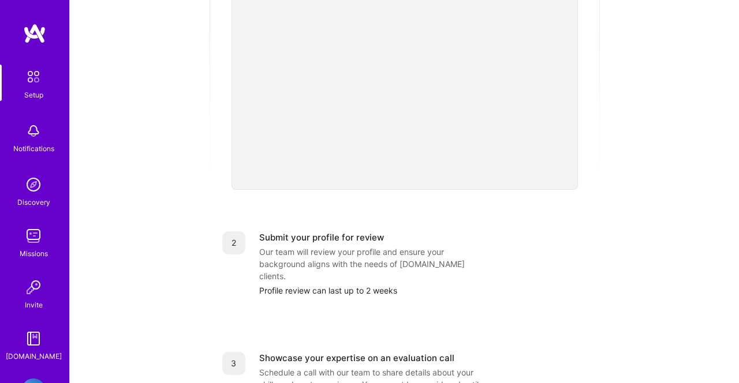
scroll to position [330, 0]
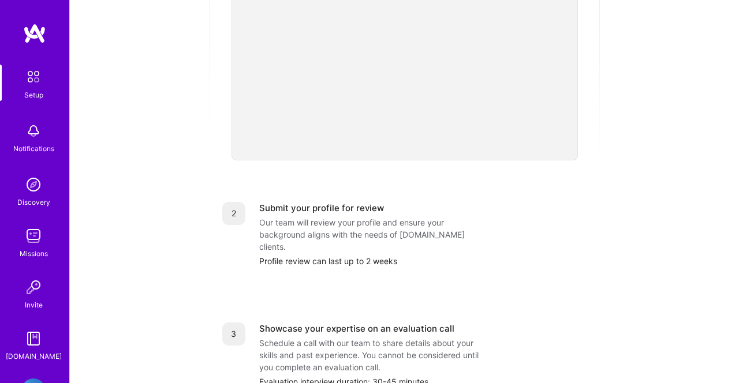
click at [330, 219] on div "Our team will review your profile and ensure your background aligns with the ne…" at bounding box center [374, 234] width 231 height 36
click at [304, 202] on div "Submit your profile for review" at bounding box center [321, 208] width 125 height 12
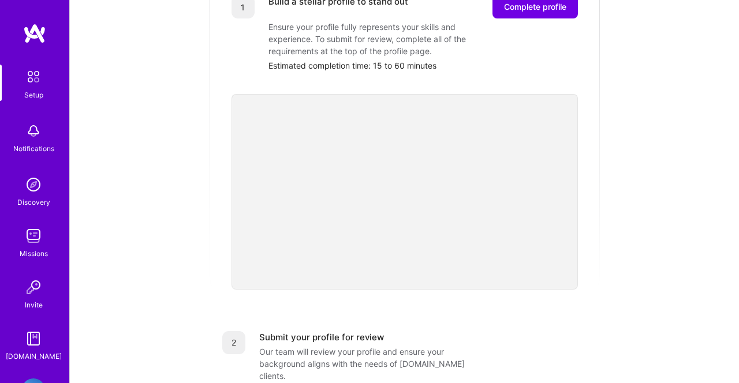
scroll to position [185, 0]
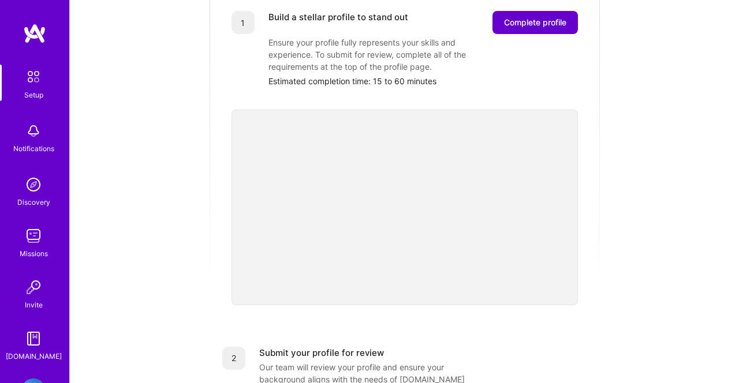
click at [550, 11] on button "Complete profile" at bounding box center [534, 22] width 85 height 23
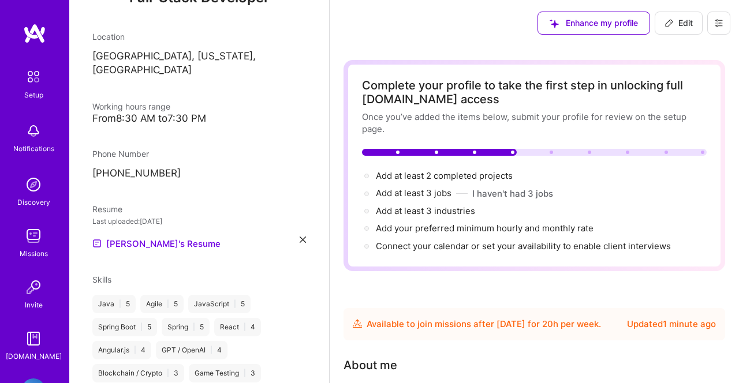
click at [668, 27] on icon at bounding box center [668, 22] width 9 height 9
select select "US"
select select "Future Date"
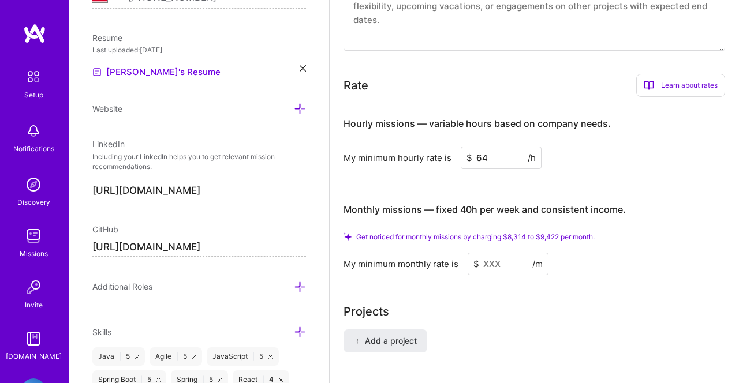
scroll to position [686, 0]
drag, startPoint x: 501, startPoint y: 153, endPoint x: 432, endPoint y: 152, distance: 68.7
click at [461, 152] on input "64" at bounding box center [501, 156] width 81 height 23
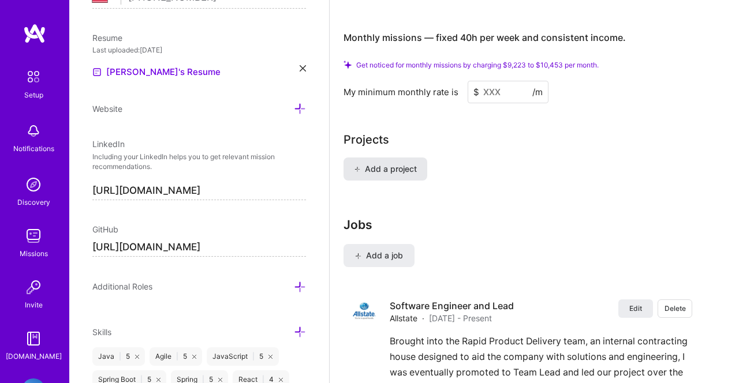
scroll to position [874, 0]
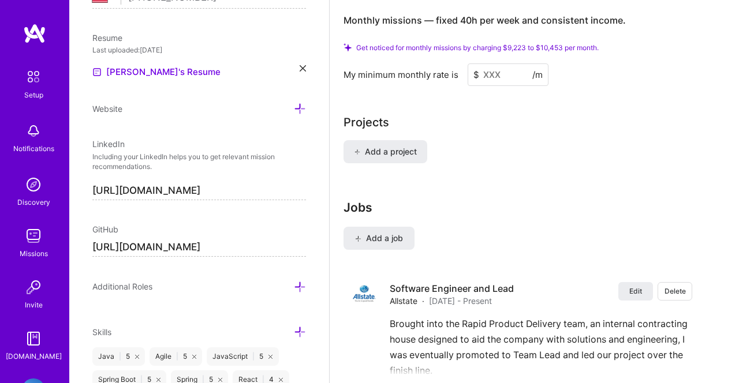
type input "71"
click at [394, 166] on div "Add a project" at bounding box center [534, 158] width 382 height 37
click at [393, 158] on span "Add a project" at bounding box center [385, 152] width 63 height 12
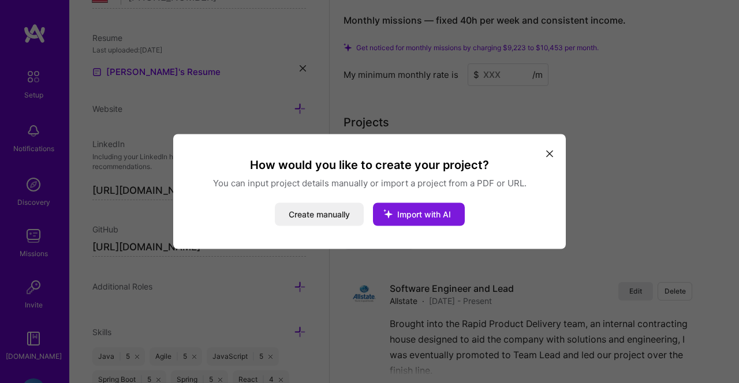
drag, startPoint x: 333, startPoint y: 209, endPoint x: 417, endPoint y: 209, distance: 84.3
click at [417, 209] on div "Create manually Import with AI" at bounding box center [369, 214] width 365 height 23
click at [417, 209] on button "Import with AI" at bounding box center [419, 214] width 92 height 23
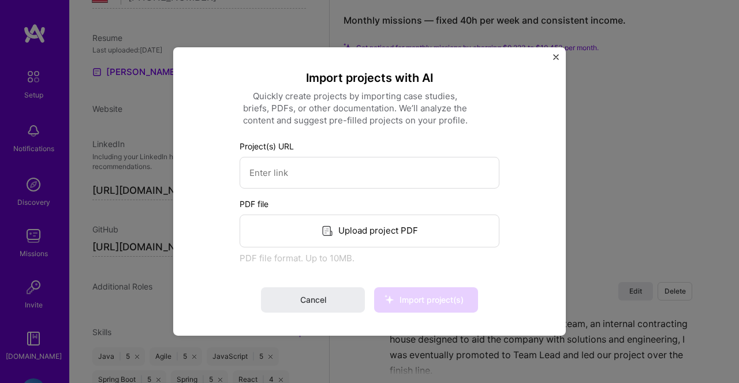
click at [561, 54] on div "Import projects with AI Quickly create projects by importing case studies, brie…" at bounding box center [369, 191] width 393 height 289
click at [555, 60] on button "Close" at bounding box center [556, 60] width 6 height 12
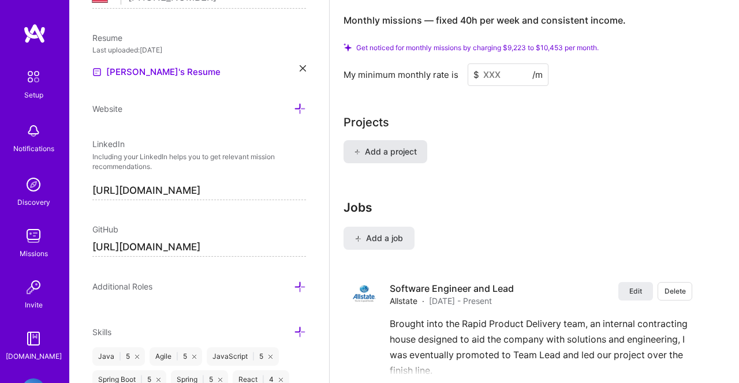
click at [396, 152] on span "Add a project" at bounding box center [385, 152] width 63 height 12
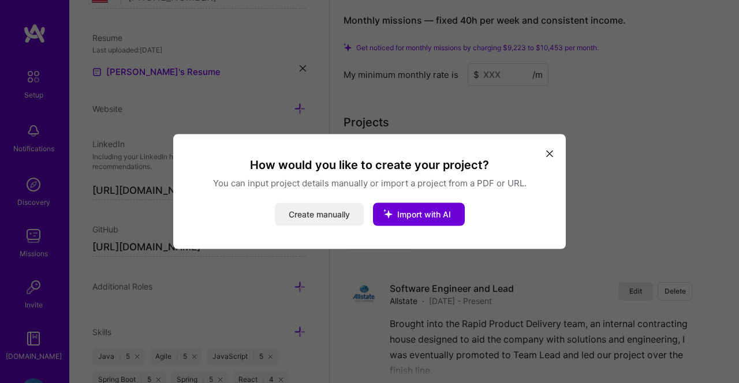
click at [310, 216] on button "Create manually" at bounding box center [319, 214] width 89 height 23
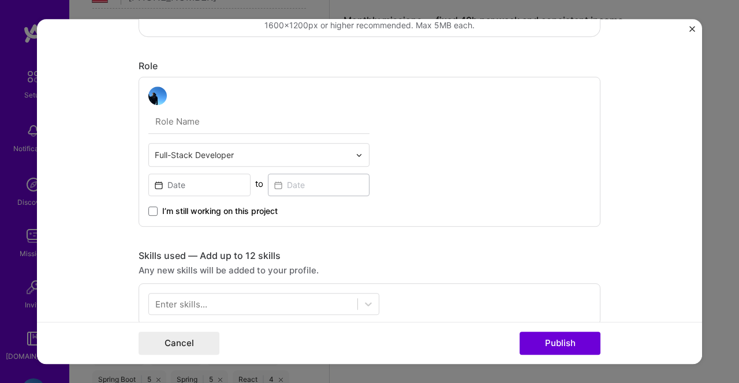
scroll to position [287, 0]
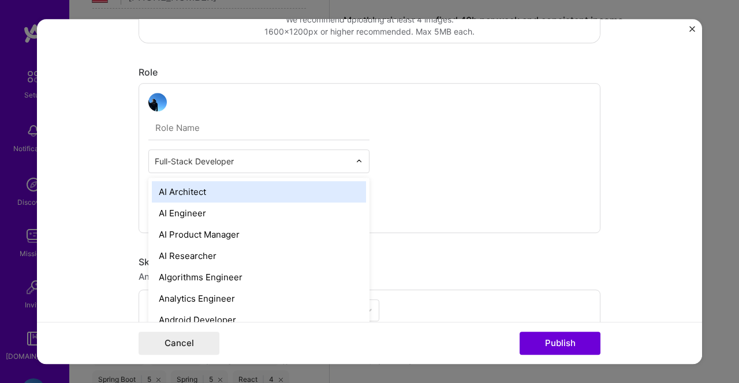
click at [357, 154] on div at bounding box center [362, 161] width 13 height 23
click at [401, 137] on div "option AI Architect focused, 1 of 70. 69 results available. Use Up and Down to …" at bounding box center [370, 158] width 462 height 150
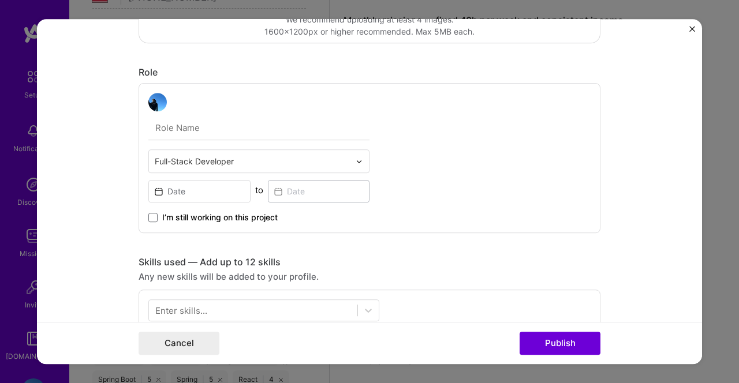
click at [303, 128] on input "text" at bounding box center [258, 128] width 221 height 24
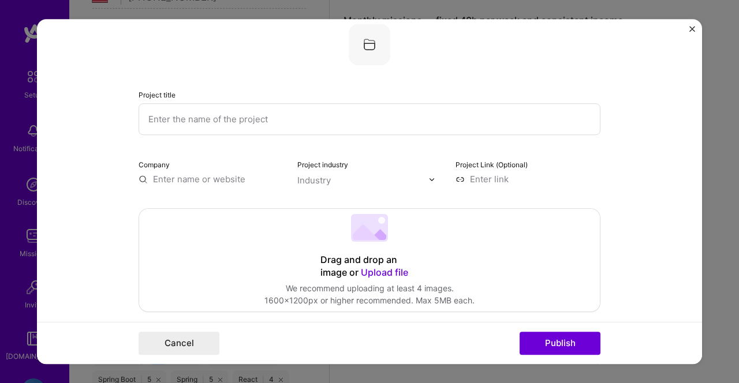
scroll to position [0, 0]
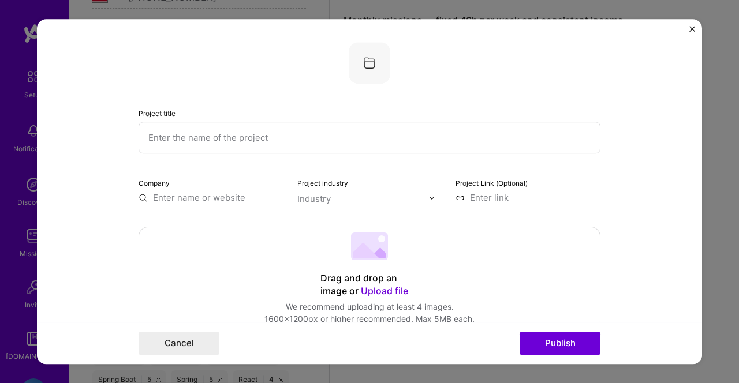
click at [690, 21] on form "Project title Company Project industry Industry Project Link (Optional) Drag an…" at bounding box center [369, 191] width 665 height 345
click at [690, 28] on img "Close" at bounding box center [692, 29] width 6 height 6
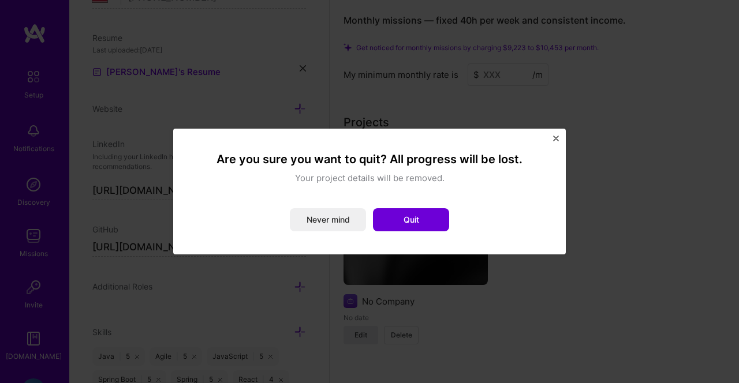
click at [399, 234] on div "Are you sure you want to quit? All progress will be lost. Your project details …" at bounding box center [369, 192] width 365 height 98
click at [401, 215] on button "Quit" at bounding box center [411, 219] width 76 height 23
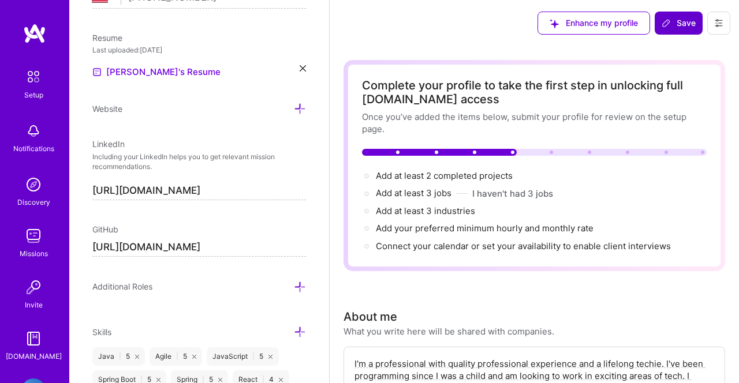
click at [670, 33] on button "Save" at bounding box center [679, 23] width 48 height 23
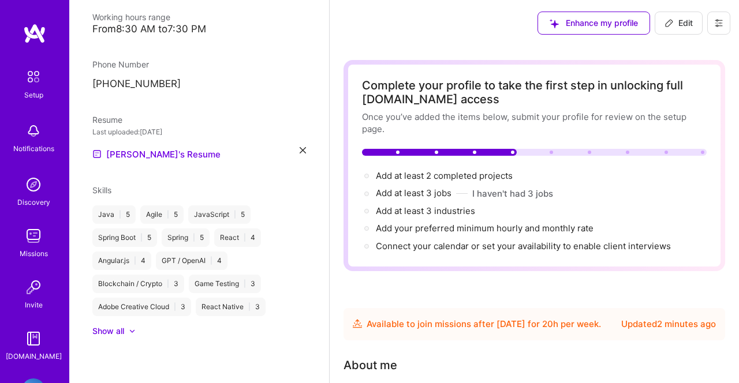
scroll to position [238, 0]
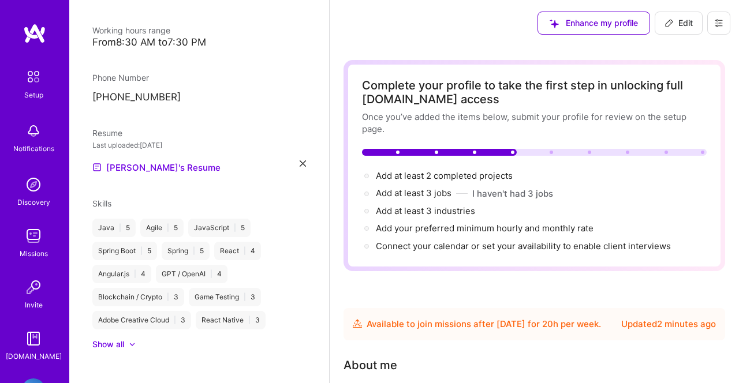
click at [627, 29] on span "Enhance my profile" at bounding box center [594, 23] width 88 height 12
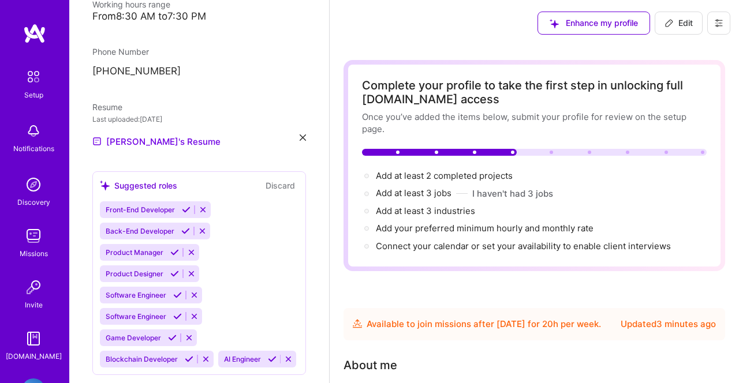
scroll to position [276, 0]
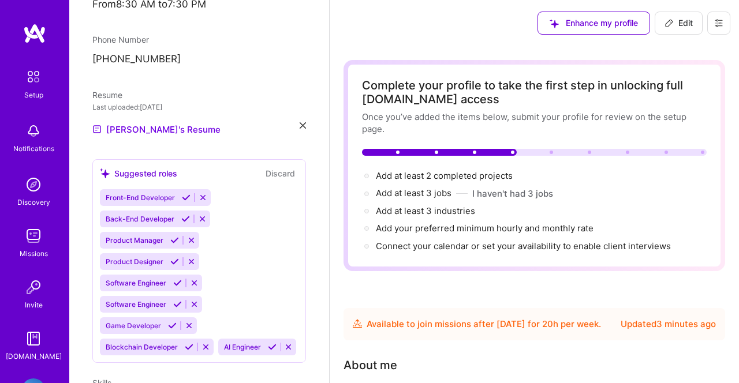
click at [268, 343] on icon at bounding box center [272, 347] width 9 height 9
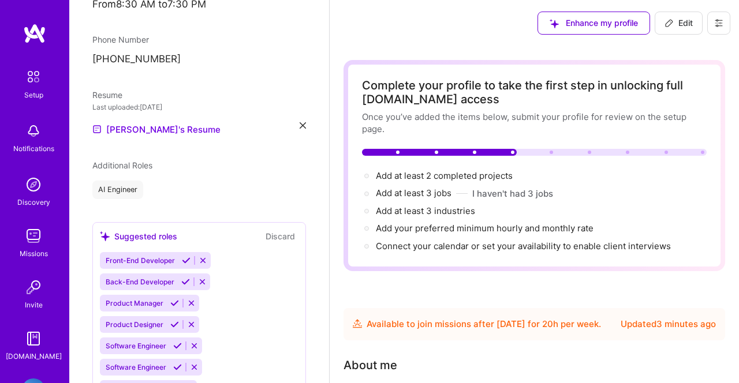
click at [177, 383] on icon at bounding box center [172, 388] width 9 height 9
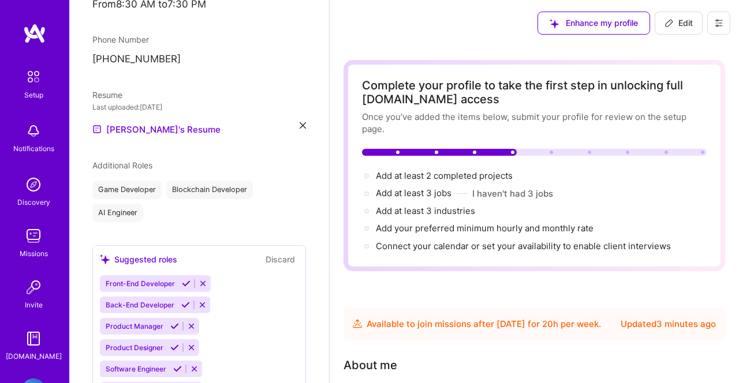
click at [177, 365] on icon at bounding box center [177, 369] width 9 height 9
click at [182, 301] on icon at bounding box center [185, 305] width 9 height 9
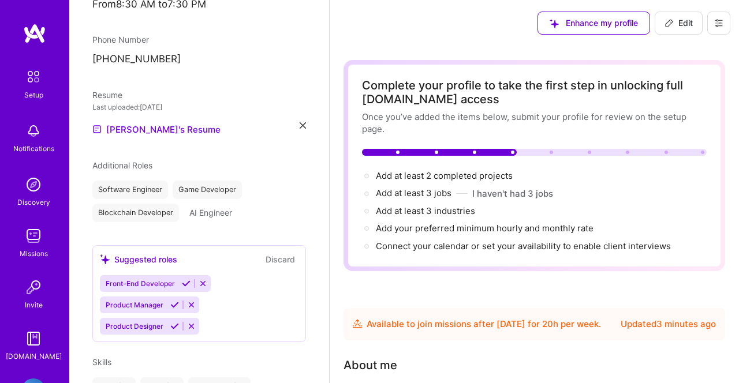
click at [184, 271] on div "Suggested roles Discard Front-End Developer Product Manager Product Designer" at bounding box center [199, 293] width 214 height 97
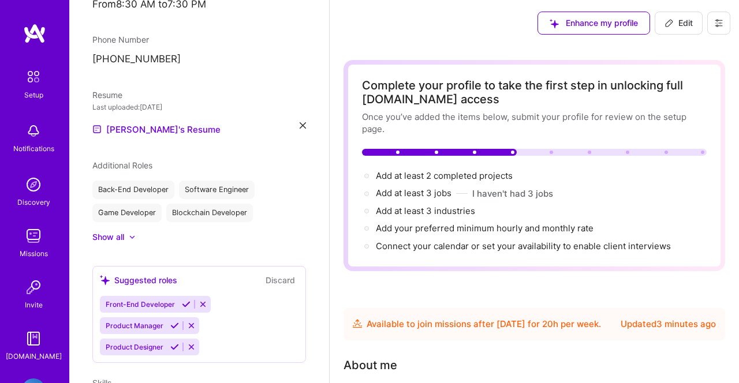
click at [187, 300] on icon at bounding box center [186, 304] width 9 height 9
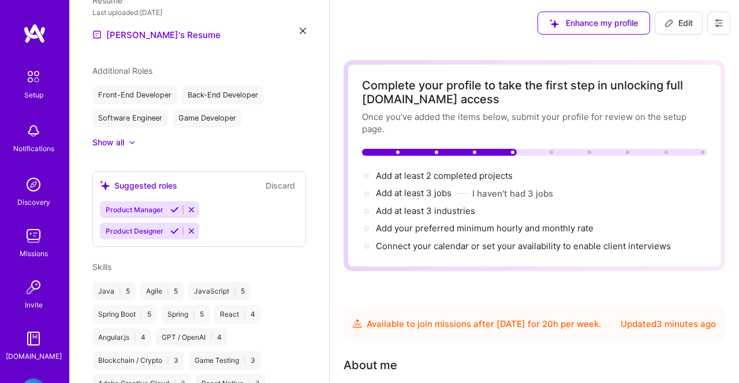
scroll to position [371, 0]
click at [271, 308] on div "Java | 5 Agile | 5 JavaScript | 5 Spring Boot | 5 Spring | 5 React | 4 Angular.…" at bounding box center [199, 337] width 214 height 111
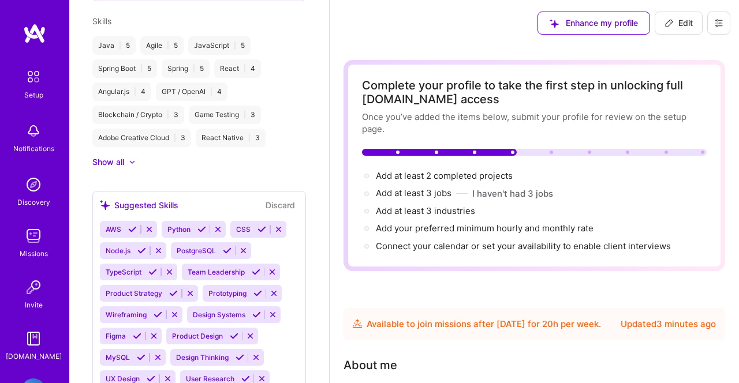
scroll to position [622, 0]
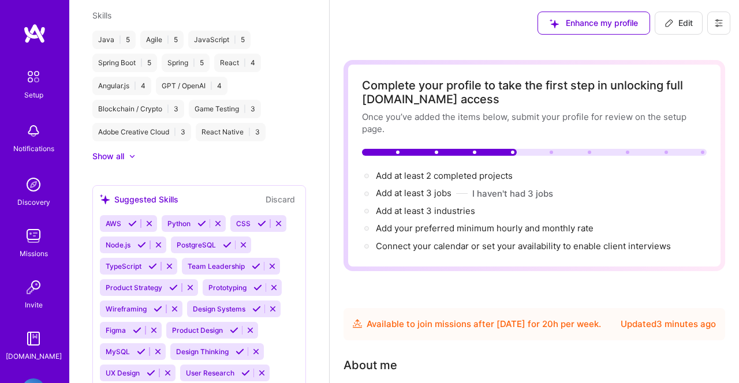
click at [130, 219] on icon at bounding box center [132, 223] width 9 height 9
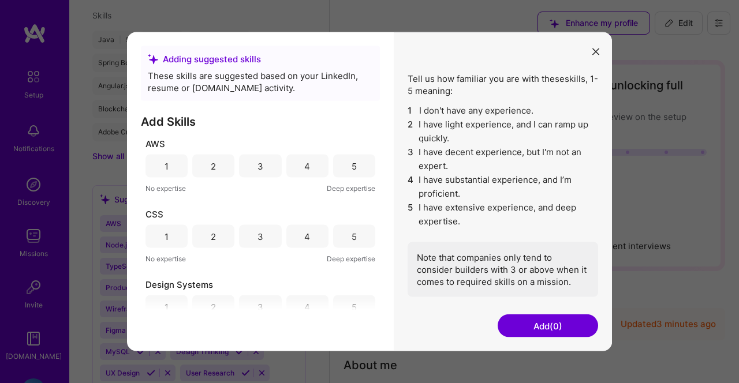
click at [260, 171] on div "3" at bounding box center [260, 166] width 6 height 12
click at [335, 241] on div "5" at bounding box center [354, 236] width 42 height 23
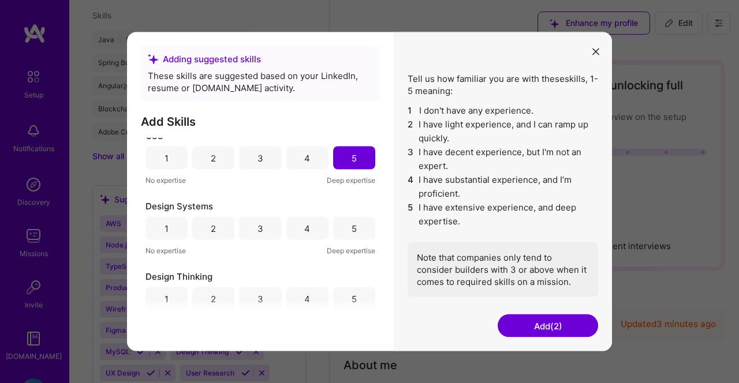
scroll to position [87, 0]
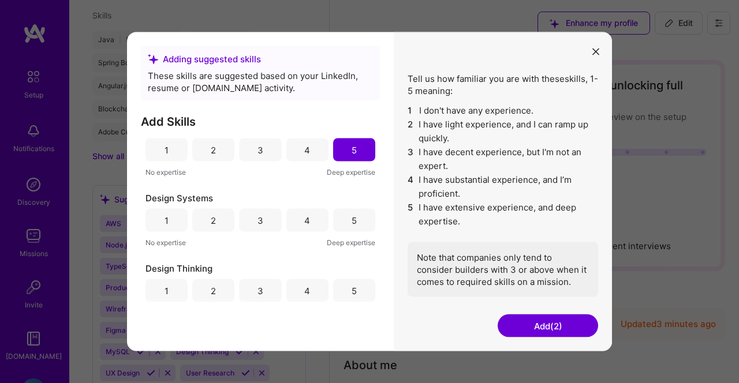
click at [292, 289] on div "4" at bounding box center [307, 290] width 42 height 23
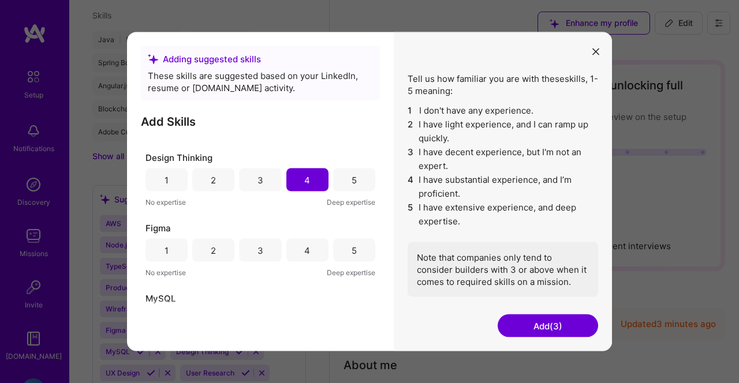
scroll to position [214, 0]
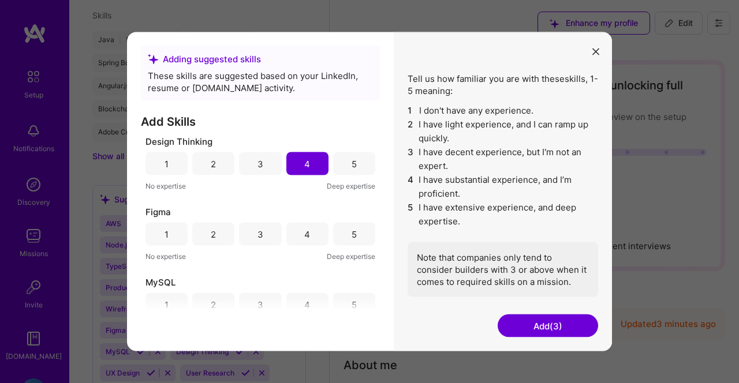
click at [261, 235] on div "3" at bounding box center [260, 234] width 6 height 12
click at [309, 236] on div "4" at bounding box center [307, 234] width 6 height 12
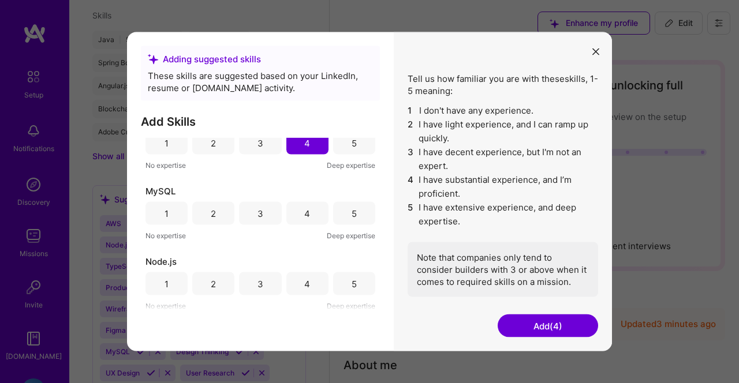
scroll to position [319, 0]
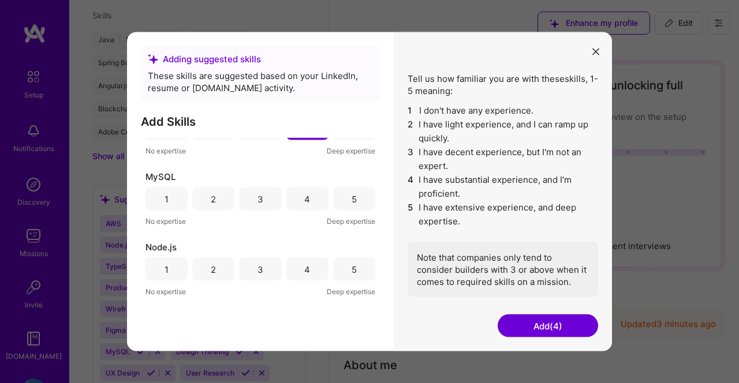
click at [312, 204] on div "4" at bounding box center [307, 199] width 42 height 23
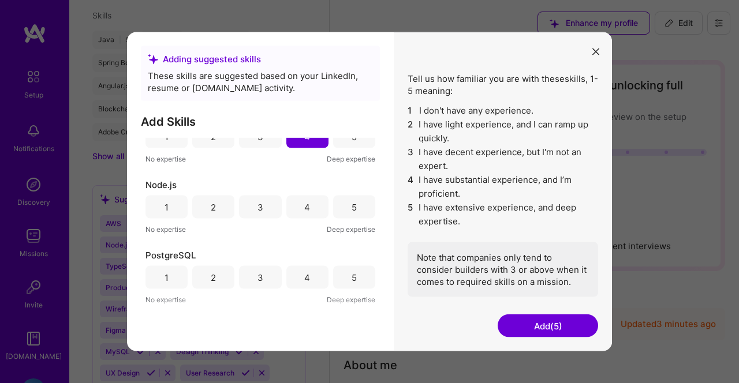
scroll to position [382, 0]
click at [312, 204] on div "4" at bounding box center [307, 206] width 42 height 23
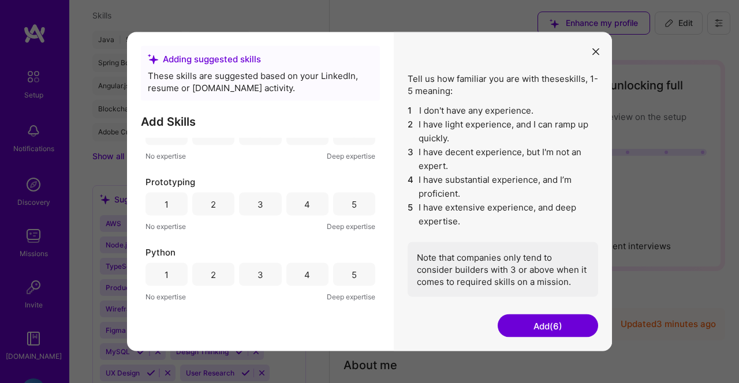
scroll to position [667, 0]
click at [339, 202] on div "5" at bounding box center [354, 203] width 42 height 23
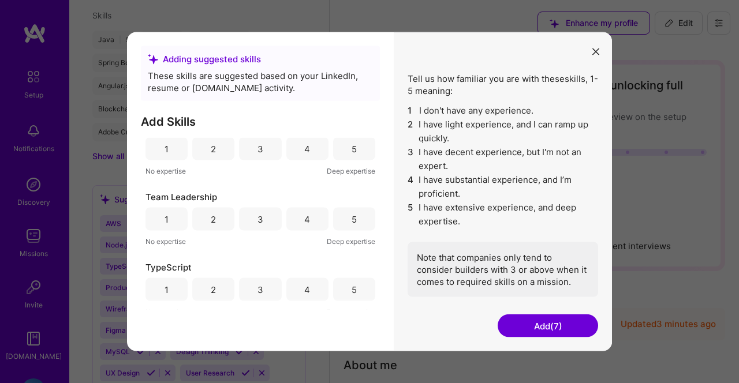
scroll to position [797, 0]
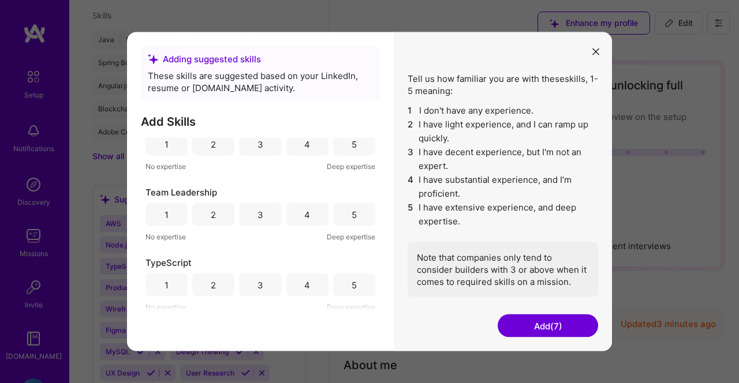
click at [312, 215] on div "4" at bounding box center [307, 214] width 42 height 23
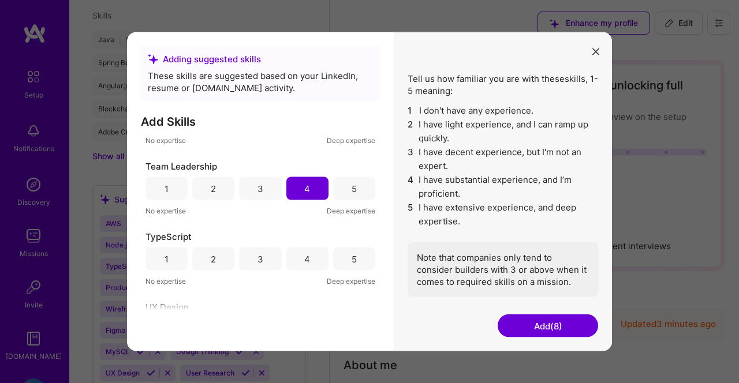
scroll to position [851, 0]
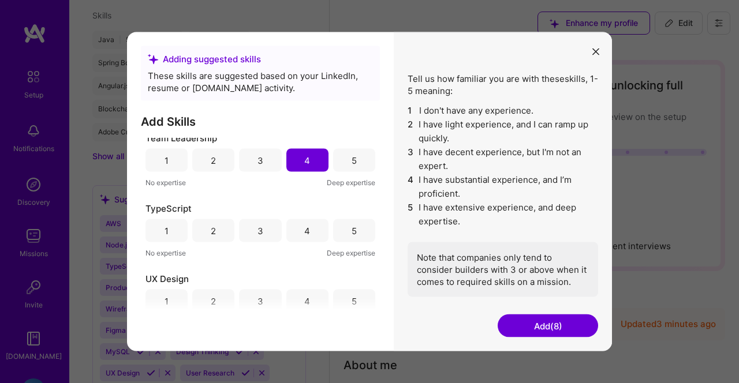
click at [315, 230] on div "4" at bounding box center [307, 230] width 42 height 23
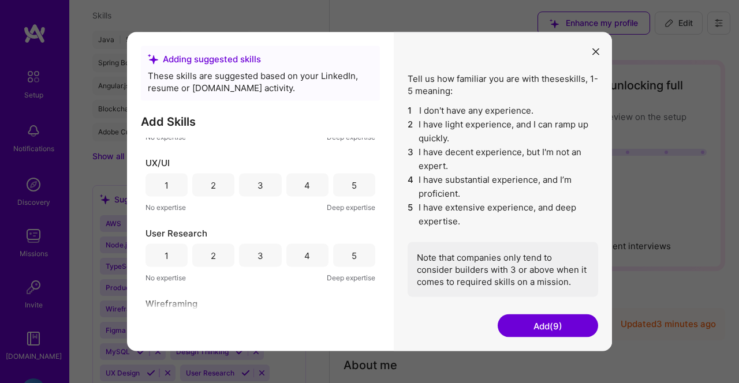
scroll to position [1081, 0]
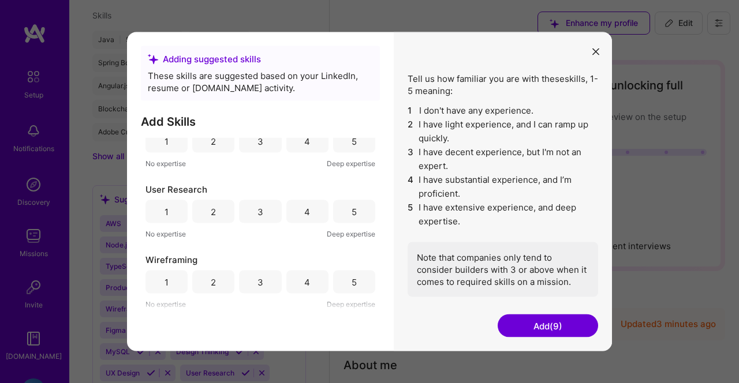
click at [266, 283] on div "3" at bounding box center [260, 282] width 42 height 23
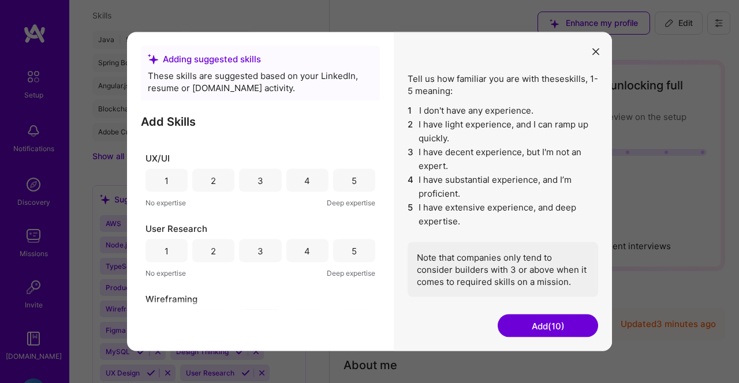
click at [263, 257] on div "3" at bounding box center [260, 251] width 42 height 23
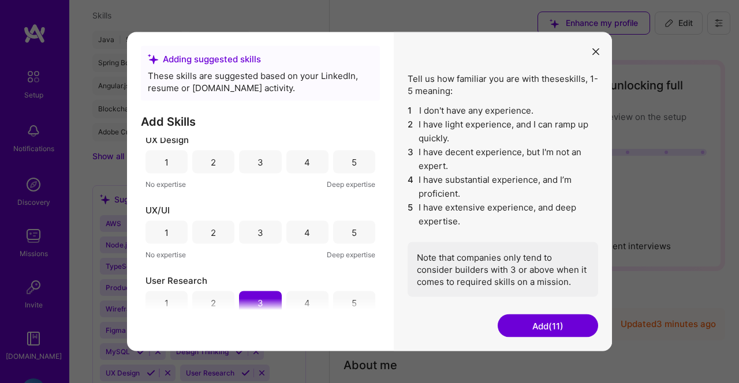
scroll to position [989, 0]
click at [306, 232] on div "4" at bounding box center [307, 233] width 6 height 12
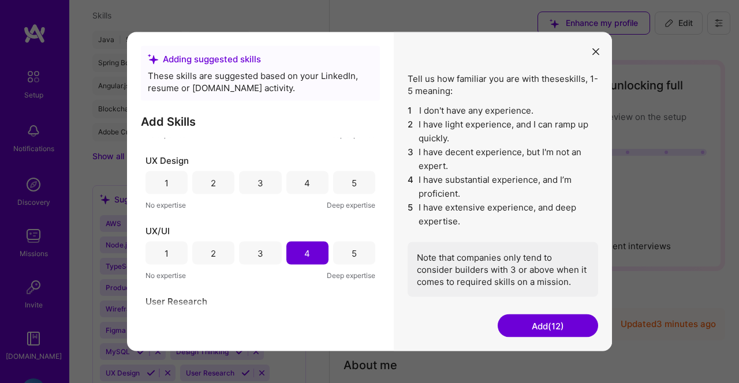
scroll to position [967, 0]
click at [294, 169] on div "UX Design 1 2 3 4 5 No expertise Deep expertise" at bounding box center [260, 184] width 230 height 57
click at [294, 183] on div "4" at bounding box center [307, 184] width 42 height 23
click at [547, 327] on button "Add (13)" at bounding box center [548, 326] width 100 height 23
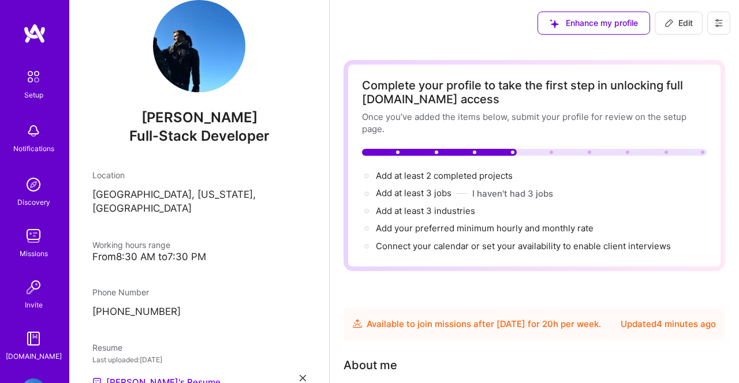
scroll to position [5, 0]
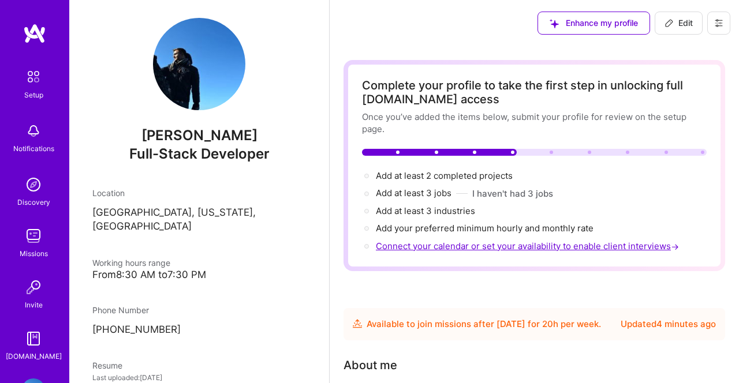
click at [431, 244] on span "Connect your calendar or set your availability to enable client interviews →" at bounding box center [528, 246] width 305 height 11
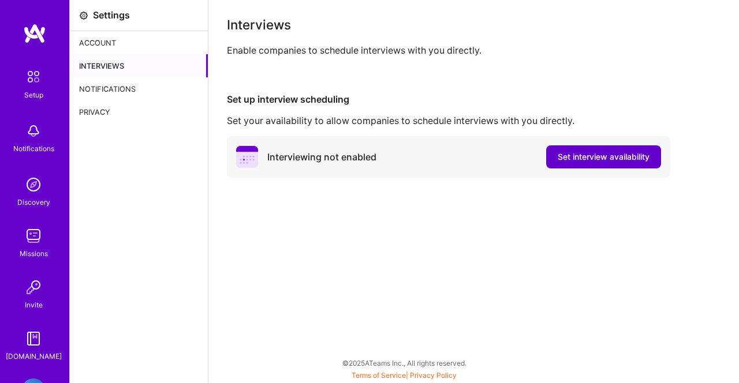
click at [603, 159] on span "Set interview availability" at bounding box center [604, 157] width 92 height 12
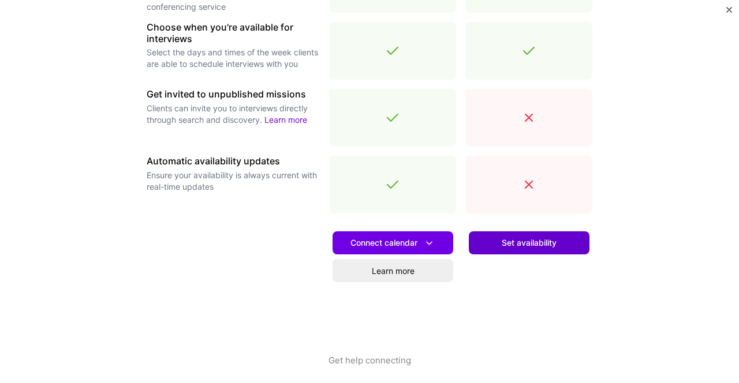
scroll to position [419, 0]
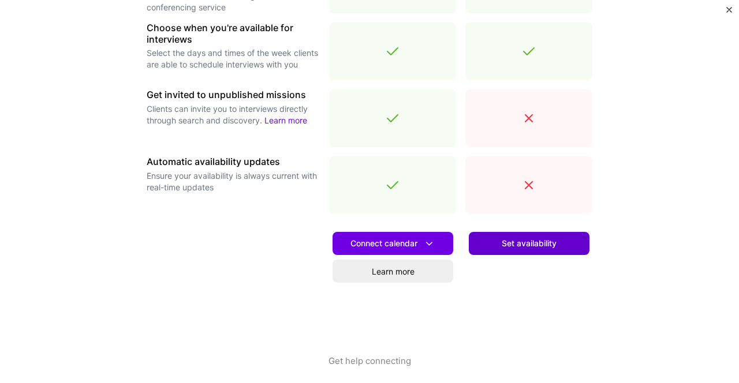
click at [490, 245] on button "Set availability" at bounding box center [529, 243] width 121 height 23
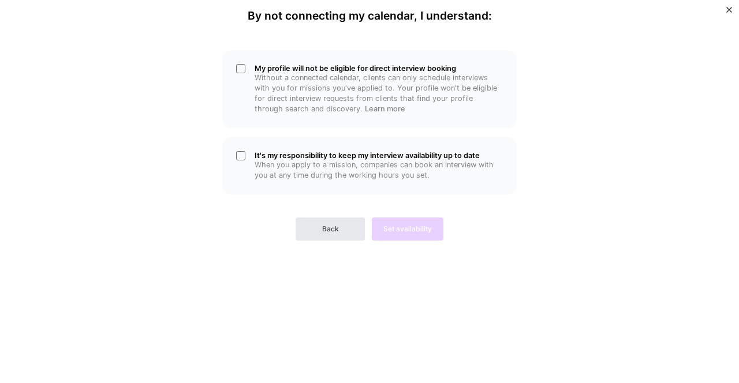
click at [311, 227] on button "Back" at bounding box center [330, 229] width 69 height 23
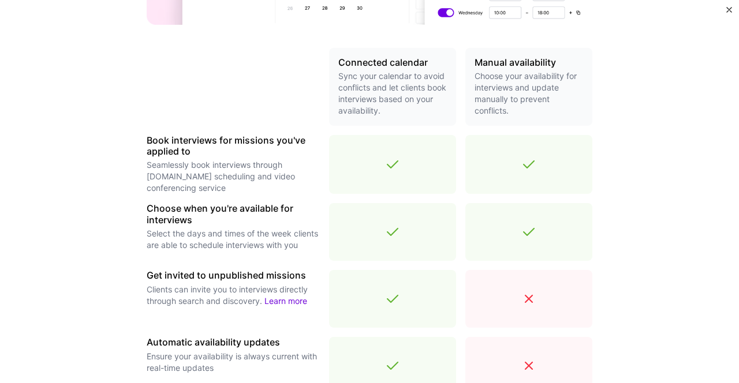
scroll to position [424, 0]
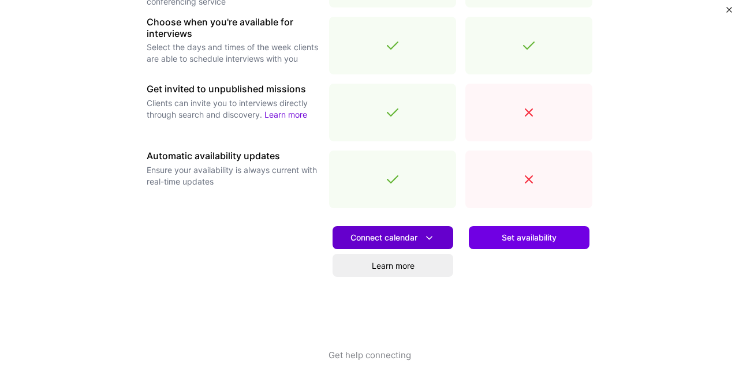
click at [393, 242] on span "Connect calendar" at bounding box center [392, 238] width 85 height 12
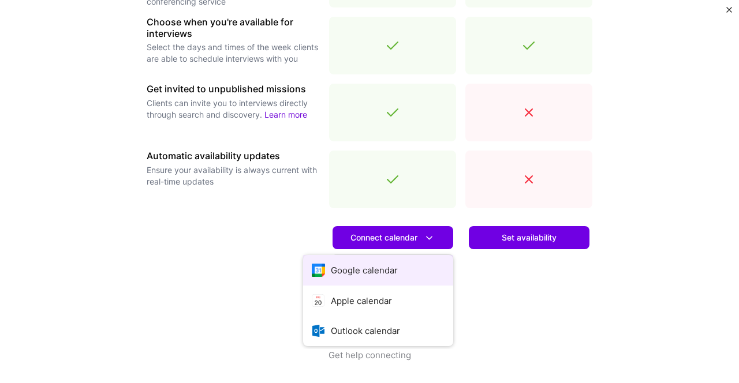
click at [374, 271] on button "Google calendar" at bounding box center [378, 270] width 150 height 31
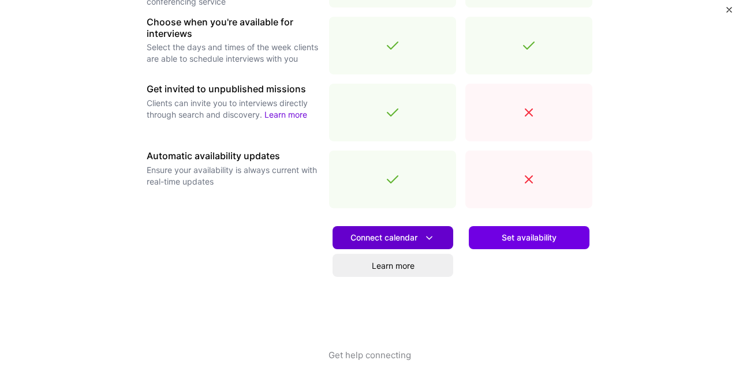
click at [418, 242] on span "Connect calendar" at bounding box center [392, 238] width 85 height 12
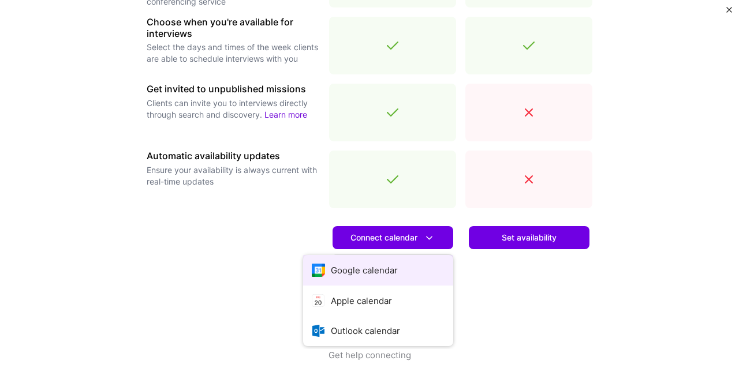
click at [358, 270] on button "Google calendar" at bounding box center [378, 270] width 150 height 31
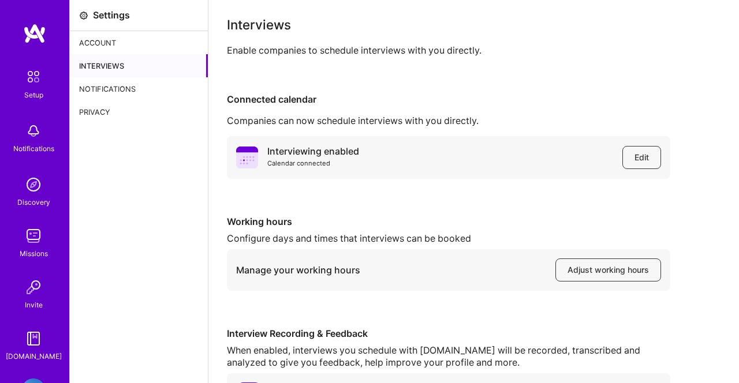
scroll to position [47, 0]
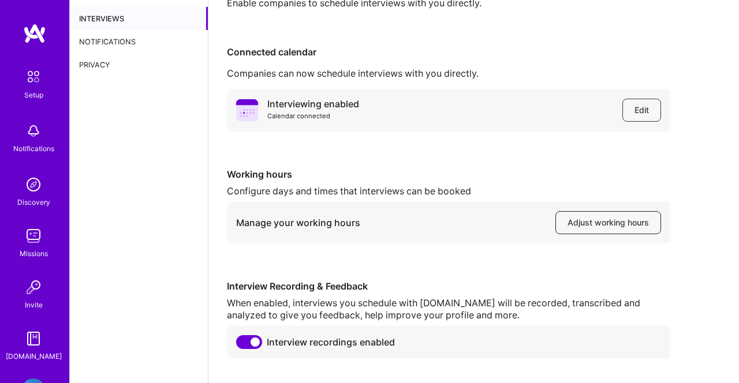
click at [576, 222] on span "Adjust working hours" at bounding box center [607, 223] width 81 height 12
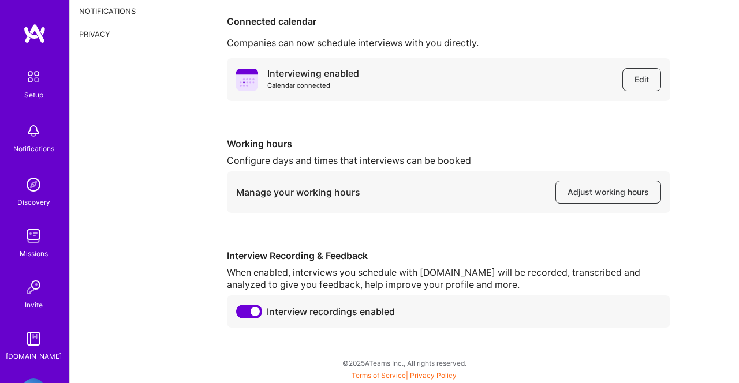
scroll to position [0, 0]
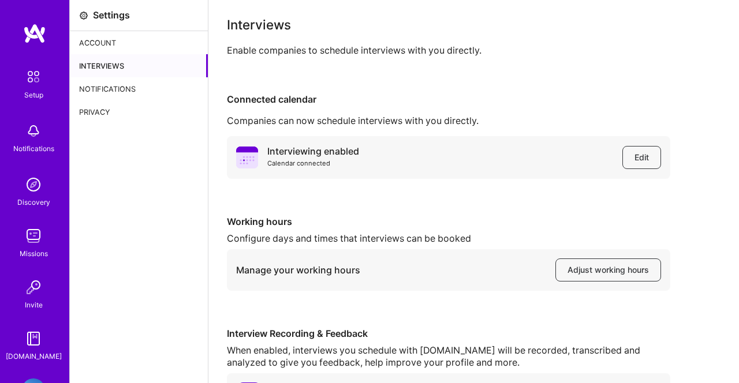
click at [136, 80] on div "Notifications" at bounding box center [139, 88] width 138 height 23
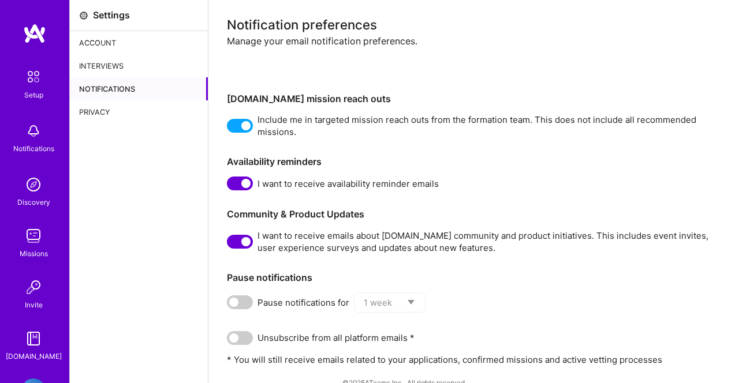
click at [106, 37] on div "Account" at bounding box center [139, 42] width 138 height 23
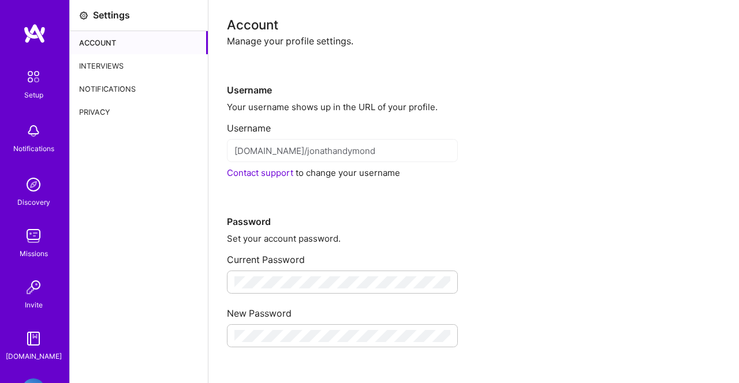
click at [92, 67] on div "Interviews" at bounding box center [139, 65] width 138 height 23
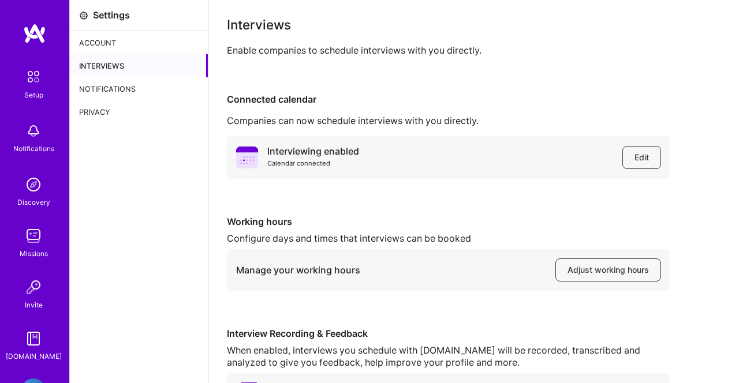
click at [94, 94] on div "Notifications" at bounding box center [139, 88] width 138 height 23
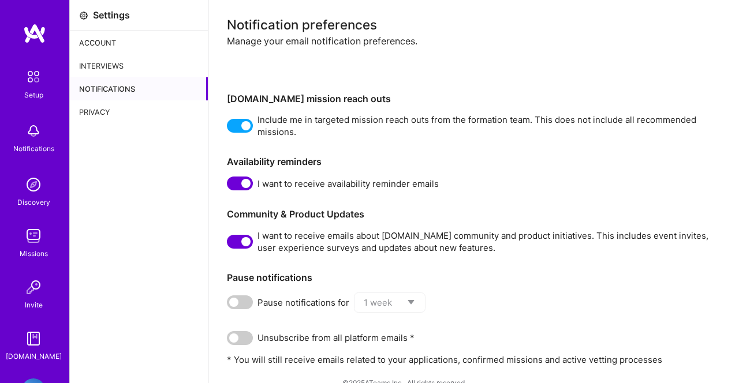
click at [102, 46] on div "Account" at bounding box center [139, 42] width 138 height 23
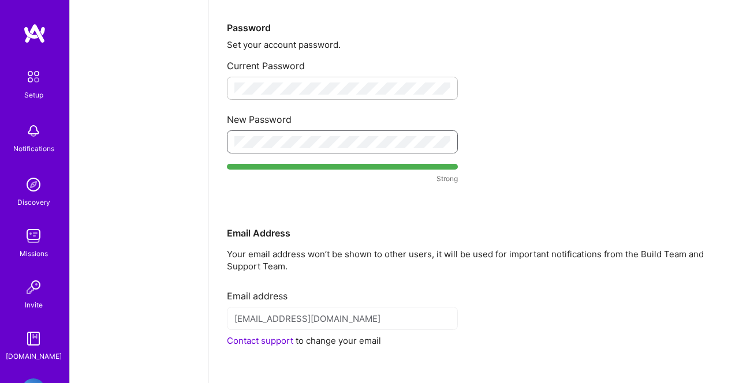
scroll to position [255, 0]
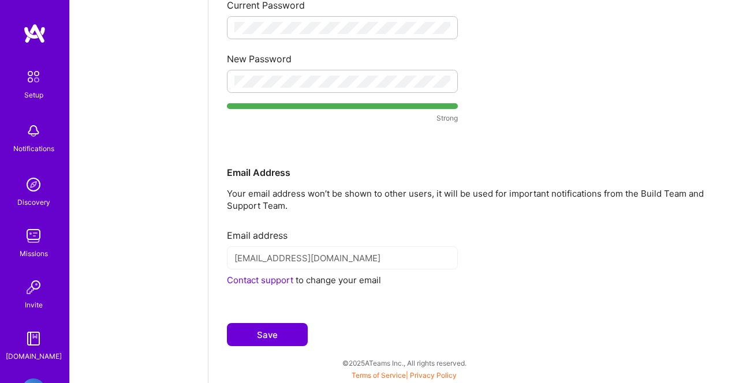
click at [296, 333] on button "Save" at bounding box center [267, 334] width 81 height 23
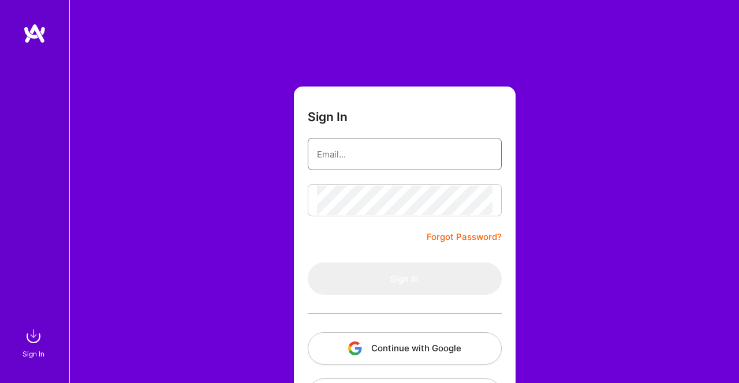
click at [358, 153] on input "email" at bounding box center [404, 154] width 175 height 29
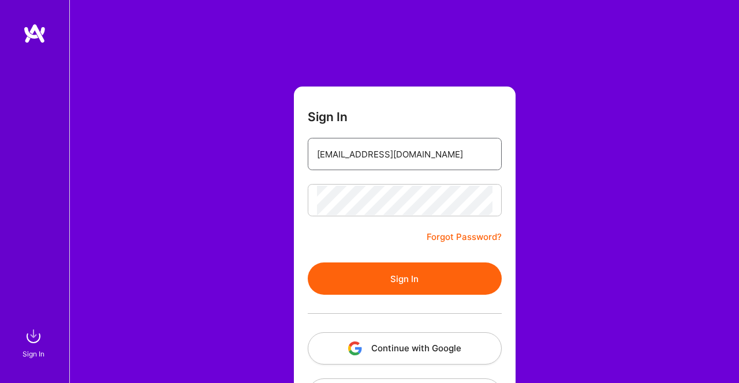
type input "jonathandymond1@gmail.com"
click at [308, 263] on button "Sign In" at bounding box center [405, 279] width 194 height 32
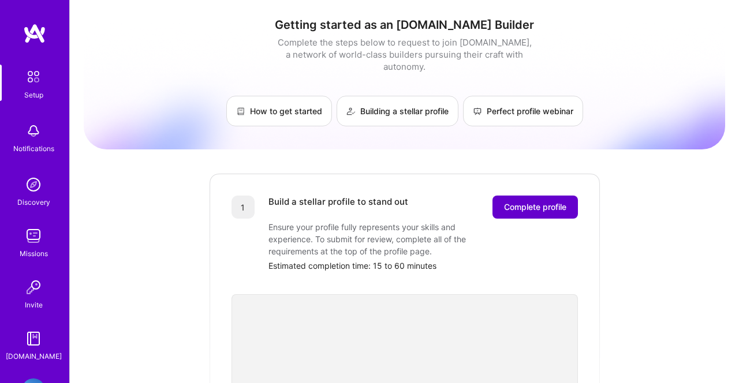
click at [511, 201] on span "Complete profile" at bounding box center [535, 207] width 62 height 12
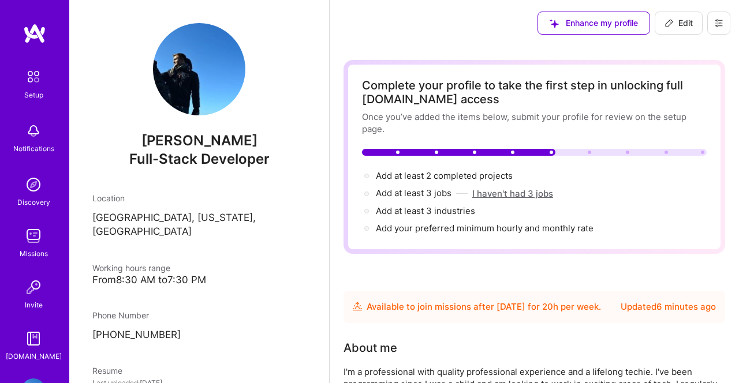
click at [521, 195] on button "I haven't had 3 jobs" at bounding box center [512, 194] width 81 height 12
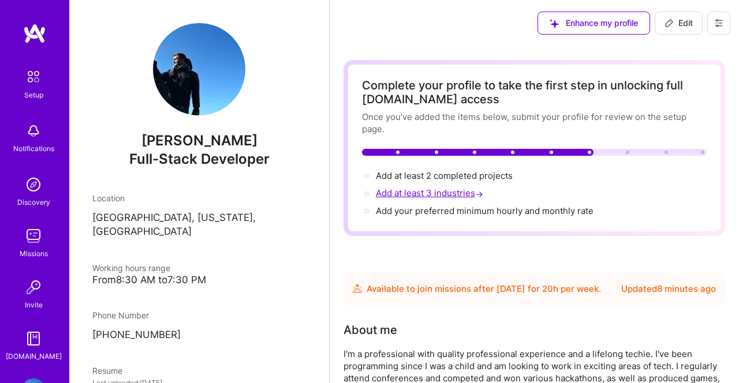
click at [461, 195] on span "Add at least 3 industries →" at bounding box center [431, 193] width 110 height 11
select select "US"
select select "Future Date"
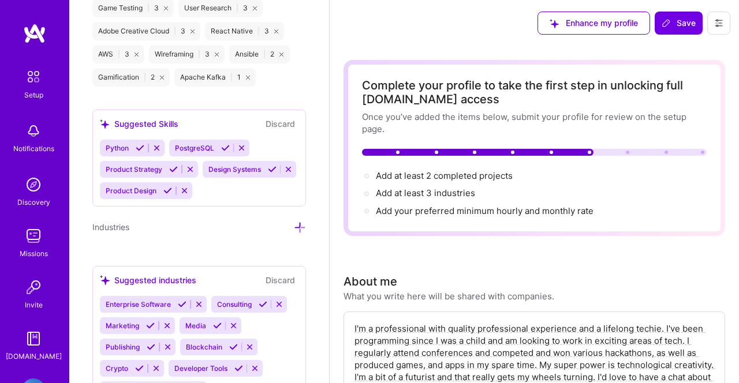
scroll to position [1166, 0]
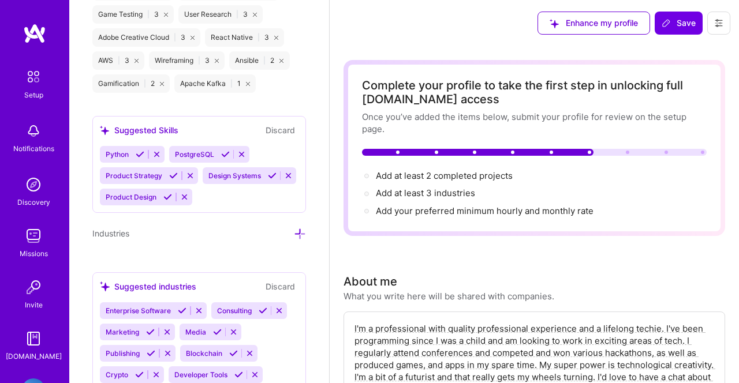
click at [146, 240] on div "Industries" at bounding box center [199, 233] width 214 height 13
click at [307, 239] on div "Edit photo Jonathan Dymond Full-Stack Developer Years Experience Location This …" at bounding box center [199, 191] width 260 height 383
click at [300, 239] on icon at bounding box center [300, 234] width 12 height 12
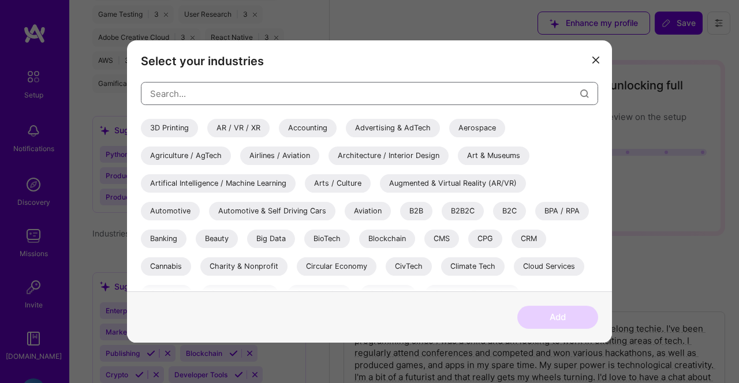
click at [274, 94] on input "modal" at bounding box center [365, 93] width 430 height 29
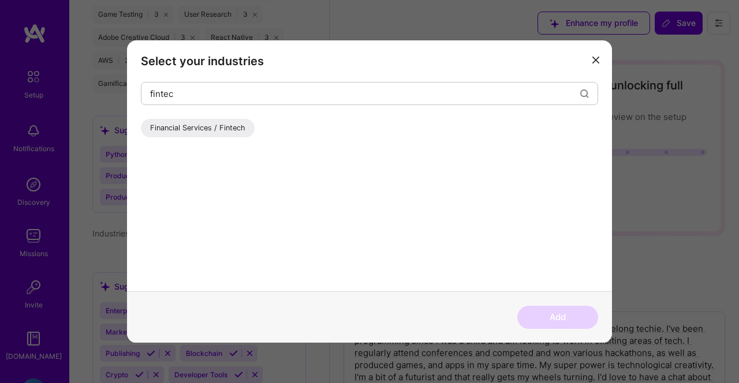
click at [233, 130] on div "Financial Services / Fintech" at bounding box center [198, 128] width 114 height 18
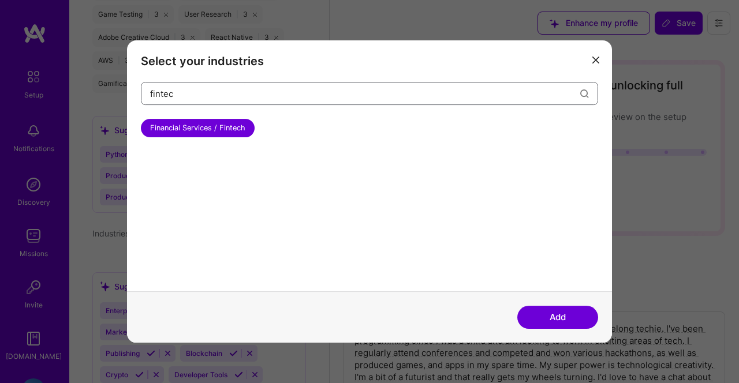
click at [234, 97] on input "fintec" at bounding box center [365, 93] width 430 height 29
type input "insurance"
click at [207, 129] on div "Insurance & InsurTech" at bounding box center [188, 128] width 94 height 18
click at [224, 98] on input "insurance" at bounding box center [365, 93] width 430 height 29
click at [238, 99] on input "game" at bounding box center [365, 93] width 430 height 29
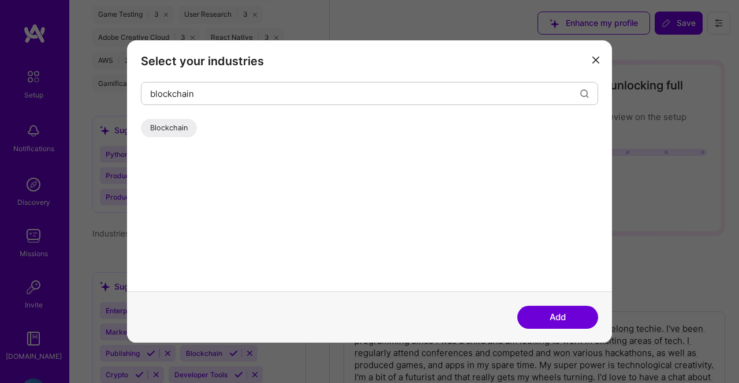
click at [183, 136] on div "Blockchain" at bounding box center [169, 128] width 56 height 18
click at [413, 102] on input "blockchain" at bounding box center [365, 93] width 430 height 29
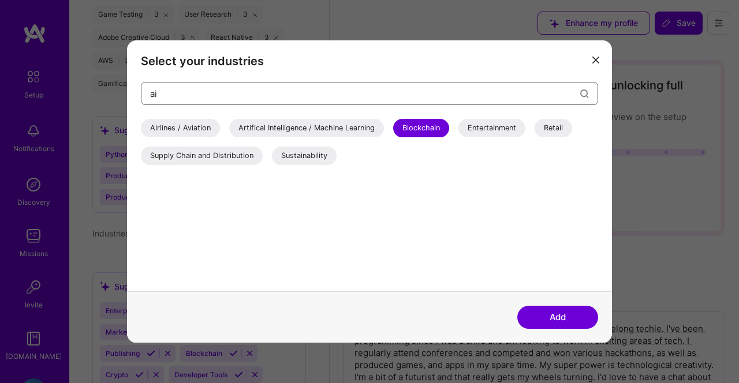
type input "ai"
click at [384, 128] on div "Artifical Intelligence / Machine Learning" at bounding box center [306, 128] width 155 height 18
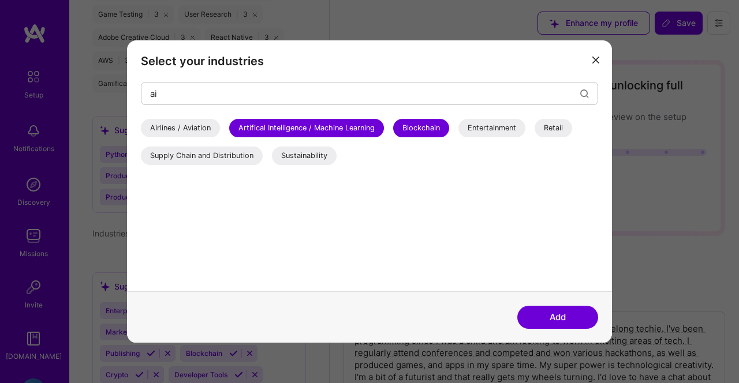
click at [567, 320] on button "Add" at bounding box center [557, 317] width 81 height 23
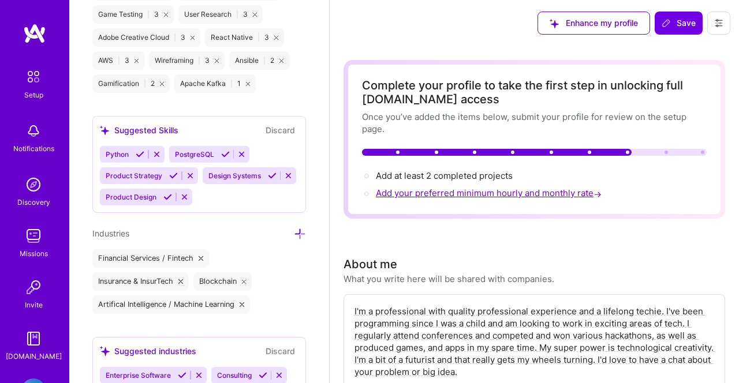
click at [539, 192] on span "Add your preferred minimum hourly and monthly rate →" at bounding box center [490, 193] width 228 height 11
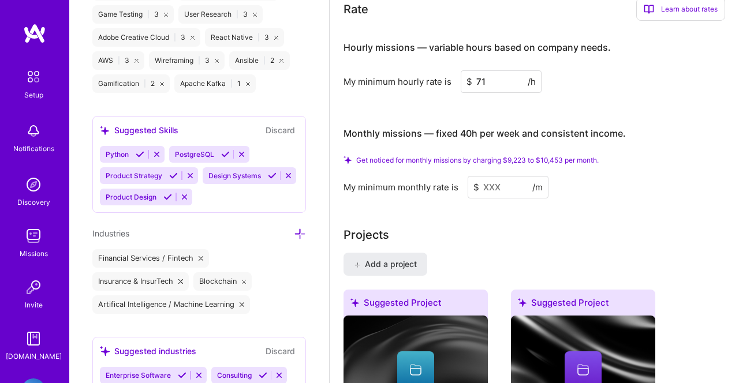
click at [500, 188] on input at bounding box center [508, 187] width 81 height 23
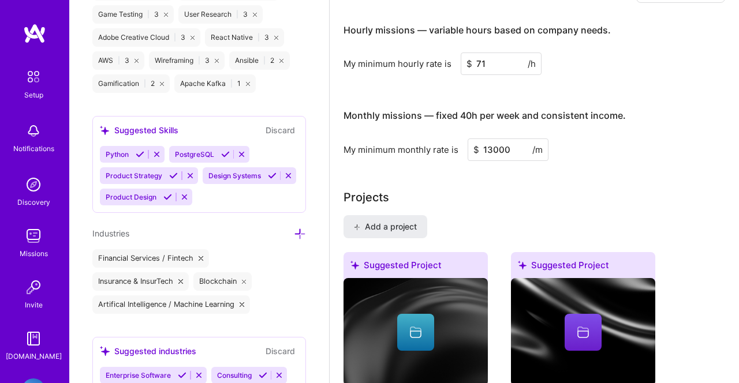
type input "13000"
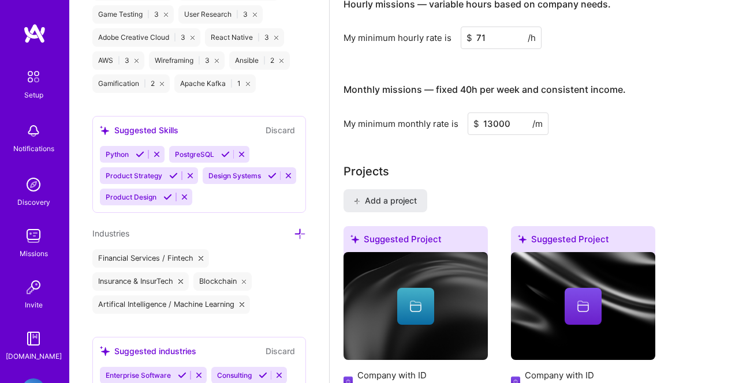
scroll to position [850, 0]
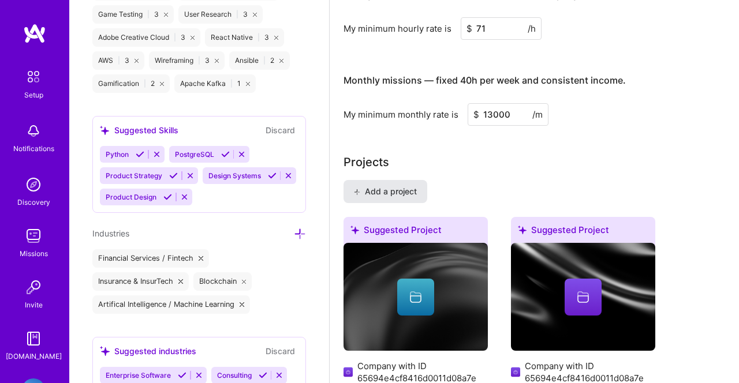
click at [405, 190] on span "Add a project" at bounding box center [385, 192] width 63 height 12
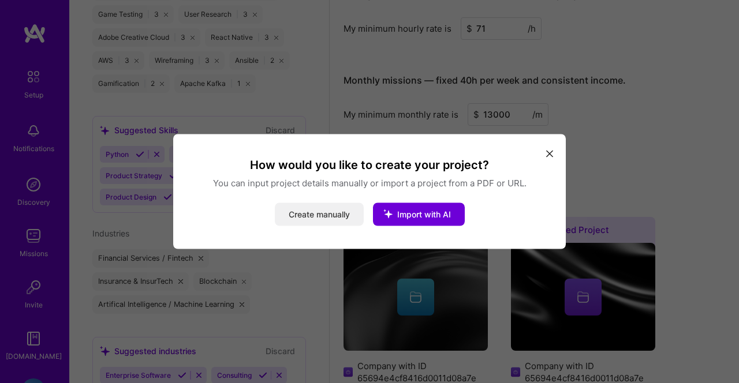
click at [339, 207] on button "Create manually" at bounding box center [319, 214] width 89 height 23
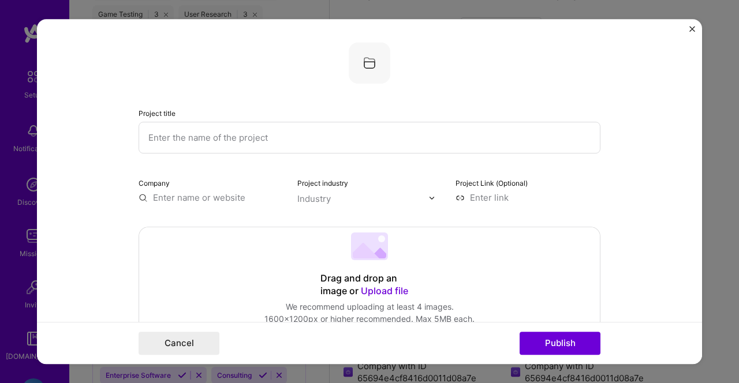
click at [317, 136] on input "text" at bounding box center [370, 138] width 462 height 32
click at [312, 197] on div "Industry" at bounding box center [313, 199] width 33 height 12
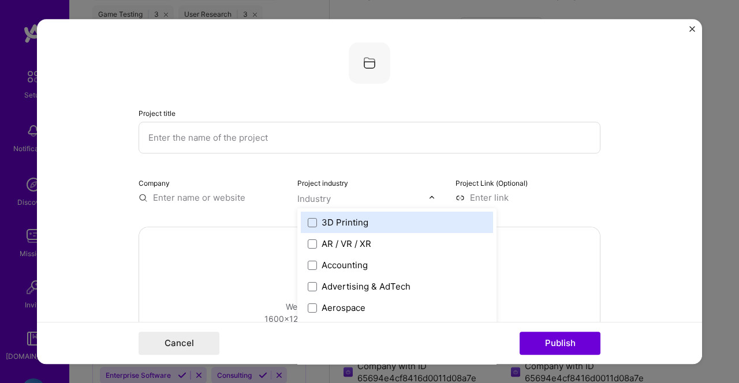
click at [277, 137] on input "text" at bounding box center [370, 138] width 462 height 32
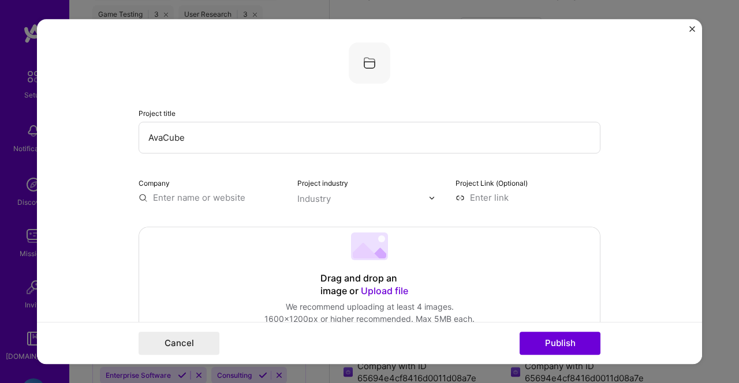
type input "AvaCube"
click at [215, 195] on input "text" at bounding box center [211, 198] width 145 height 12
paste input "https://github.com/rashadalh/Avacube-monorepo"
type input "https://github.com/rashadalh/Avacube-monorepo"
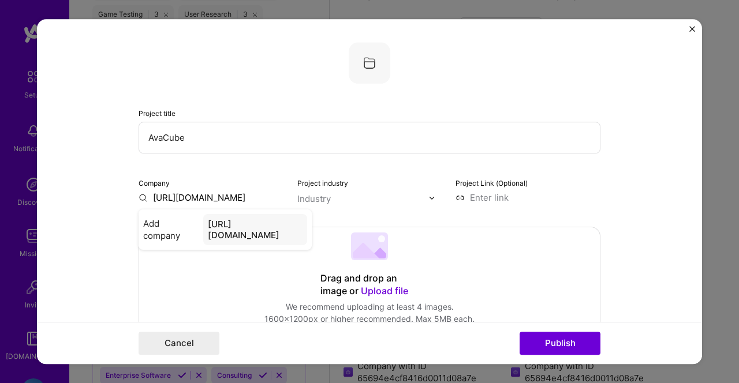
click at [356, 199] on input "text" at bounding box center [363, 199] width 132 height 12
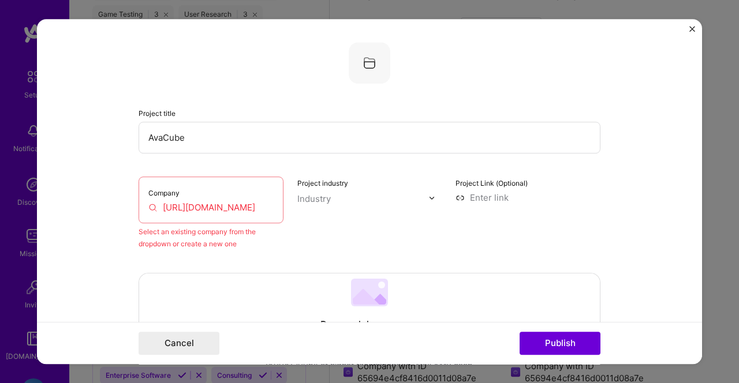
click at [249, 195] on div "Company https://github.com/rashadalh/Avacube-monorepo" at bounding box center [211, 200] width 145 height 47
click at [244, 207] on input "https://github.com/rashadalh/Avacube-monorepo" at bounding box center [210, 207] width 125 height 12
click at [253, 203] on input "https://github.com/rashadalh/Avacube-monorepo" at bounding box center [210, 207] width 125 height 12
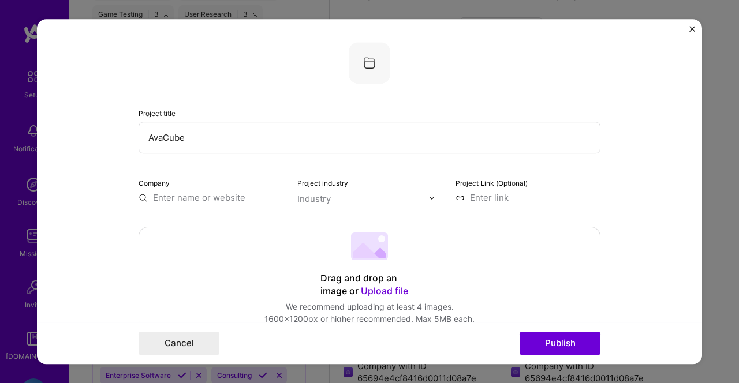
scroll to position [0, 0]
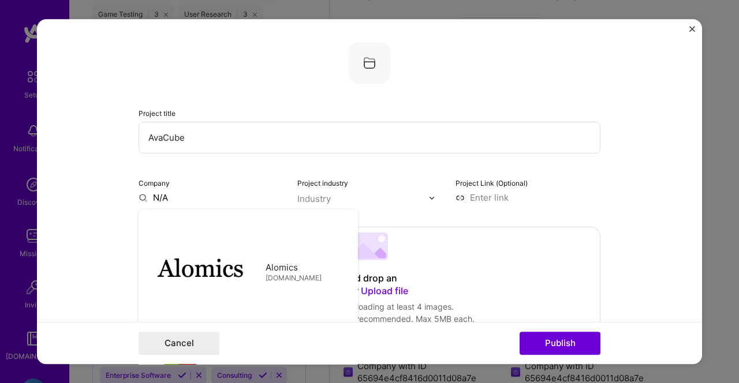
type input "N/A"
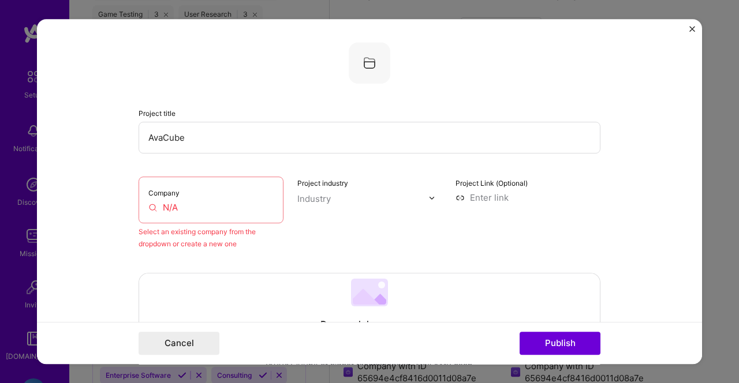
click at [208, 204] on input "N/A" at bounding box center [210, 207] width 125 height 12
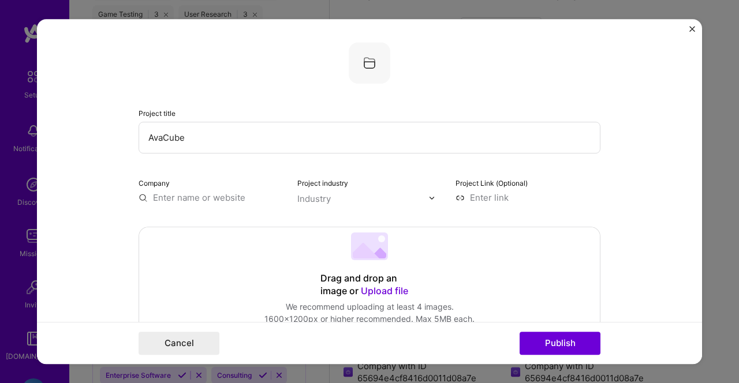
click at [304, 198] on div "Industry" at bounding box center [313, 199] width 33 height 12
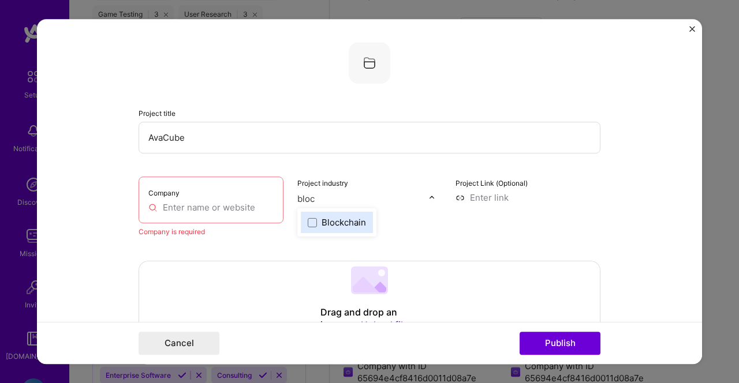
type input "block"
click at [317, 218] on label "Blockchain" at bounding box center [337, 222] width 58 height 12
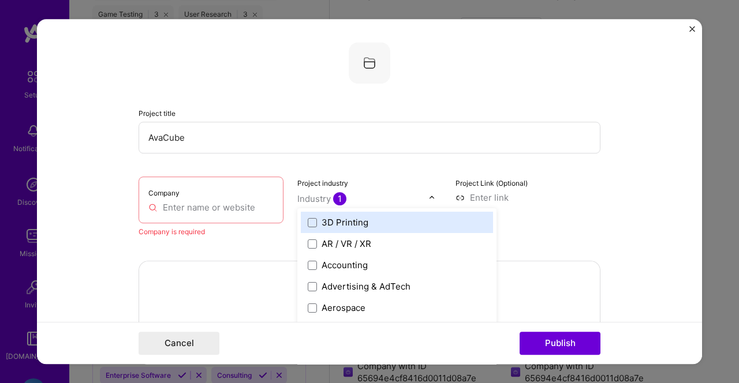
click at [502, 197] on input at bounding box center [527, 198] width 145 height 12
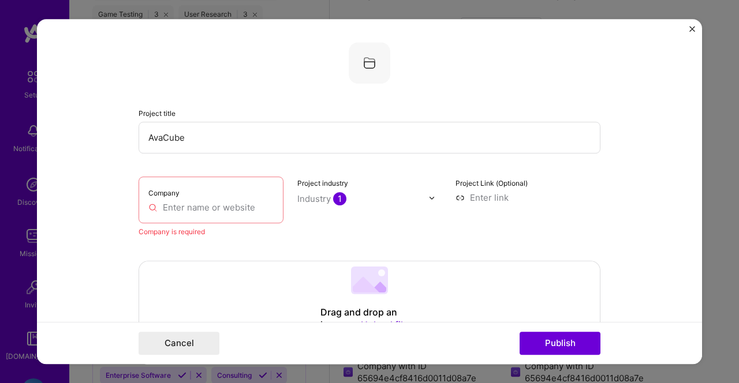
paste input "https://github.com/rashadalh/Avacube-monorepo"
type input "https://github.com/rashadalh/Avacube-monorepo"
click at [481, 225] on div "Project Link (Optional) https://github.com/rashadalh/Avacube-monorepo" at bounding box center [527, 207] width 145 height 61
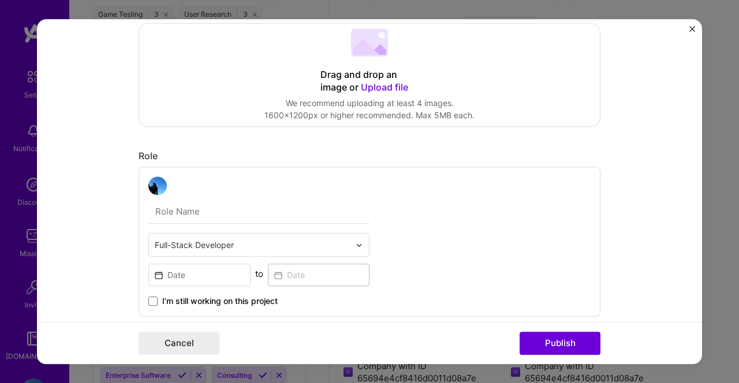
scroll to position [239, 0]
click at [214, 206] on input "text" at bounding box center [258, 211] width 221 height 24
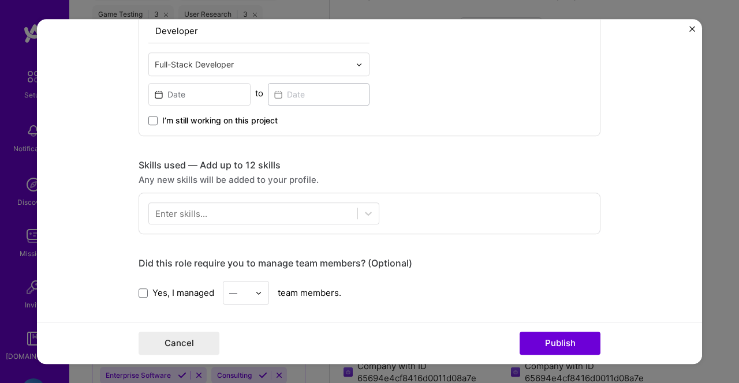
scroll to position [418, 0]
type input "Developer"
click at [208, 211] on div at bounding box center [253, 214] width 208 height 19
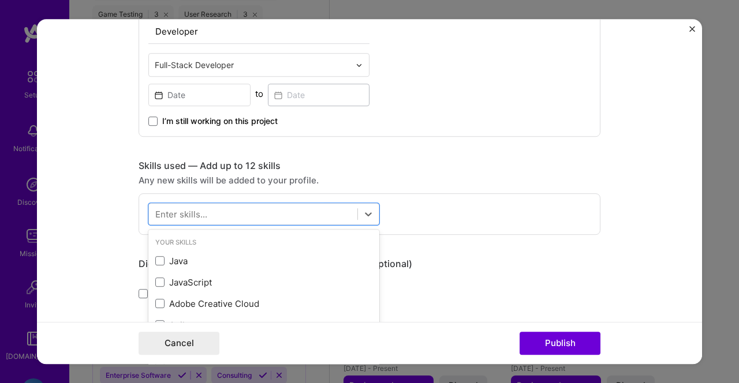
scroll to position [898, 0]
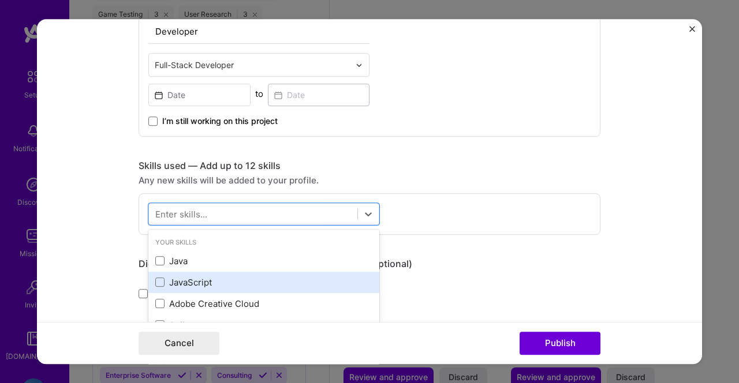
click at [175, 279] on div "JavaScript" at bounding box center [263, 283] width 217 height 12
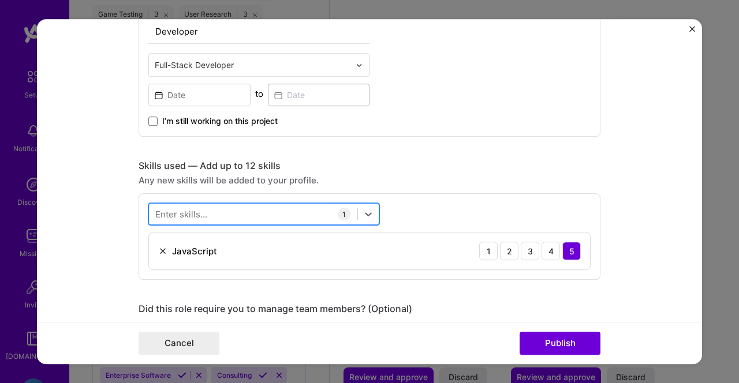
click at [192, 206] on div at bounding box center [253, 214] width 208 height 19
click at [192, 211] on div "Enter skills..." at bounding box center [181, 214] width 52 height 12
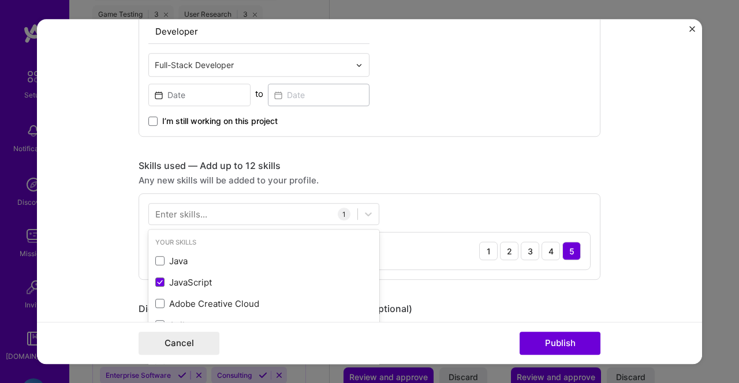
scroll to position [922, 0]
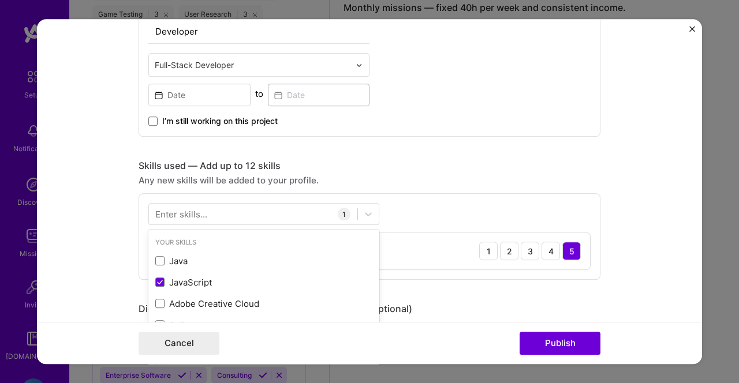
click at [118, 206] on form "Project title AvaCube Company Company is required Project industry Industry 1 P…" at bounding box center [369, 191] width 665 height 345
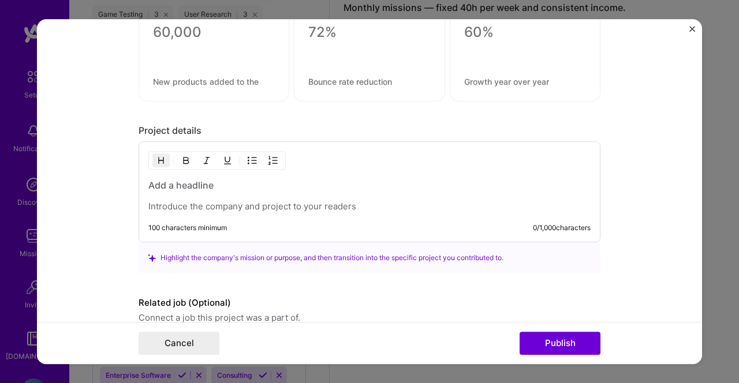
scroll to position [893, 0]
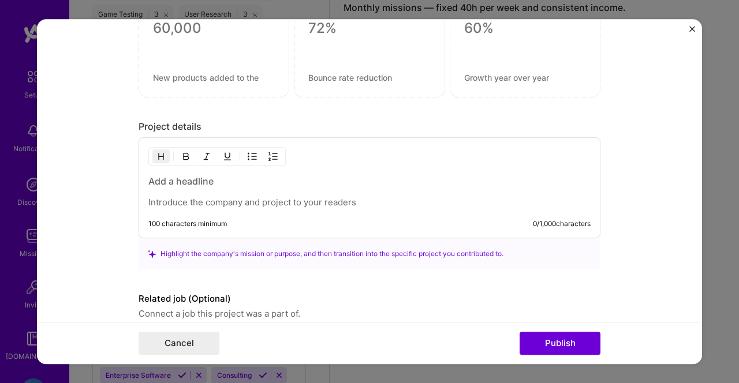
click at [192, 175] on h3 at bounding box center [369, 181] width 442 height 13
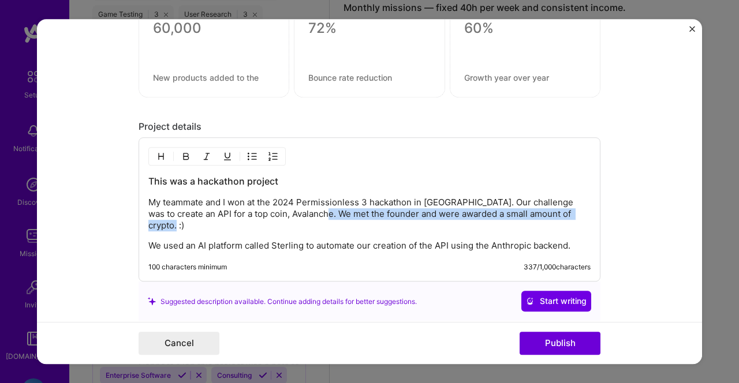
drag, startPoint x: 313, startPoint y: 214, endPoint x: 605, endPoint y: 222, distance: 291.6
click at [605, 222] on form "Project title AvaCube Company Company is required Project industry Industry 1 P…" at bounding box center [369, 191] width 665 height 345
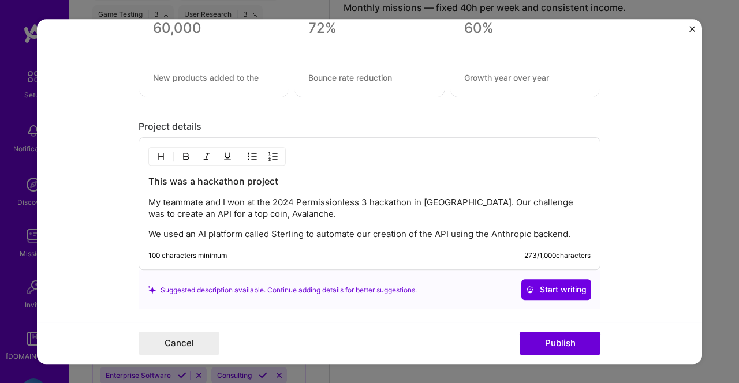
click at [583, 233] on p "We used an AI platform called Sterling to automate our creation of the API usin…" at bounding box center [369, 235] width 442 height 12
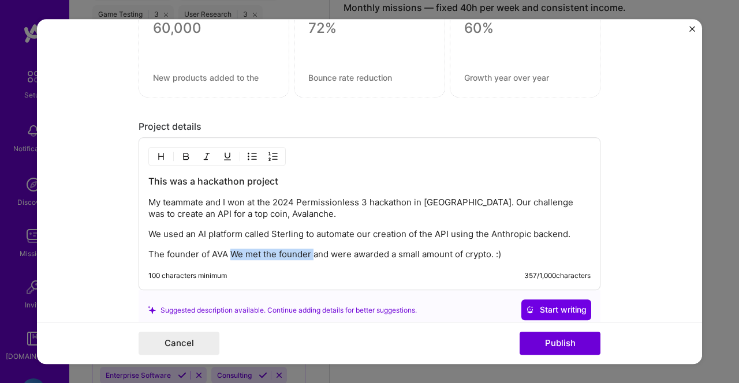
click at [313, 257] on p "The founder of AVA We met the founder and were awarded a small amount of crypto…" at bounding box center [369, 255] width 442 height 12
click at [450, 230] on p "We used an AI platform called Sterling to automate our creation of the API usin…" at bounding box center [369, 235] width 442 height 12
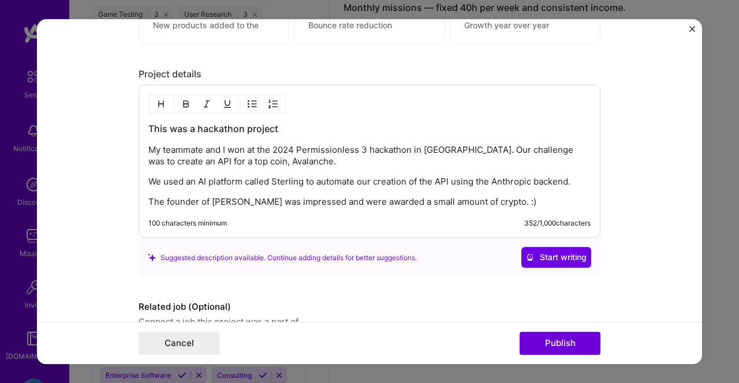
scroll to position [1004, 0]
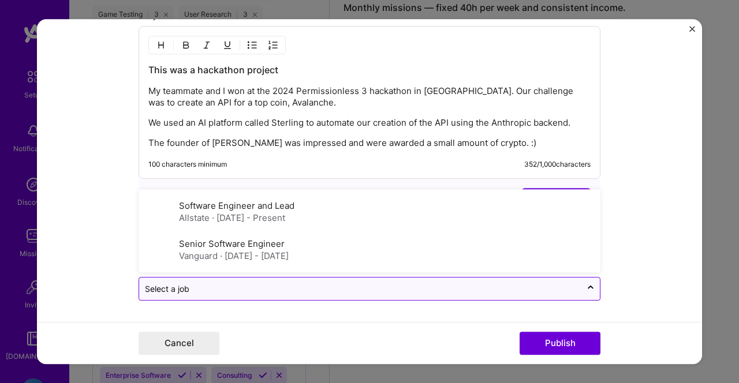
click at [450, 291] on input "text" at bounding box center [360, 289] width 431 height 12
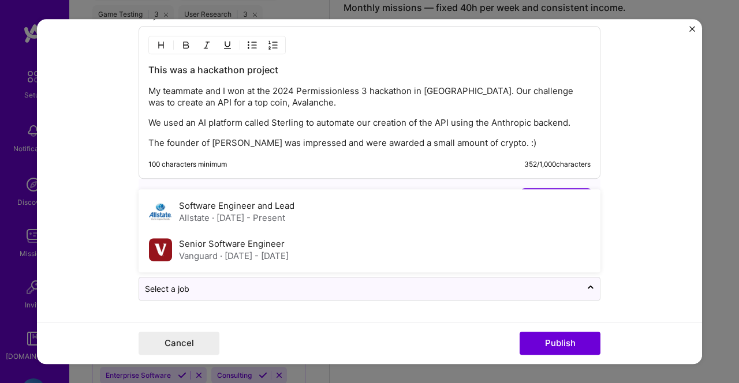
click at [638, 268] on form "Project title AvaCube Company Company is required Project industry Industry 1 P…" at bounding box center [369, 191] width 665 height 345
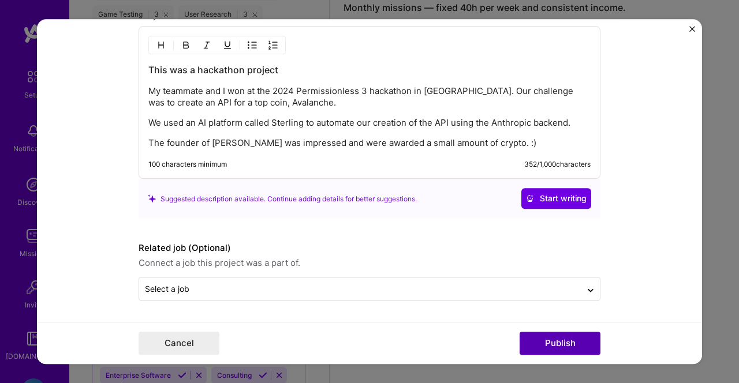
click at [548, 341] on button "Publish" at bounding box center [560, 343] width 81 height 23
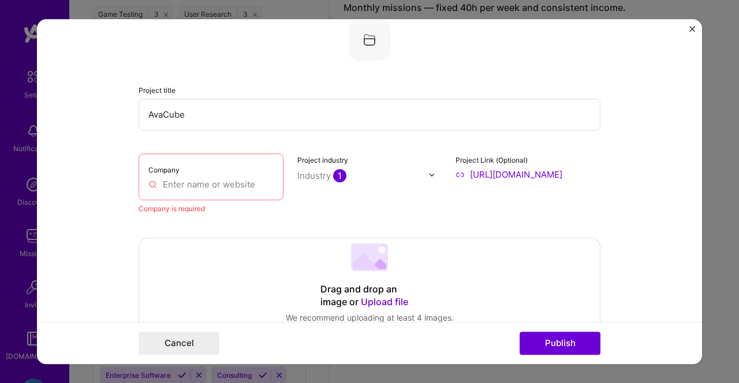
click at [231, 185] on input "text" at bounding box center [210, 184] width 125 height 12
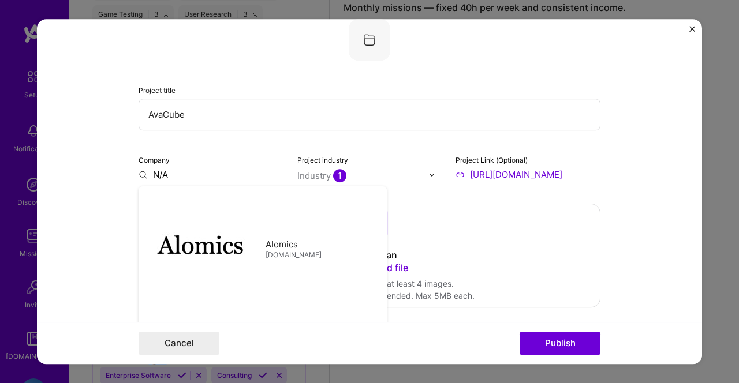
type input "N/A"
click at [632, 280] on form "Project title AvaCube Company N/A Alomics nakihealth.com Argonne National Labor…" at bounding box center [369, 191] width 665 height 345
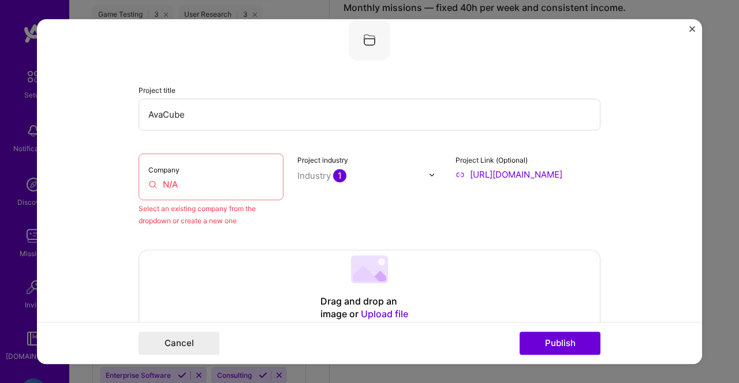
click at [175, 186] on input "N/A" at bounding box center [210, 184] width 125 height 12
click at [564, 335] on button "Publish" at bounding box center [560, 343] width 81 height 23
click at [193, 180] on input "N/A" at bounding box center [210, 184] width 125 height 12
click at [550, 345] on button "Publish" at bounding box center [560, 343] width 81 height 23
click at [221, 181] on input "N/A" at bounding box center [210, 184] width 125 height 12
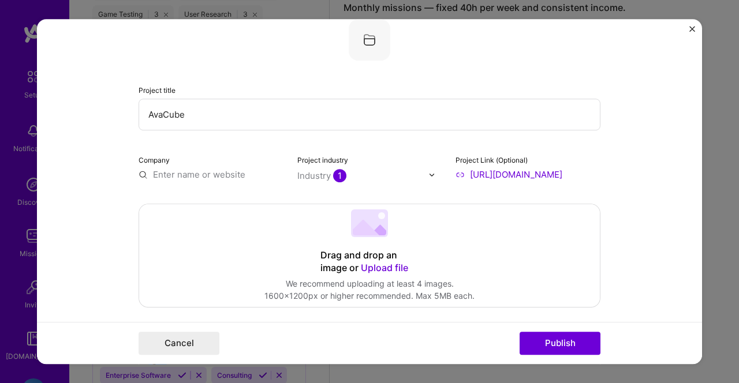
click at [203, 169] on div "Company" at bounding box center [211, 167] width 145 height 27
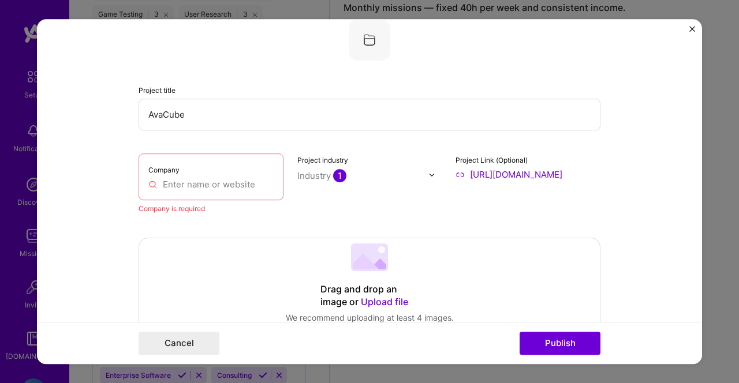
click at [200, 178] on div "Company" at bounding box center [211, 177] width 145 height 47
click at [201, 186] on input "text" at bounding box center [210, 184] width 125 height 12
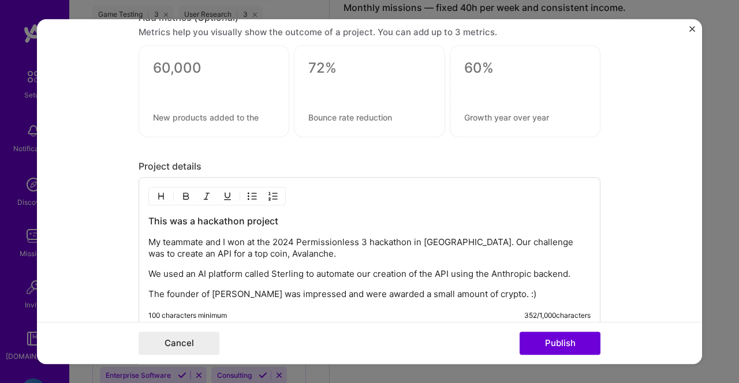
scroll to position [957, 0]
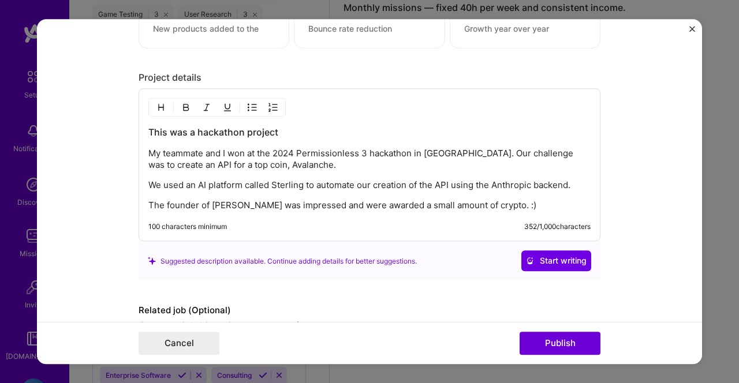
click at [260, 187] on p "We used an AI platform called Sterling to automate our creation of the API usin…" at bounding box center [369, 186] width 442 height 12
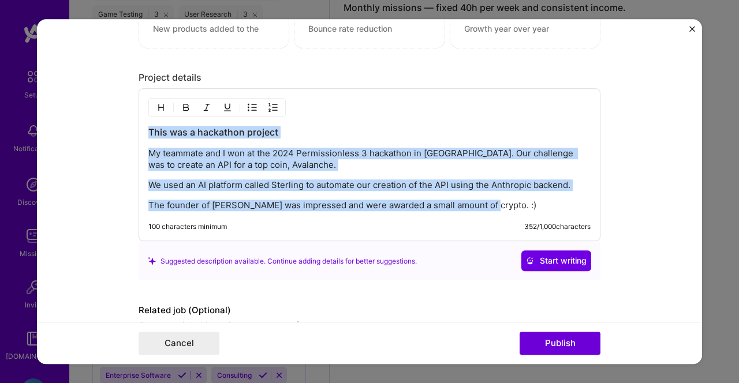
copy div "This was a hackathon project My teammate and I won at the 2024 Permissionless 3…"
